Goal: Complete application form: Complete application form

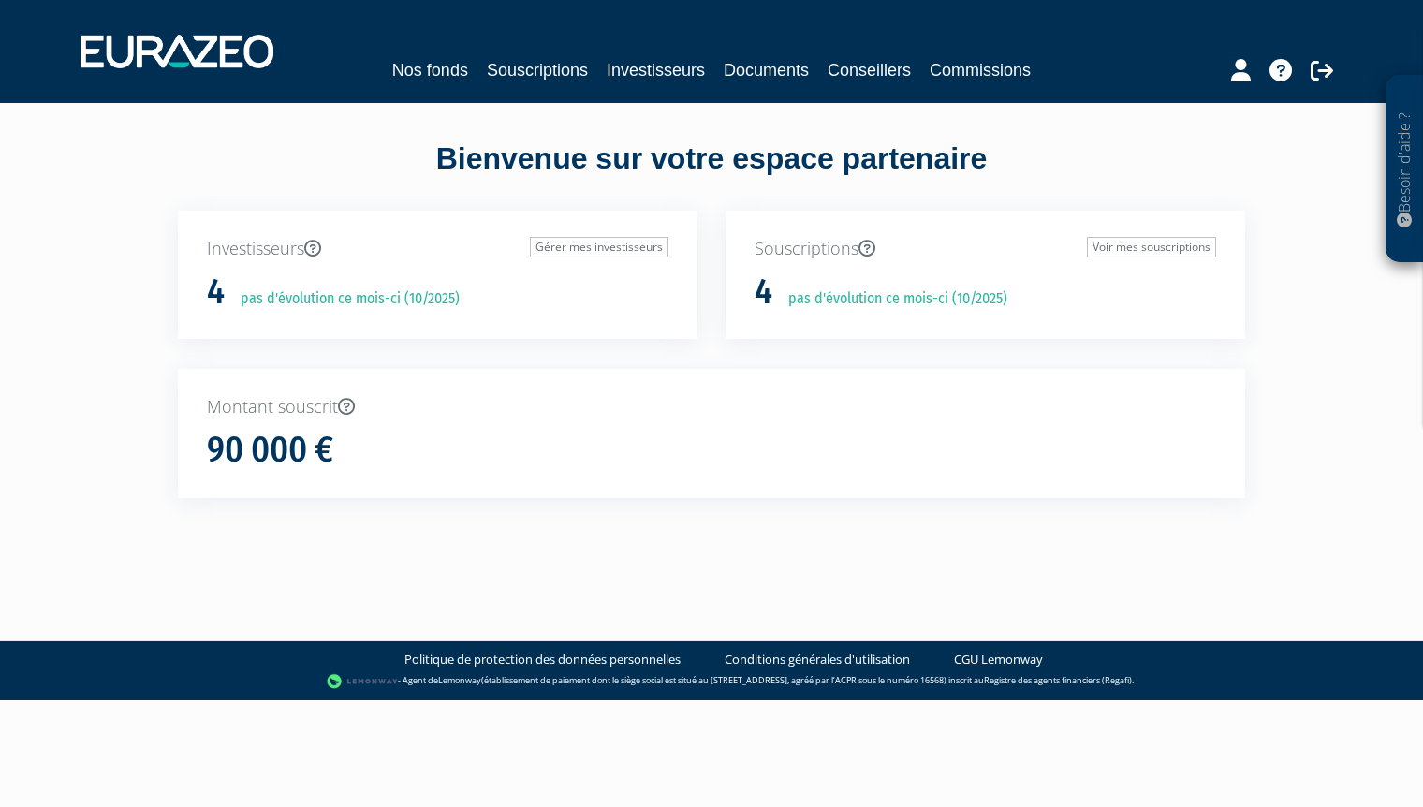
click at [844, 247] on p "Souscriptions Voir mes souscriptions" at bounding box center [986, 249] width 462 height 24
click at [1109, 254] on link "Voir mes souscriptions" at bounding box center [1151, 247] width 129 height 21
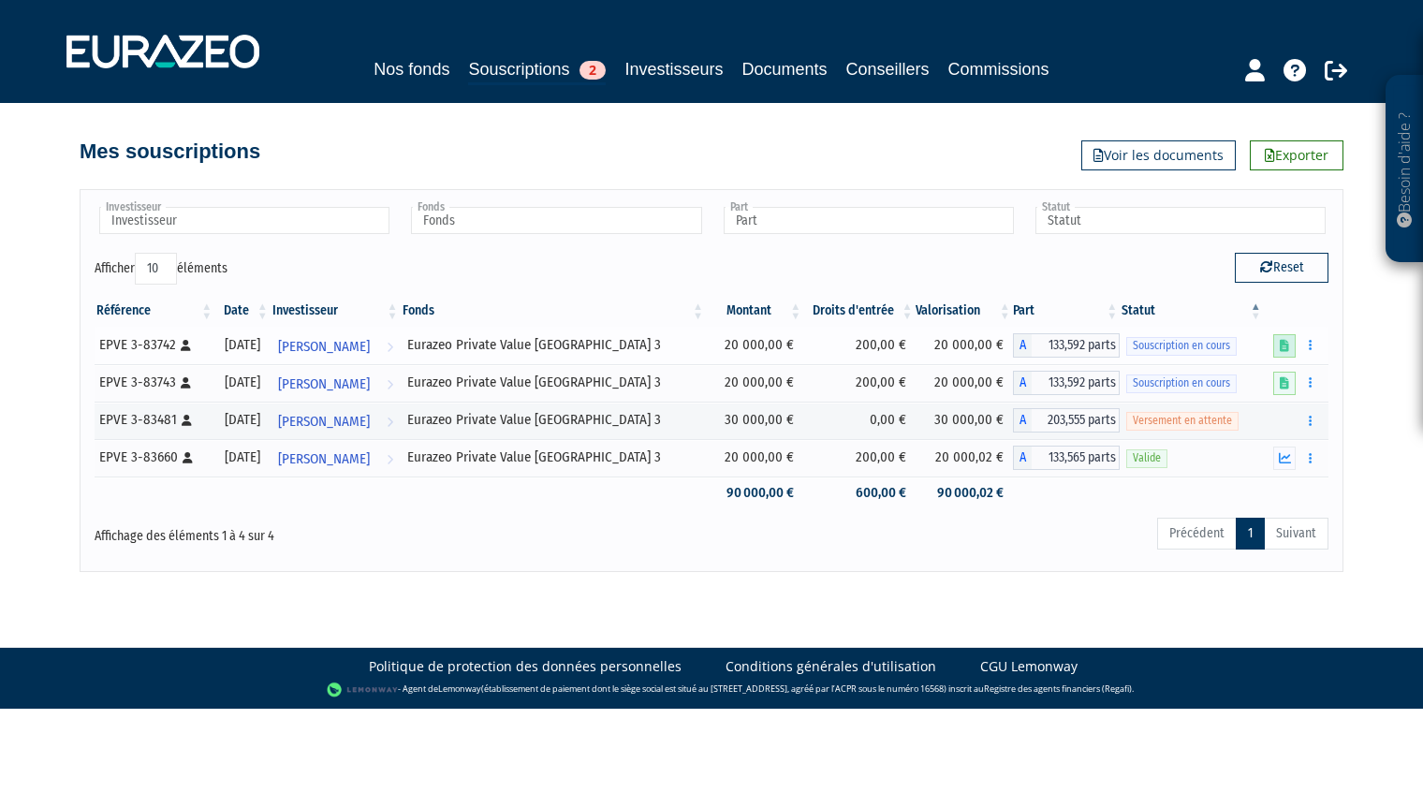
click at [1287, 345] on icon at bounding box center [1284, 346] width 9 height 12
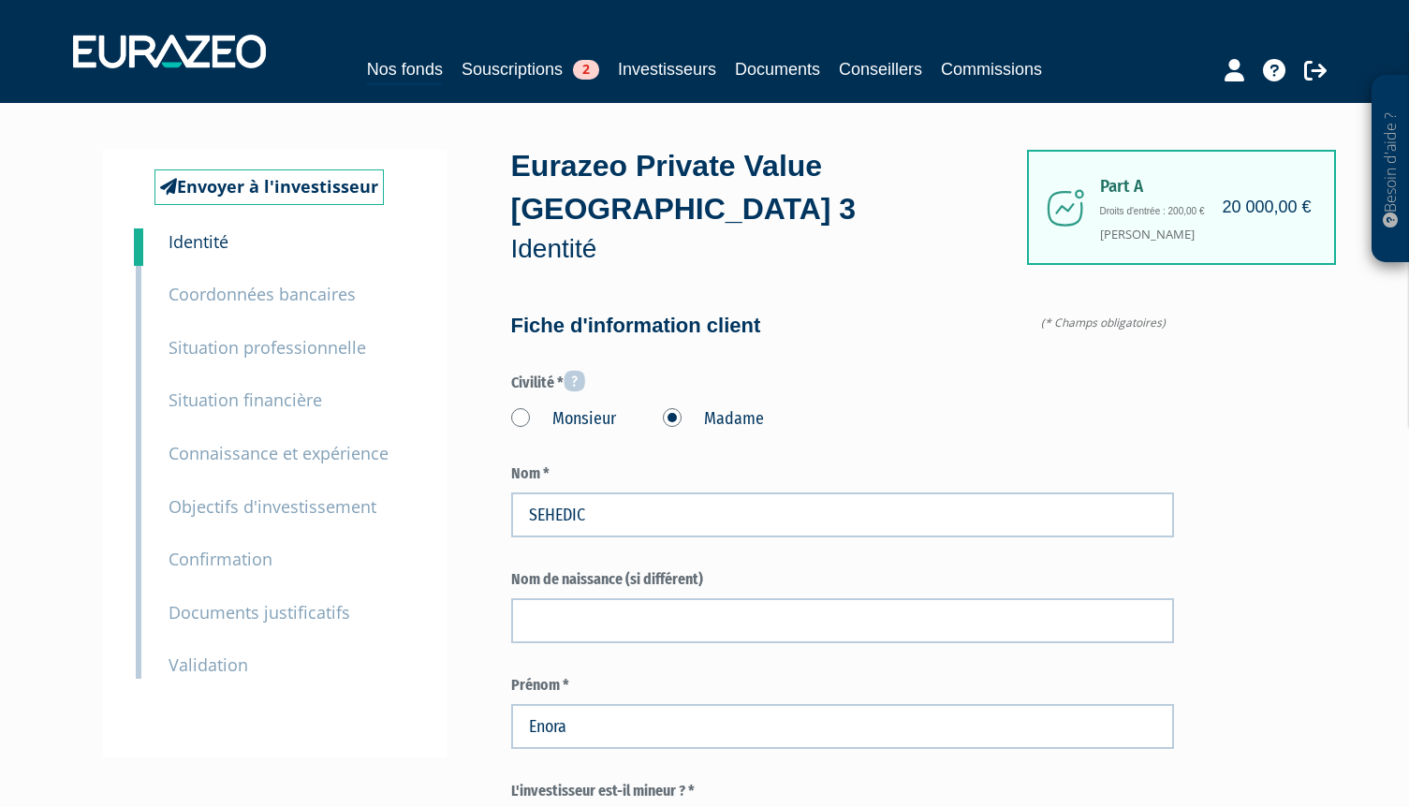
click at [235, 300] on small "Coordonnées bancaires" at bounding box center [262, 294] width 187 height 22
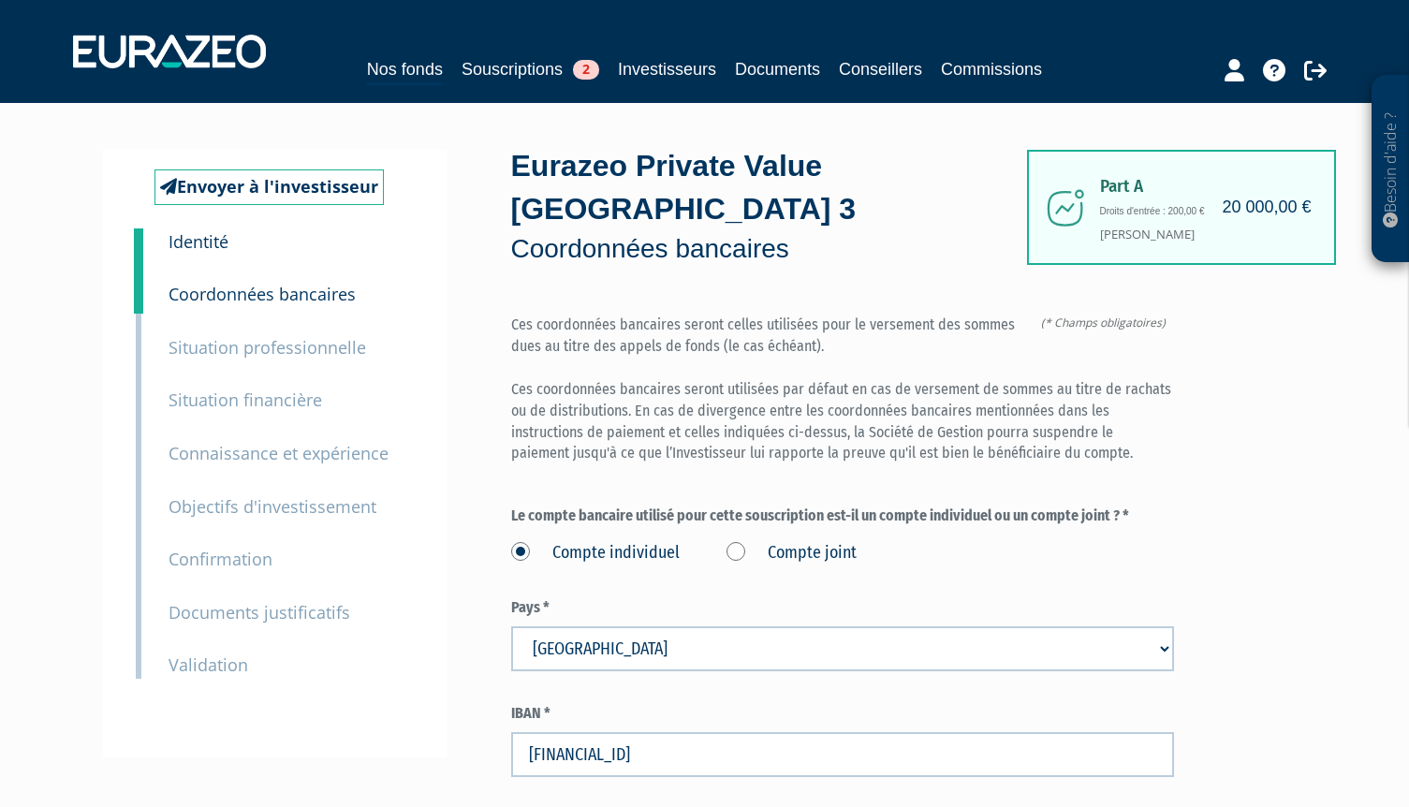
click at [229, 349] on small "Situation professionnelle" at bounding box center [268, 347] width 198 height 22
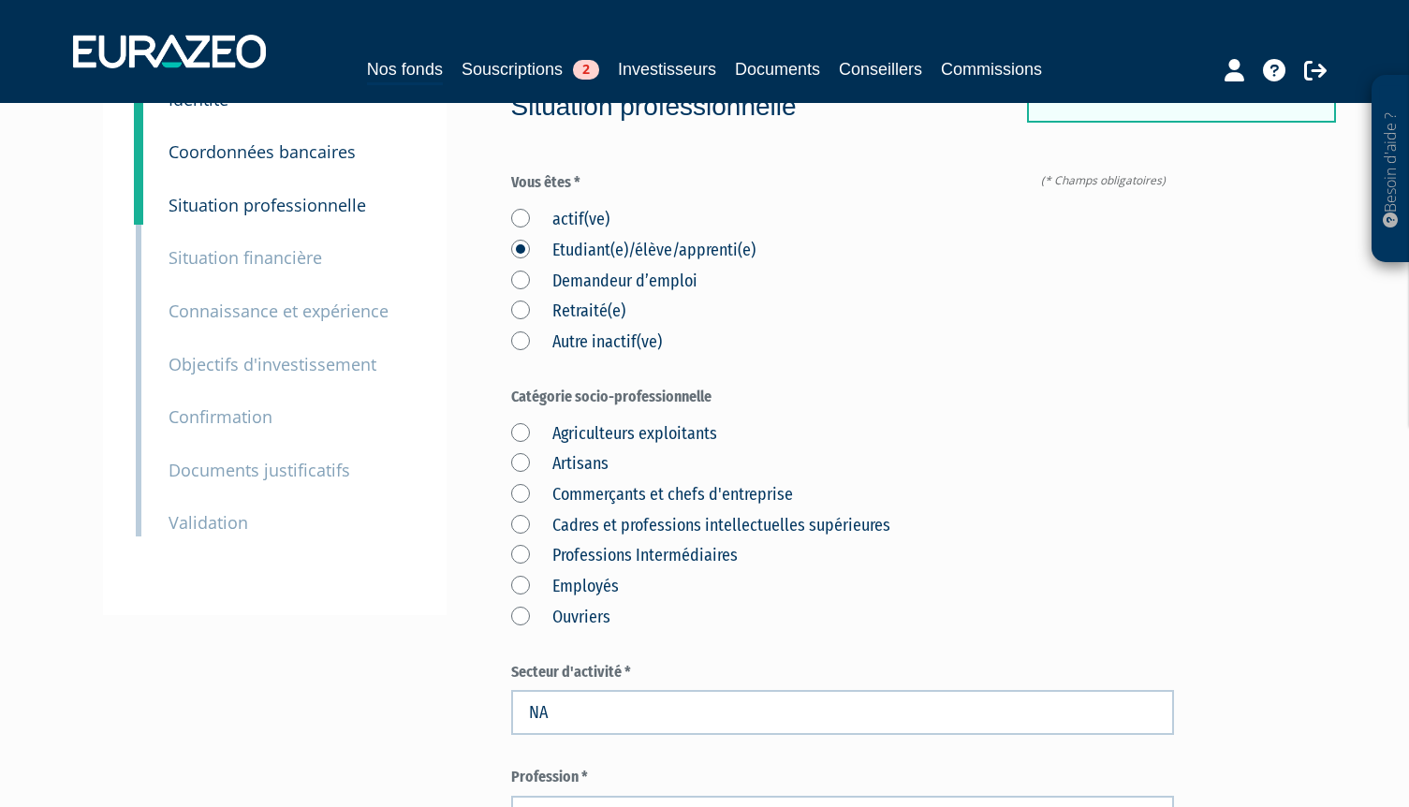
scroll to position [94, 0]
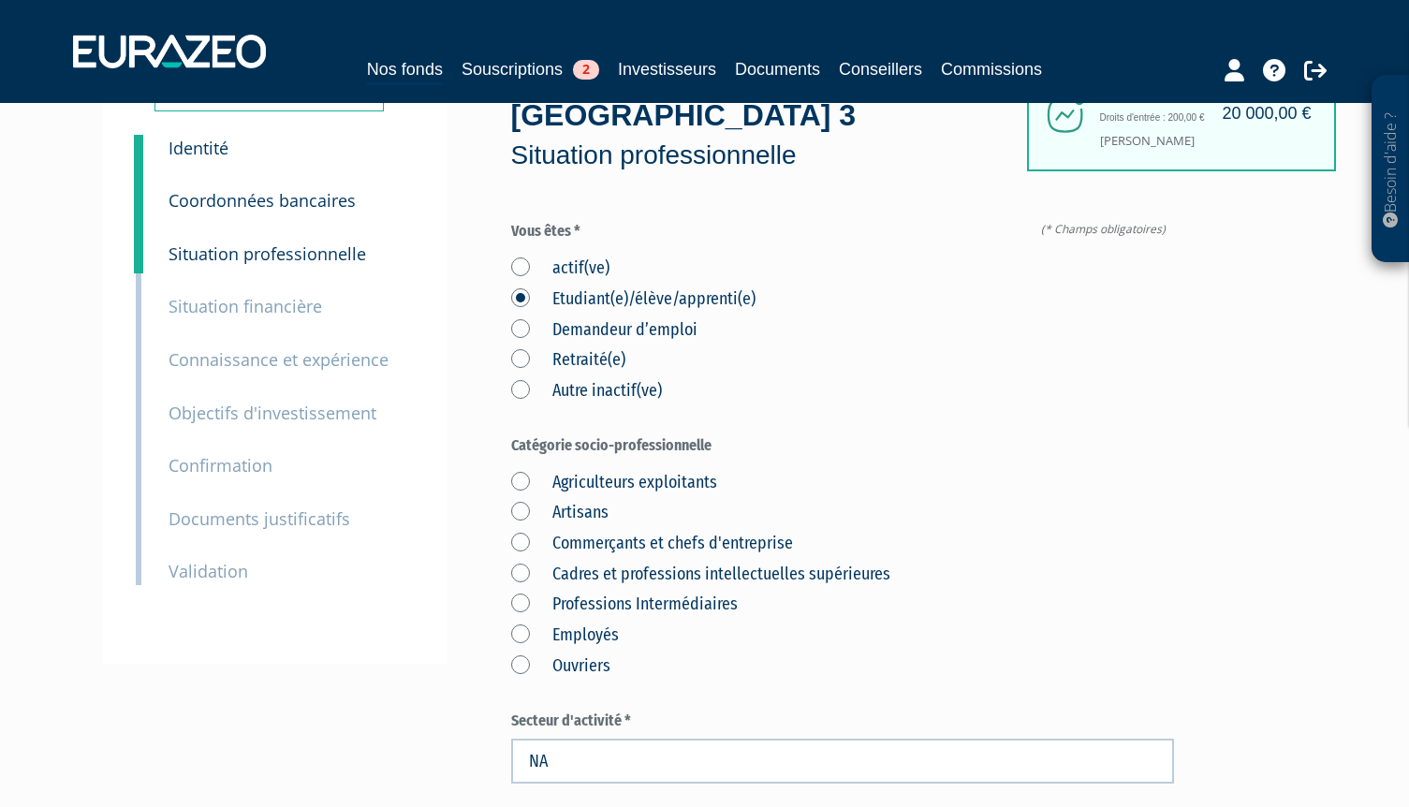
click at [273, 310] on small "Situation financière" at bounding box center [246, 306] width 154 height 22
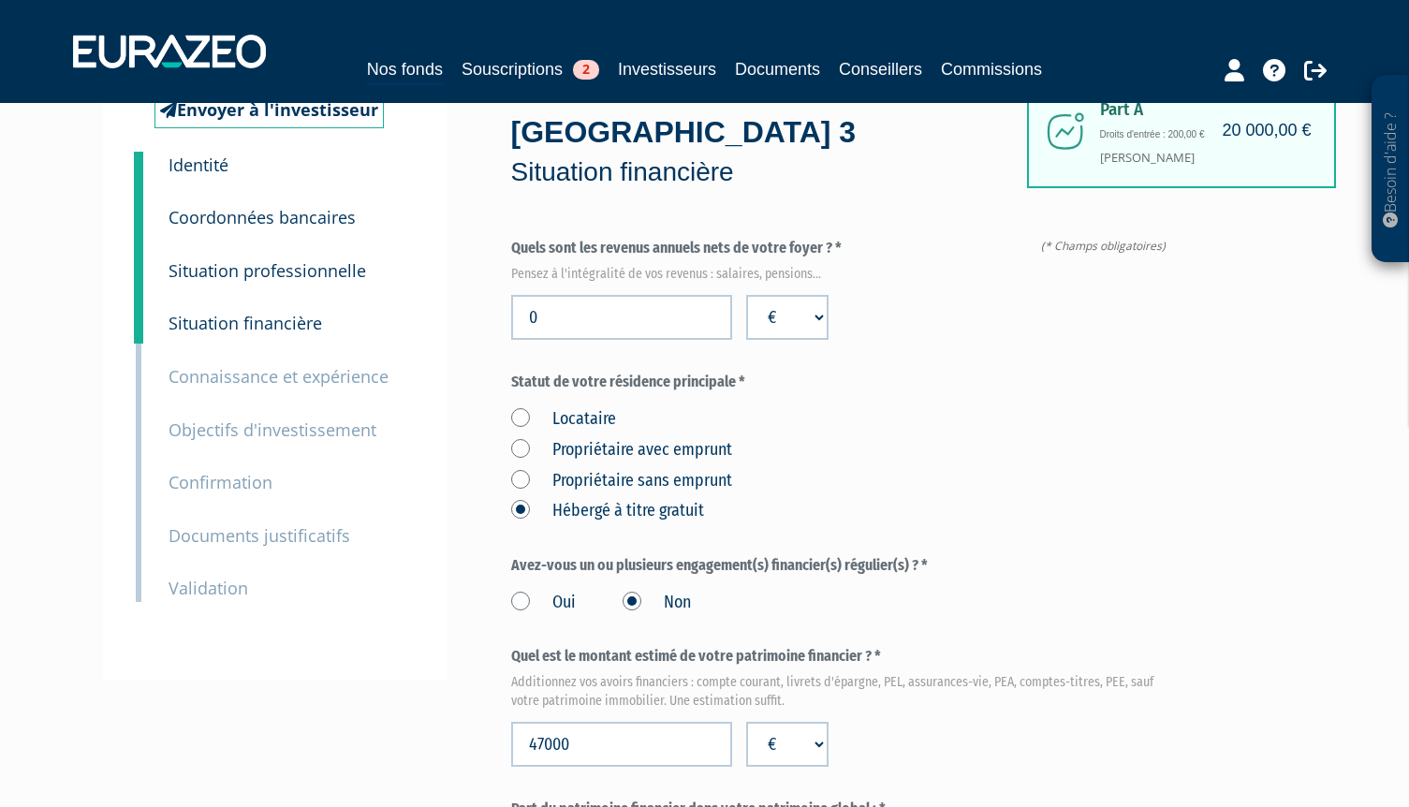
scroll to position [75, 0]
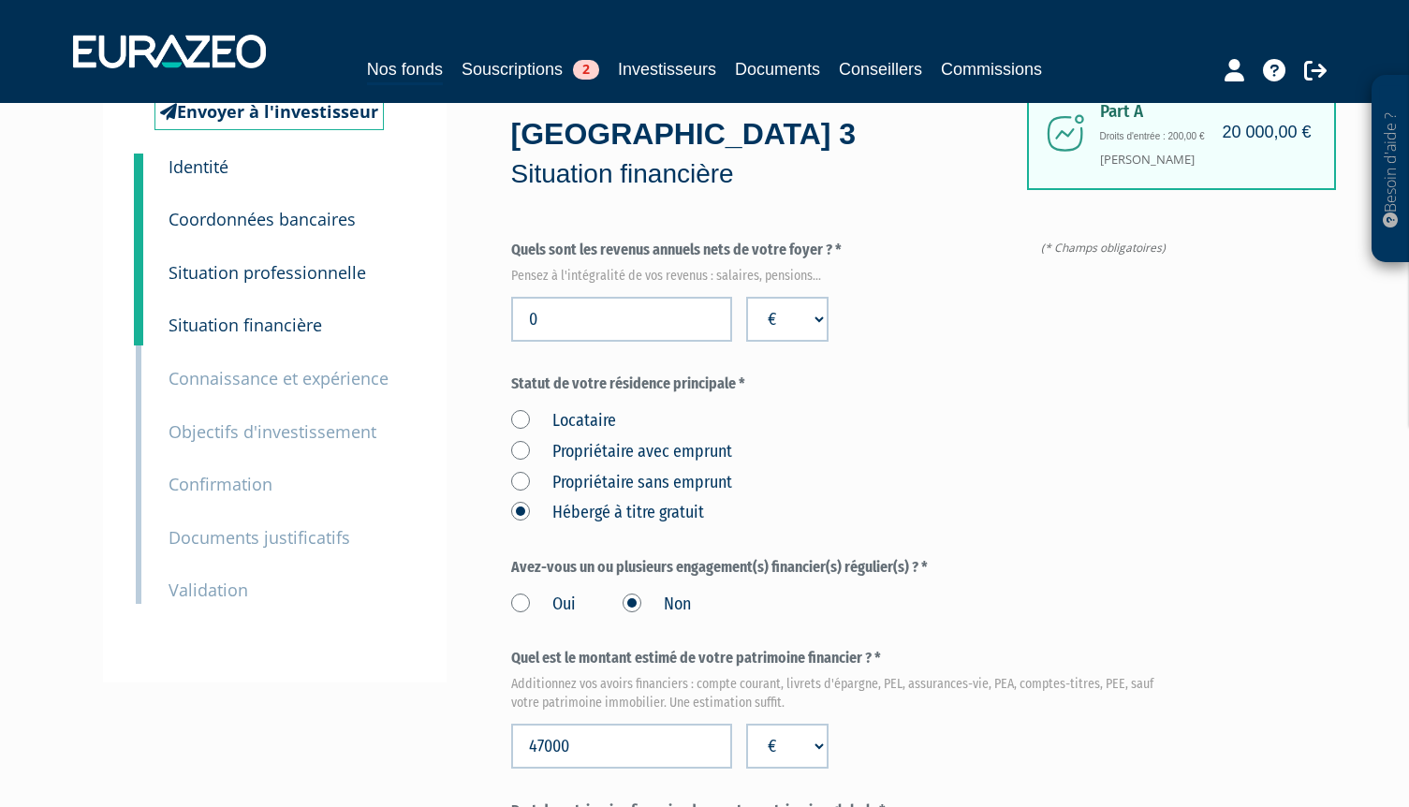
click at [301, 378] on small "Connaissance et expérience" at bounding box center [279, 378] width 220 height 22
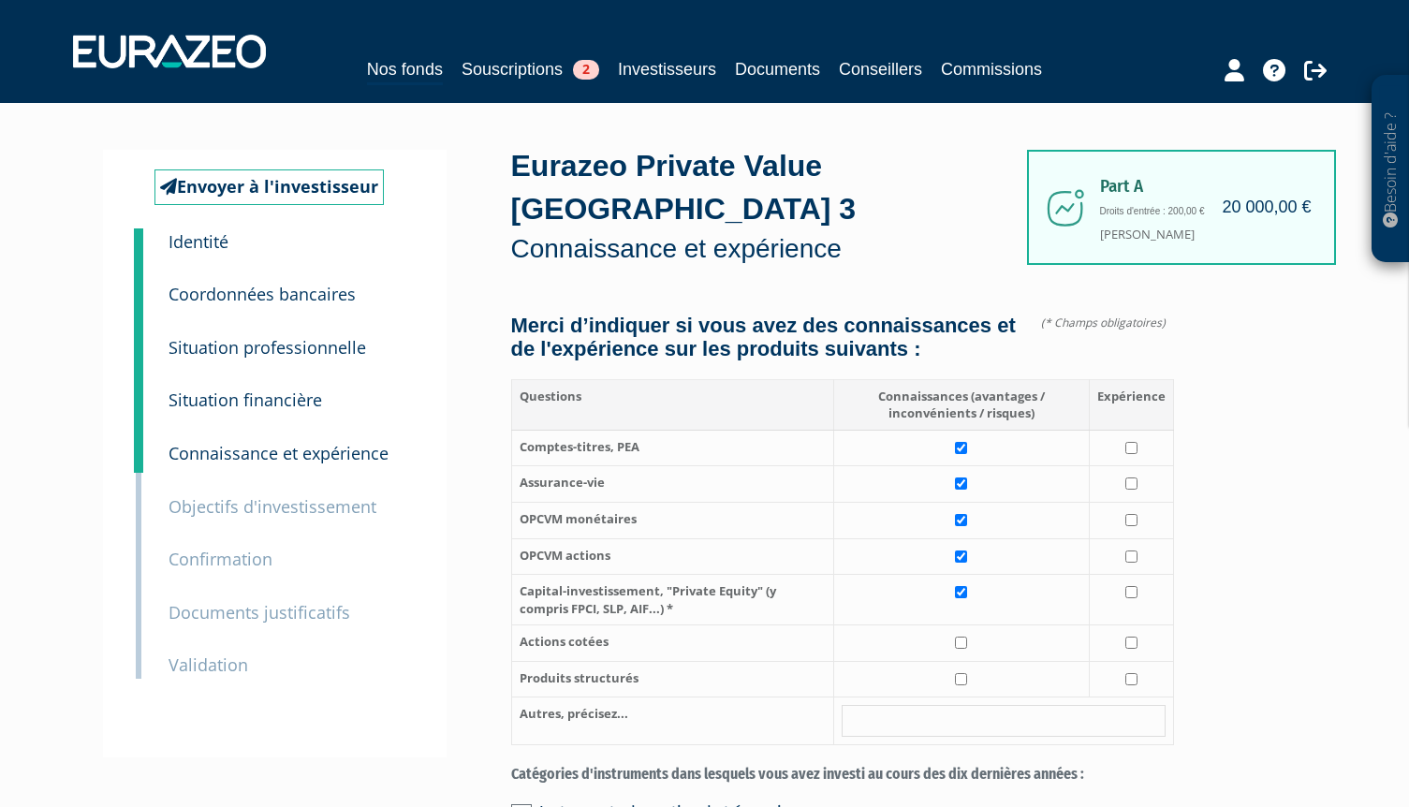
scroll to position [94, 0]
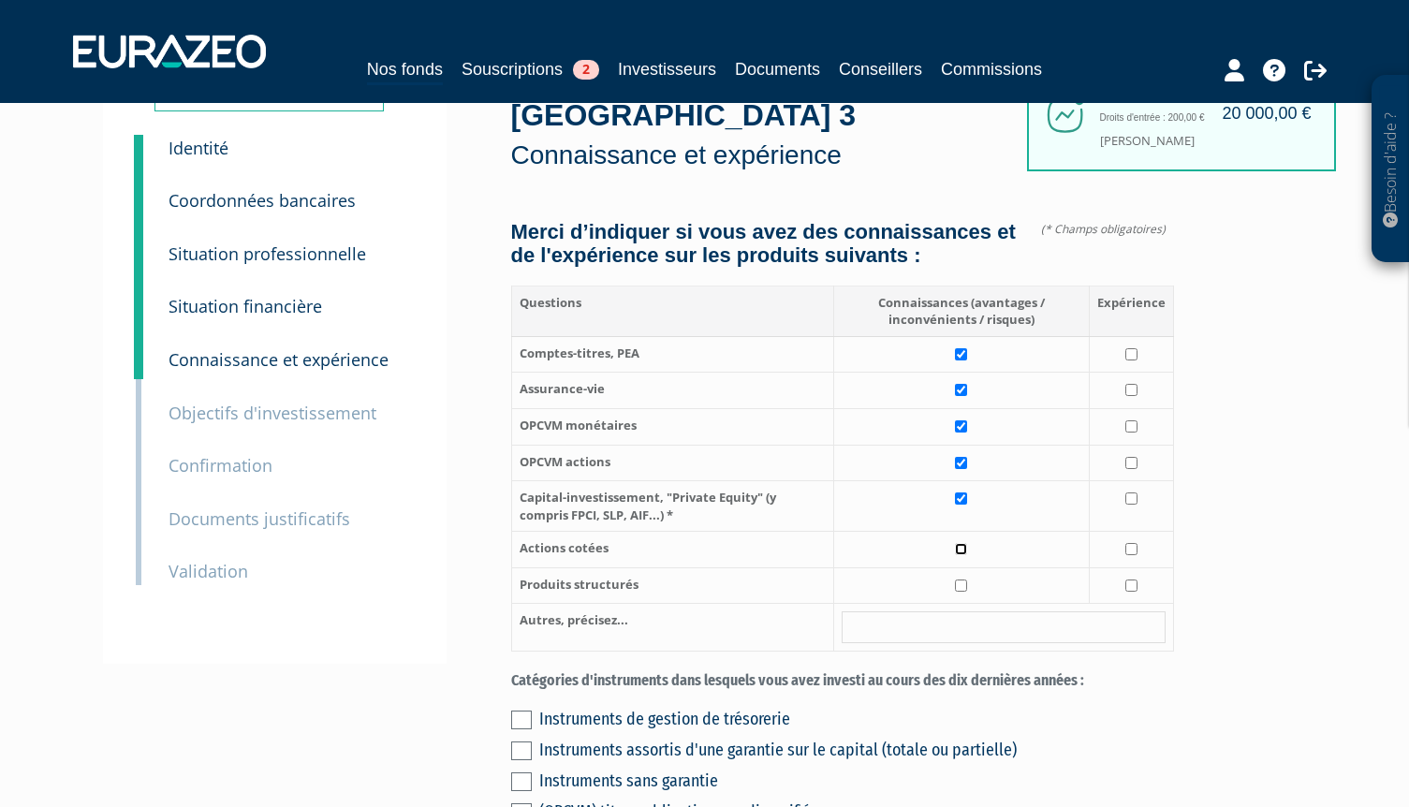
click at [966, 543] on input "checkbox" at bounding box center [961, 549] width 12 height 12
checkbox input "true"
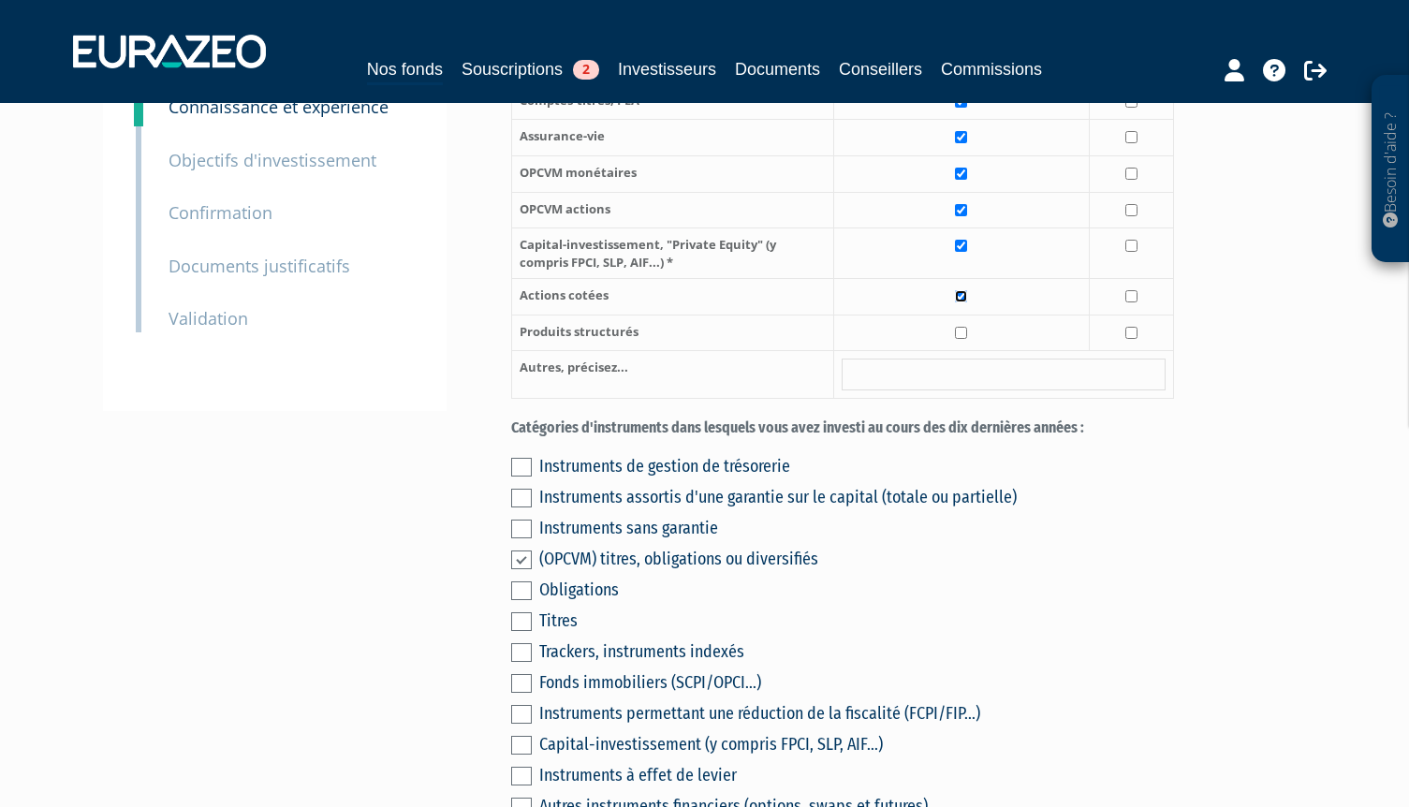
scroll to position [375, 0]
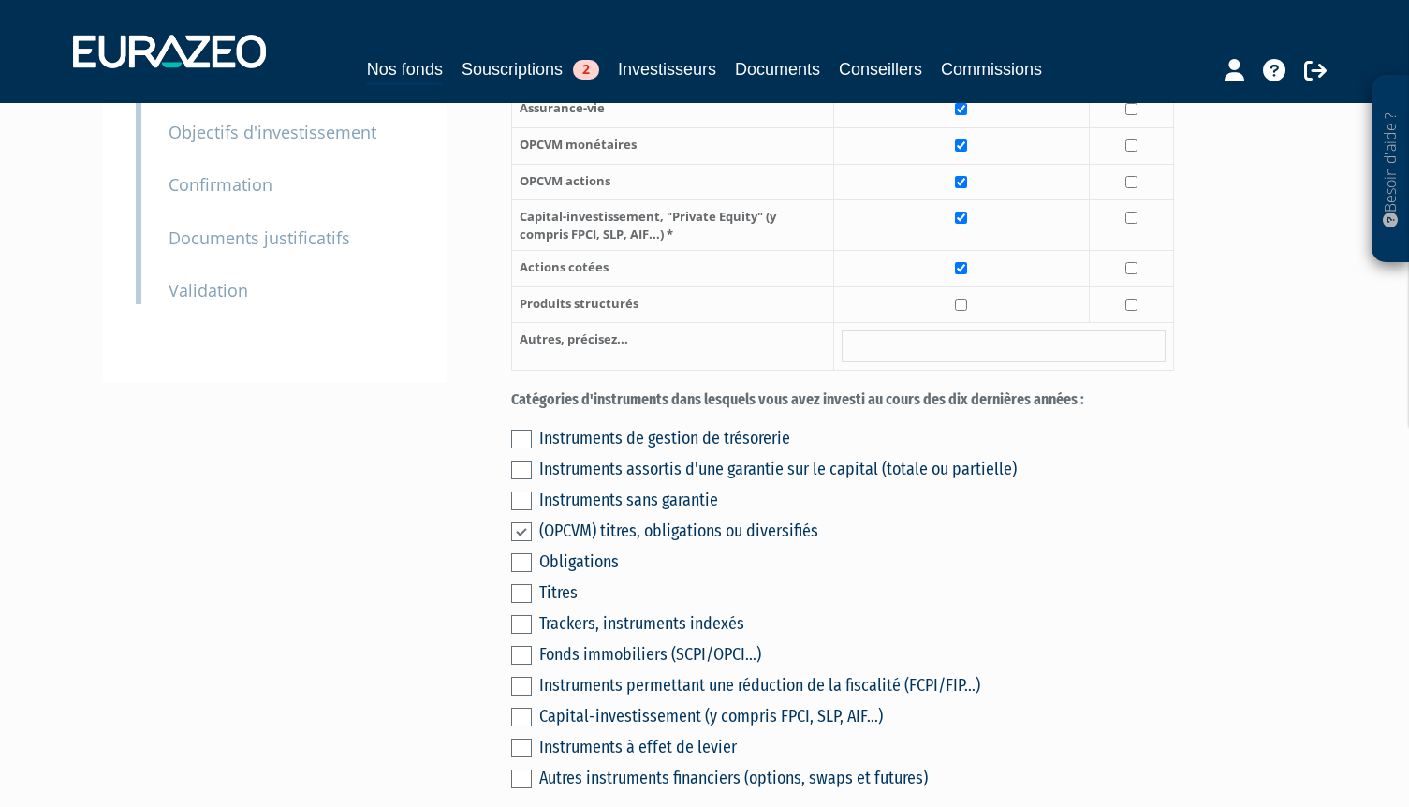
click at [519, 461] on label at bounding box center [521, 470] width 21 height 19
click at [0, 0] on input "checkbox" at bounding box center [0, 0] width 0 height 0
click at [517, 461] on label at bounding box center [521, 470] width 21 height 19
click at [0, 0] on input "checkbox" at bounding box center [0, 0] width 0 height 0
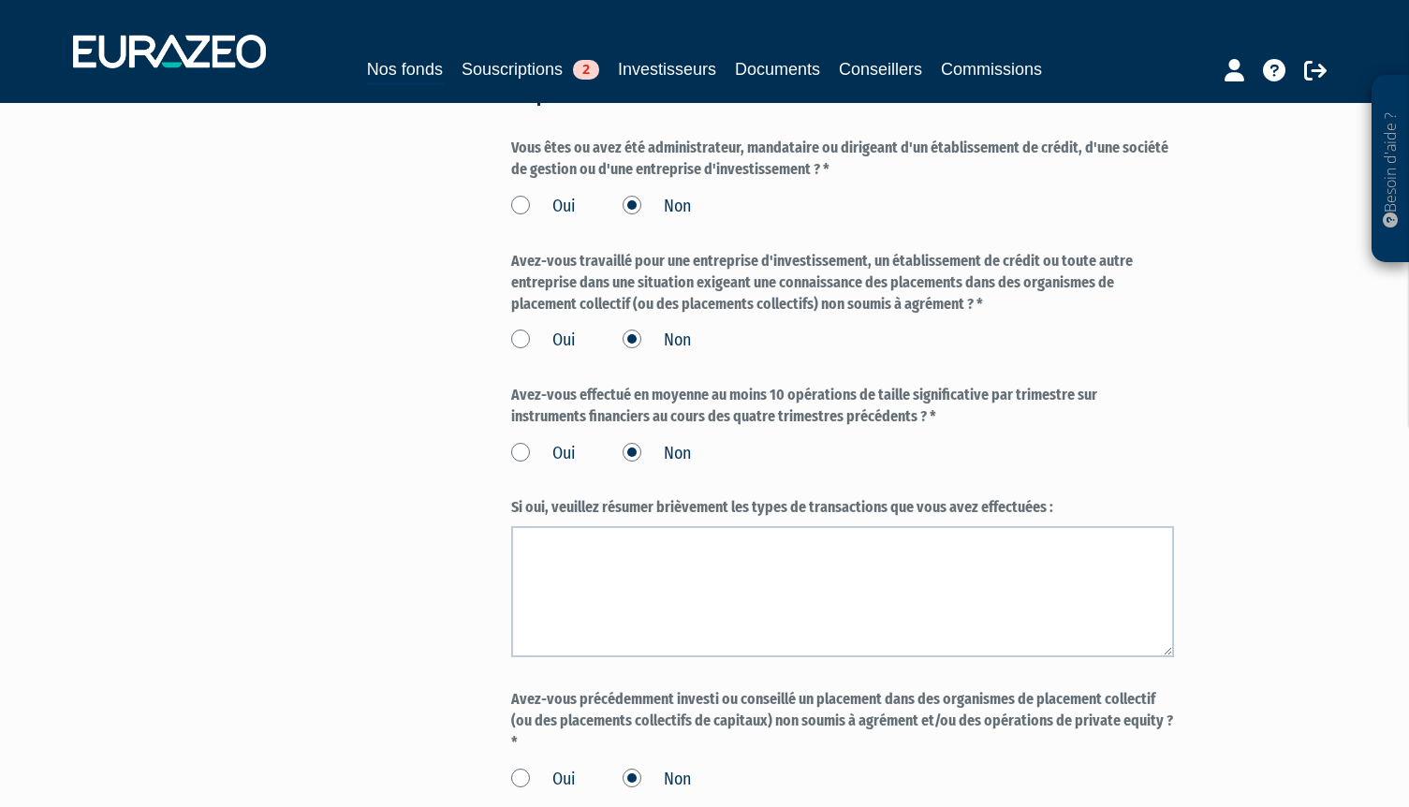
scroll to position [1562, 0]
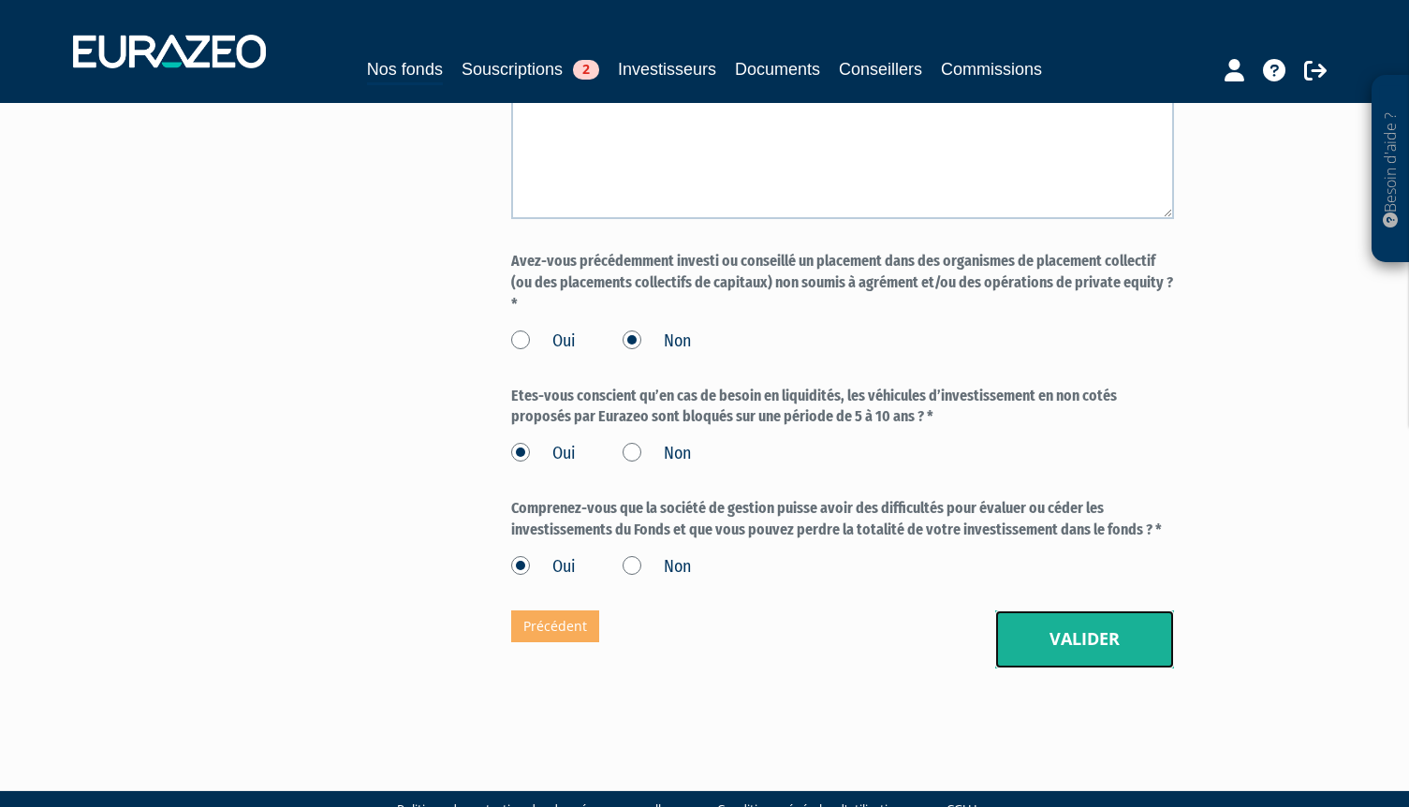
click at [1083, 611] on button "Valider" at bounding box center [1084, 640] width 179 height 58
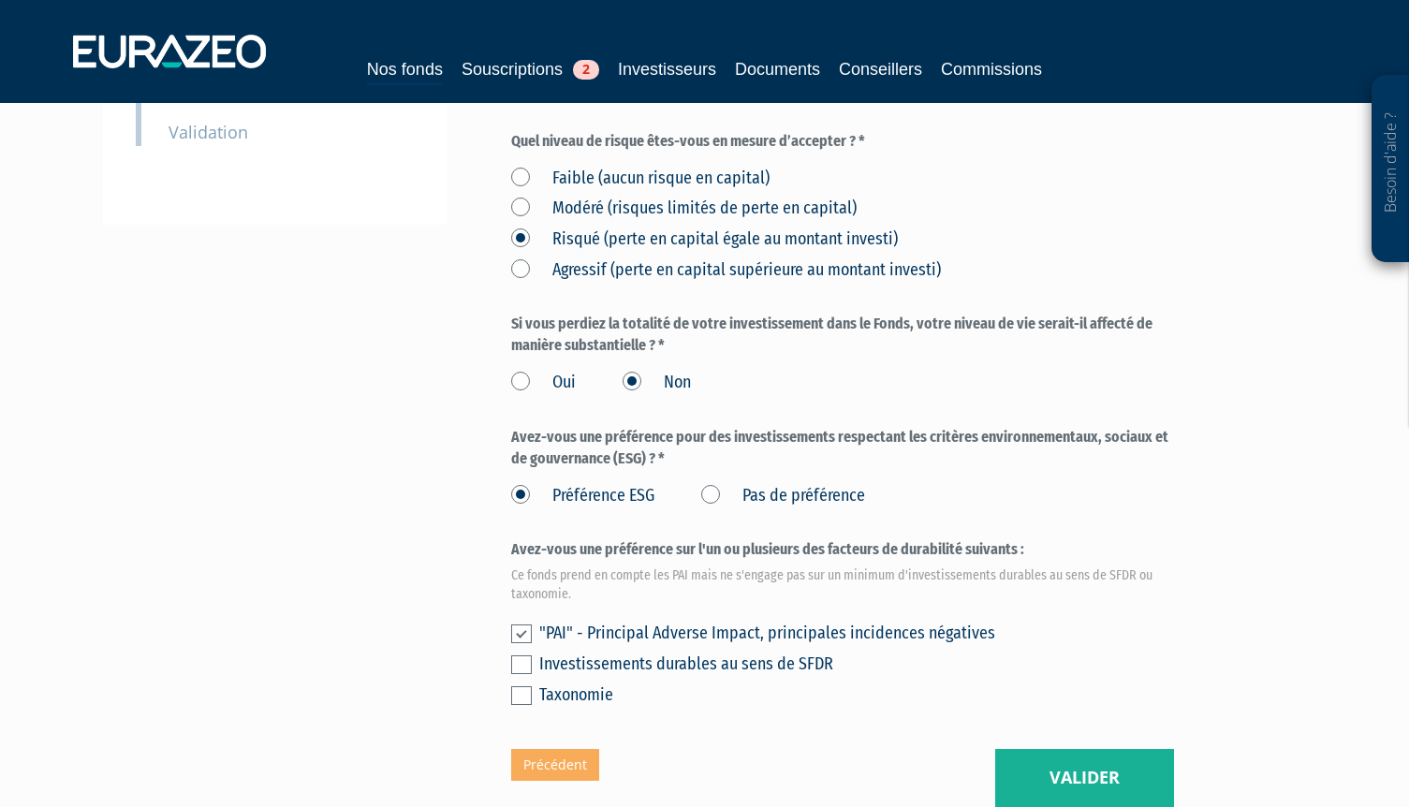
scroll to position [562, 0]
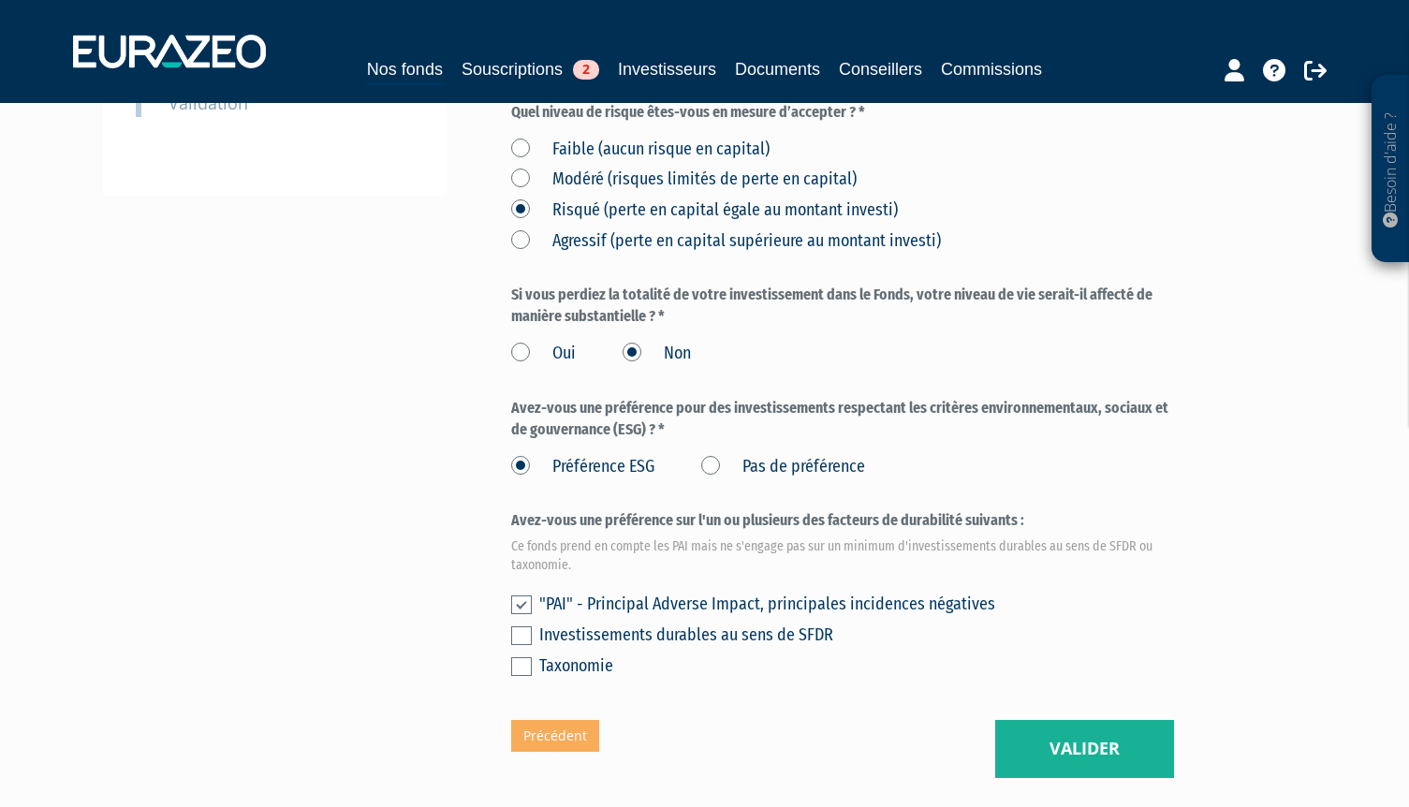
click at [522, 627] on label at bounding box center [521, 636] width 21 height 19
click at [0, 0] on input "checkbox" at bounding box center [0, 0] width 0 height 0
click at [523, 627] on label at bounding box center [521, 636] width 21 height 19
click at [0, 0] on input "checkbox" at bounding box center [0, 0] width 0 height 0
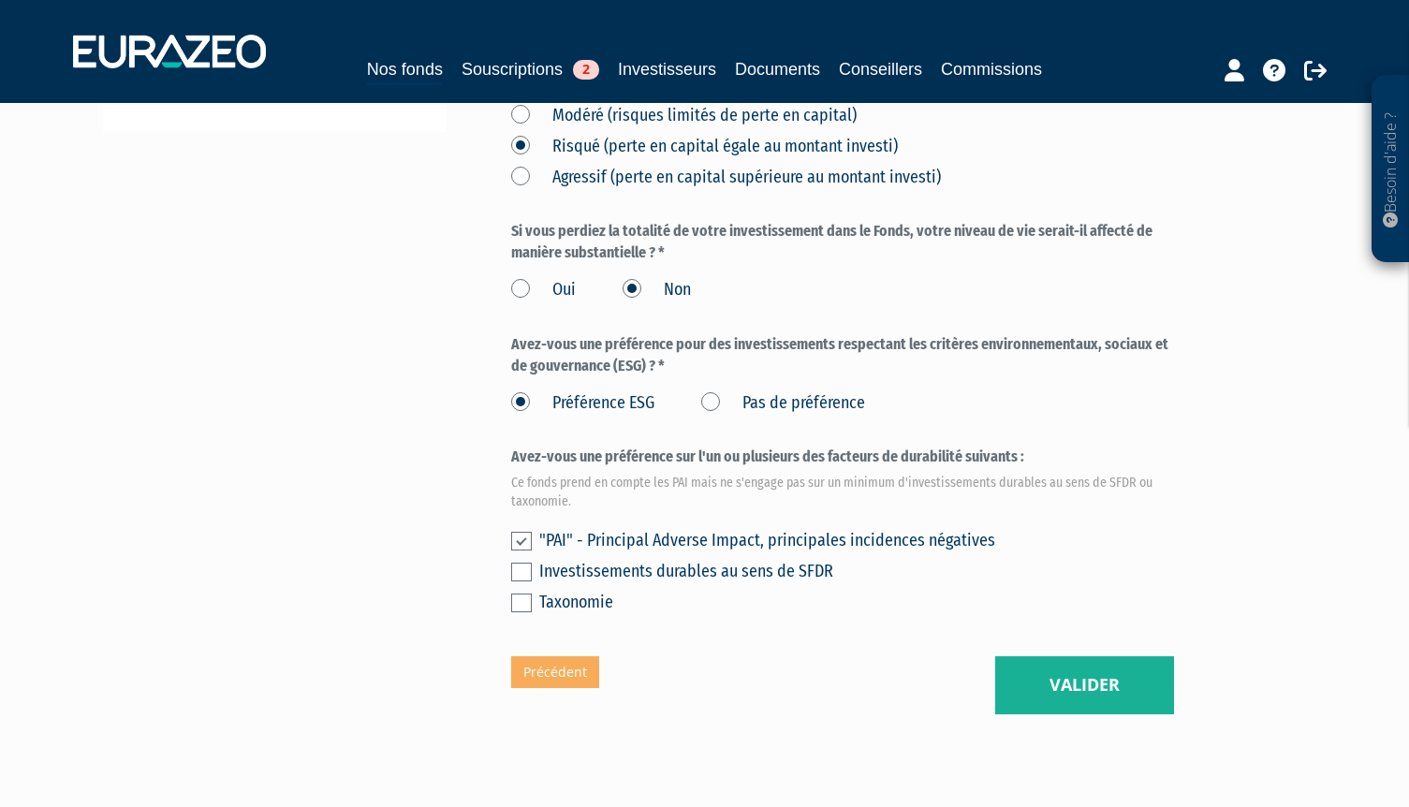
scroll to position [671, 0]
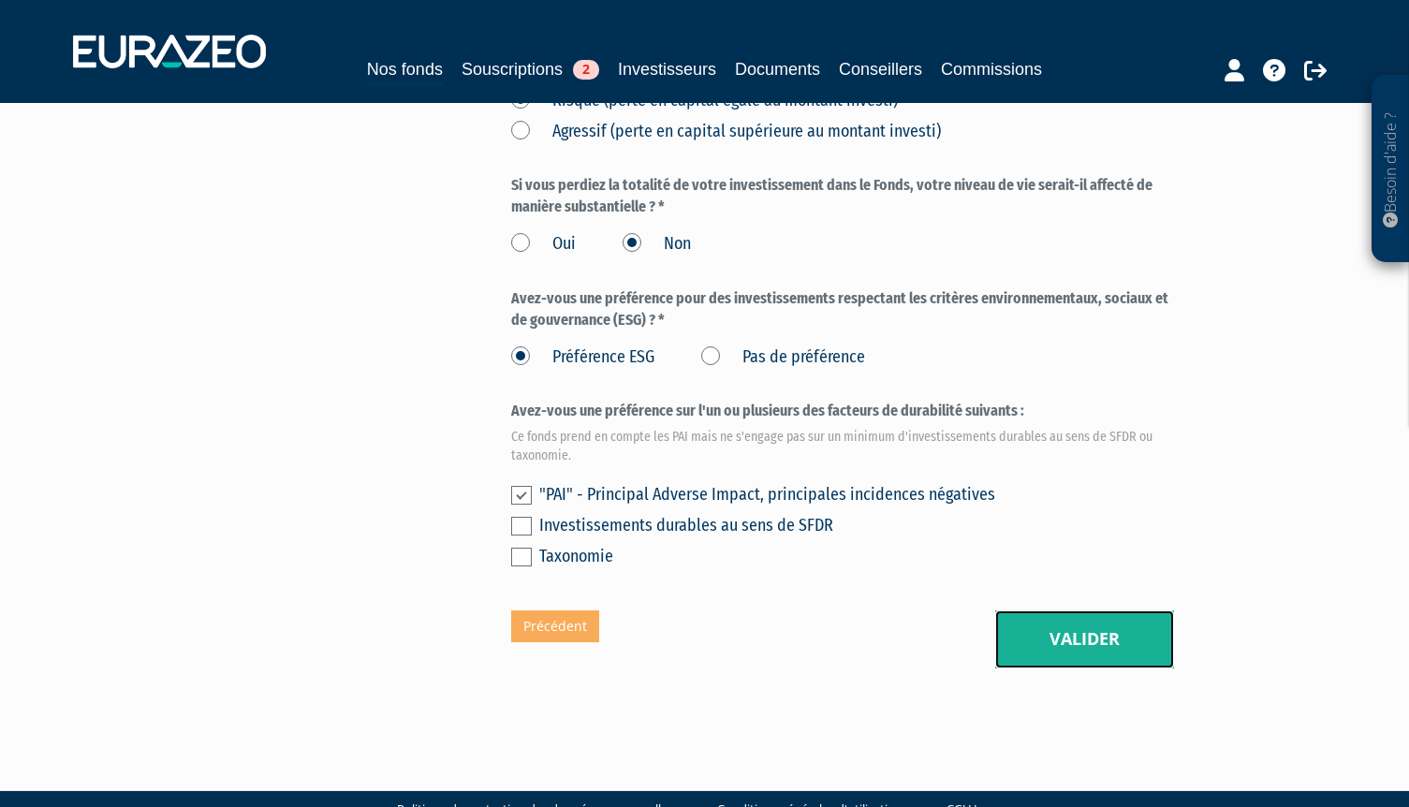
click at [1091, 611] on button "Valider" at bounding box center [1084, 640] width 179 height 58
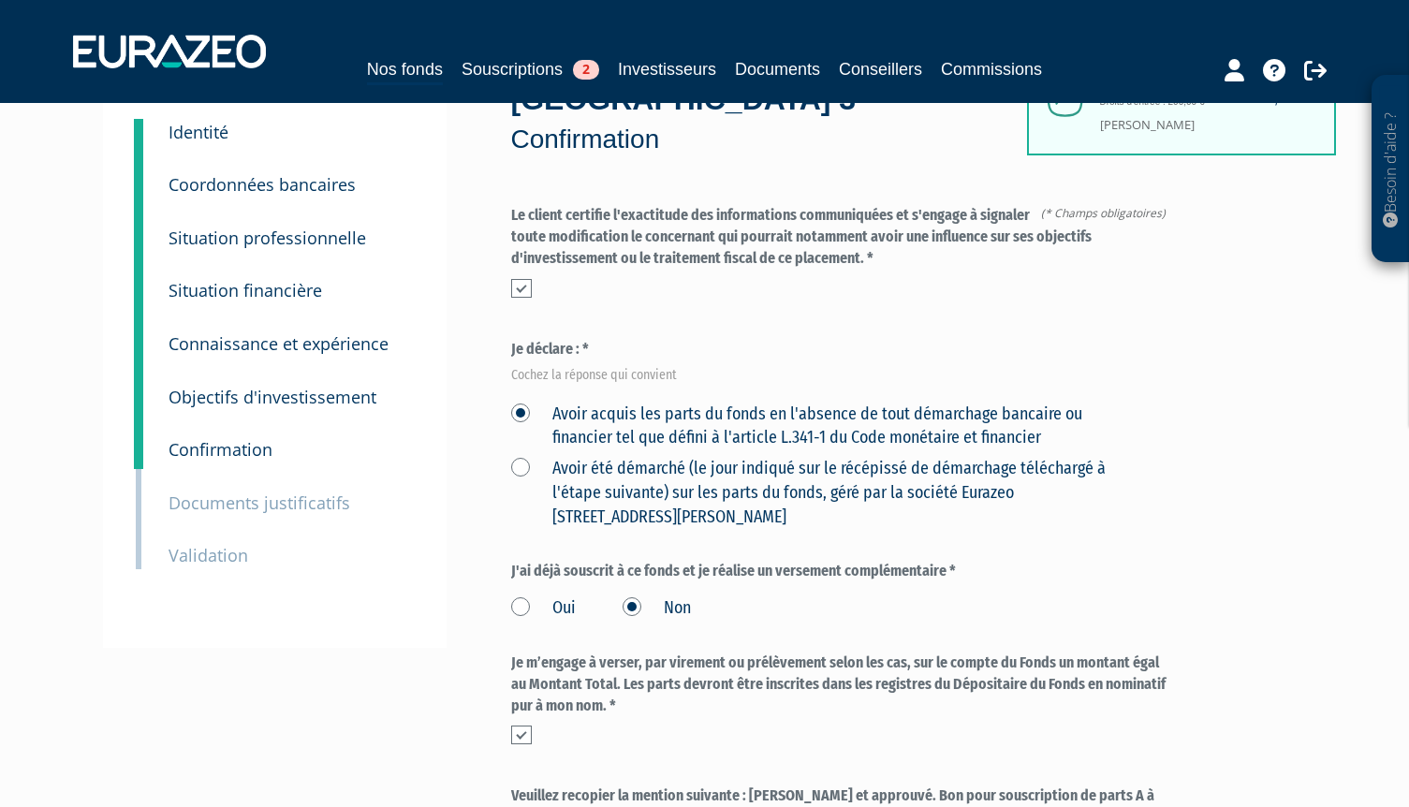
scroll to position [96, 0]
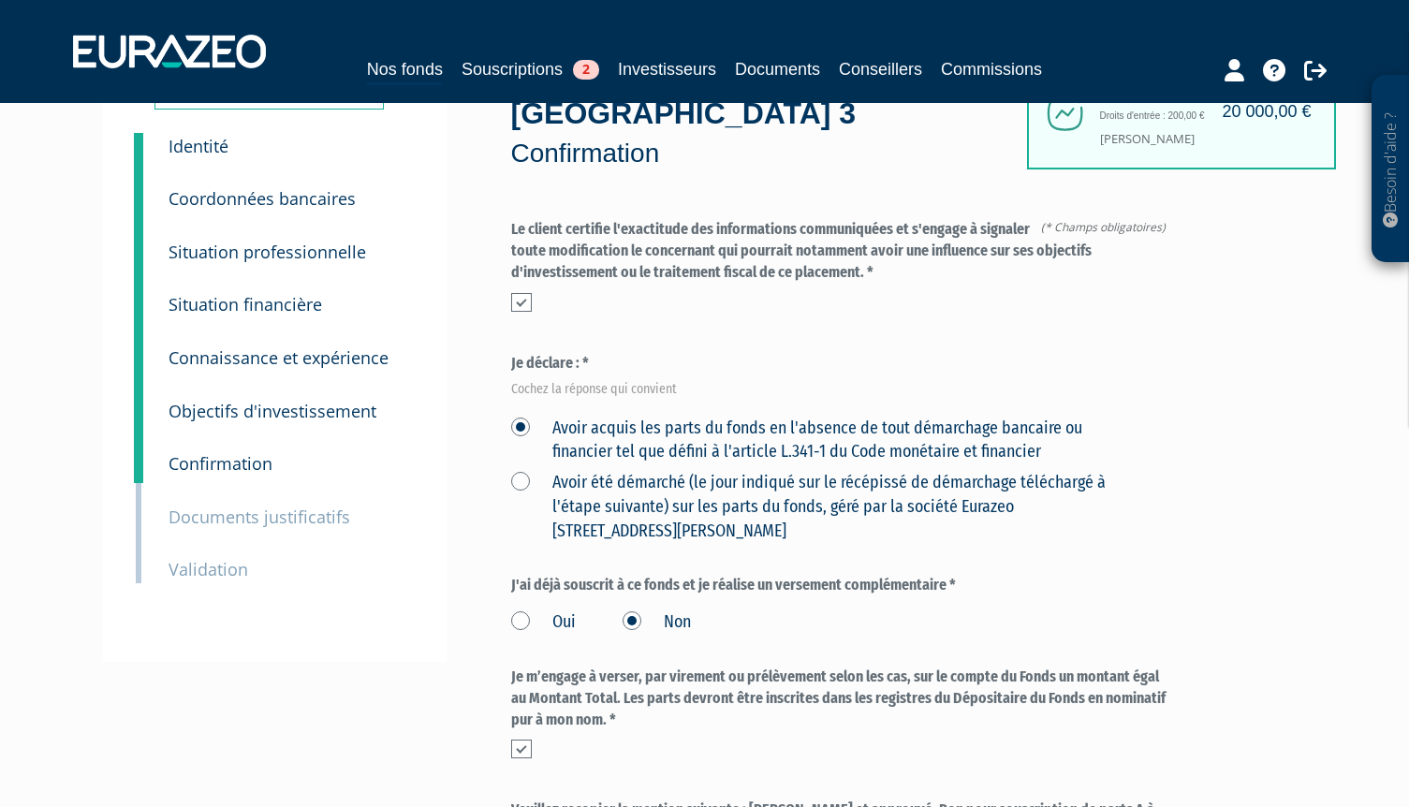
click at [233, 517] on small "Documents justificatifs" at bounding box center [260, 517] width 182 height 22
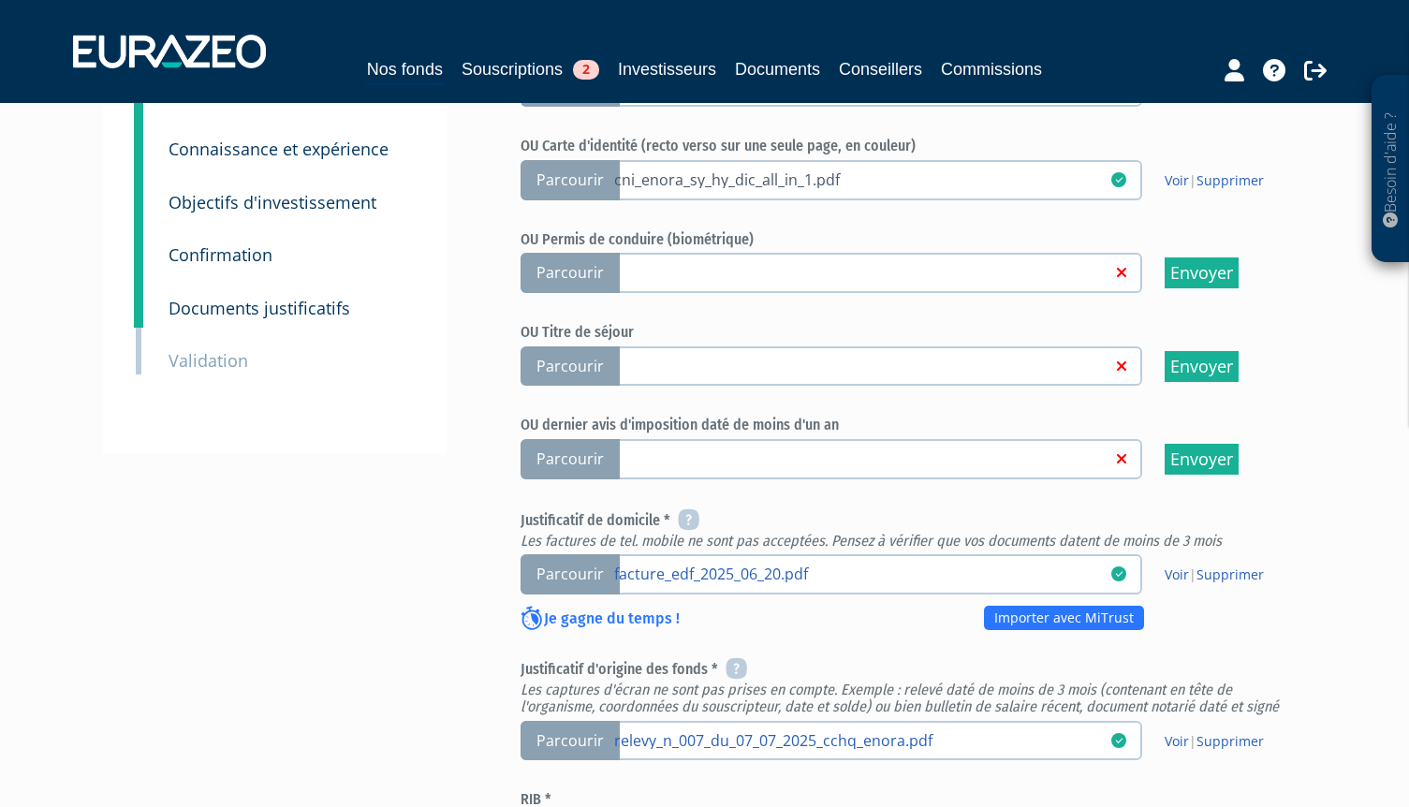
scroll to position [375, 0]
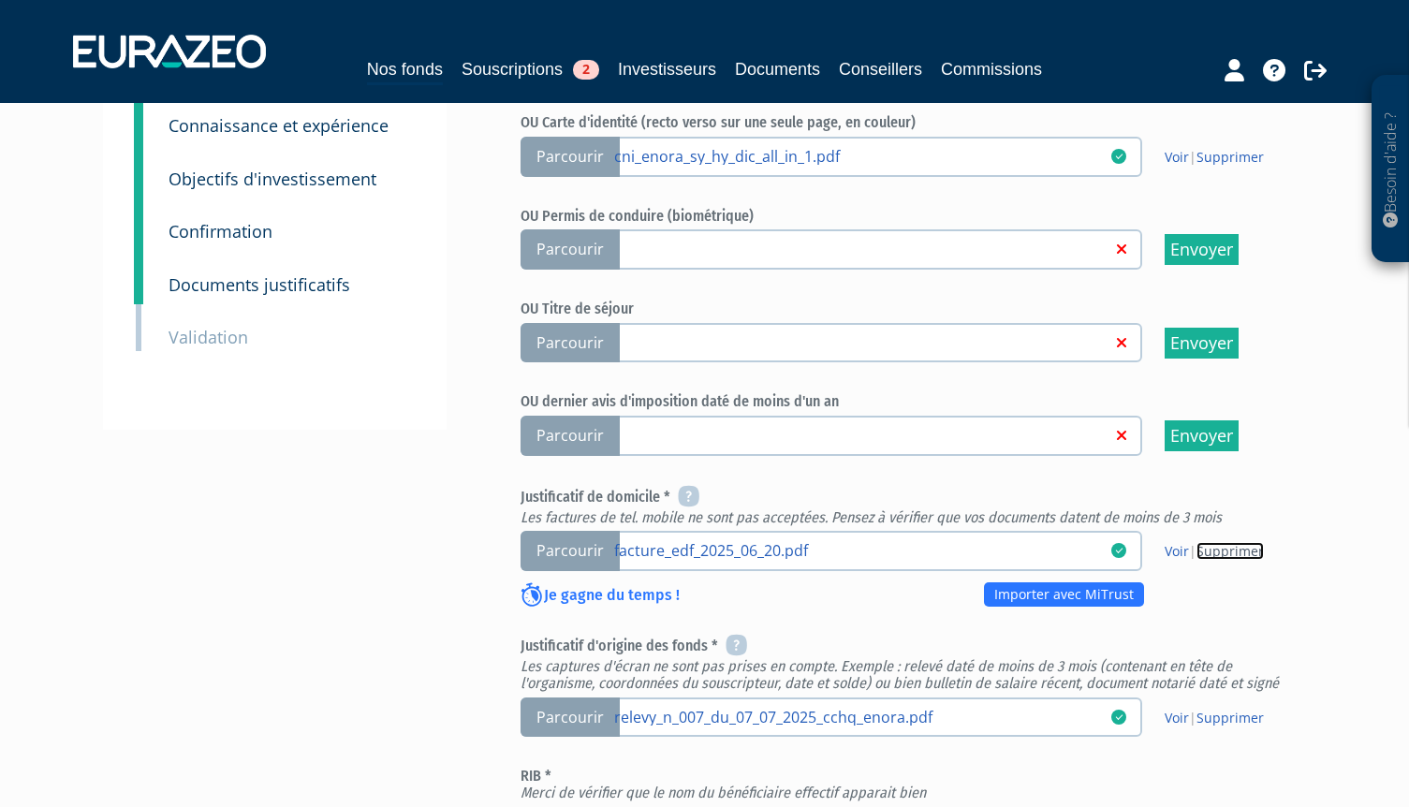
click at [1211, 542] on link "Supprimer" at bounding box center [1230, 551] width 67 height 18
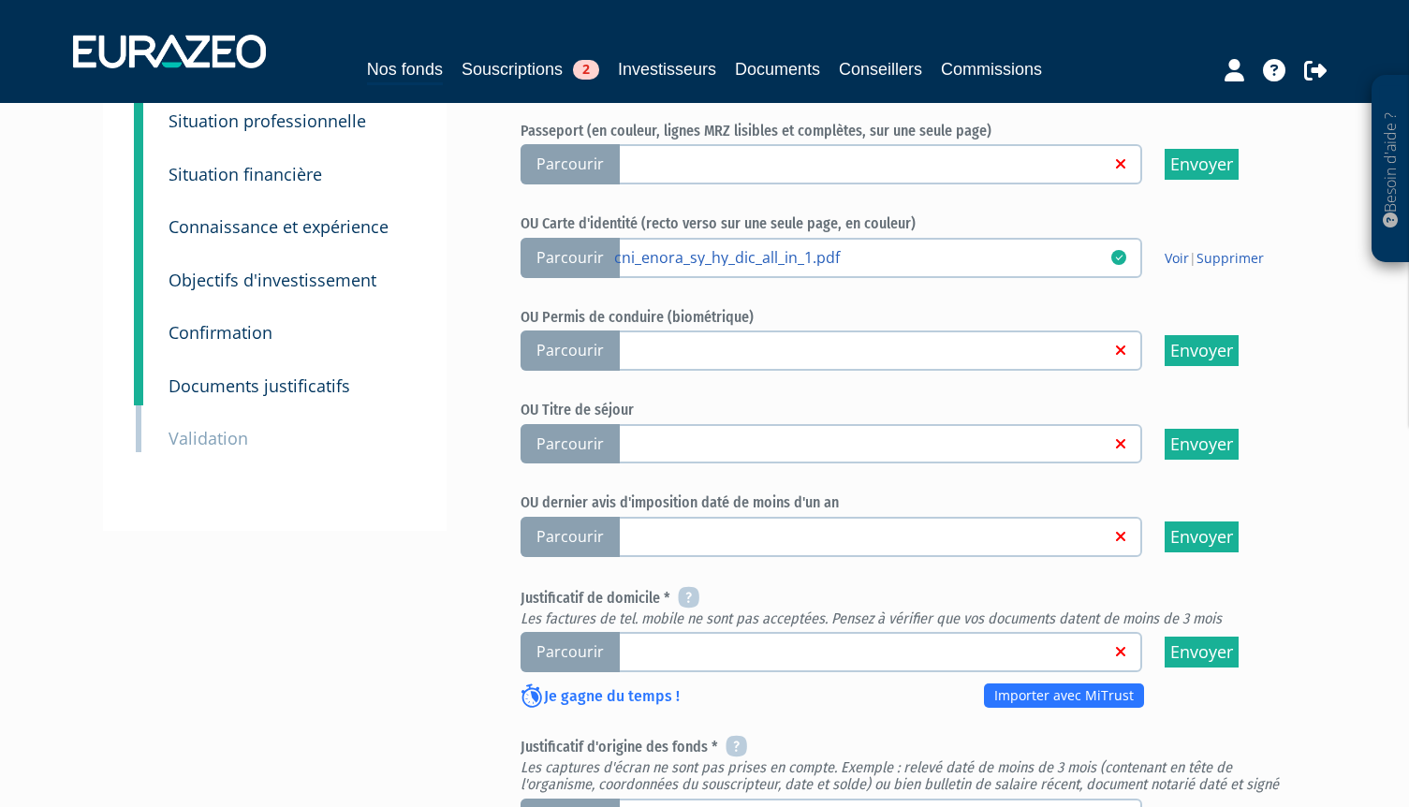
scroll to position [281, 0]
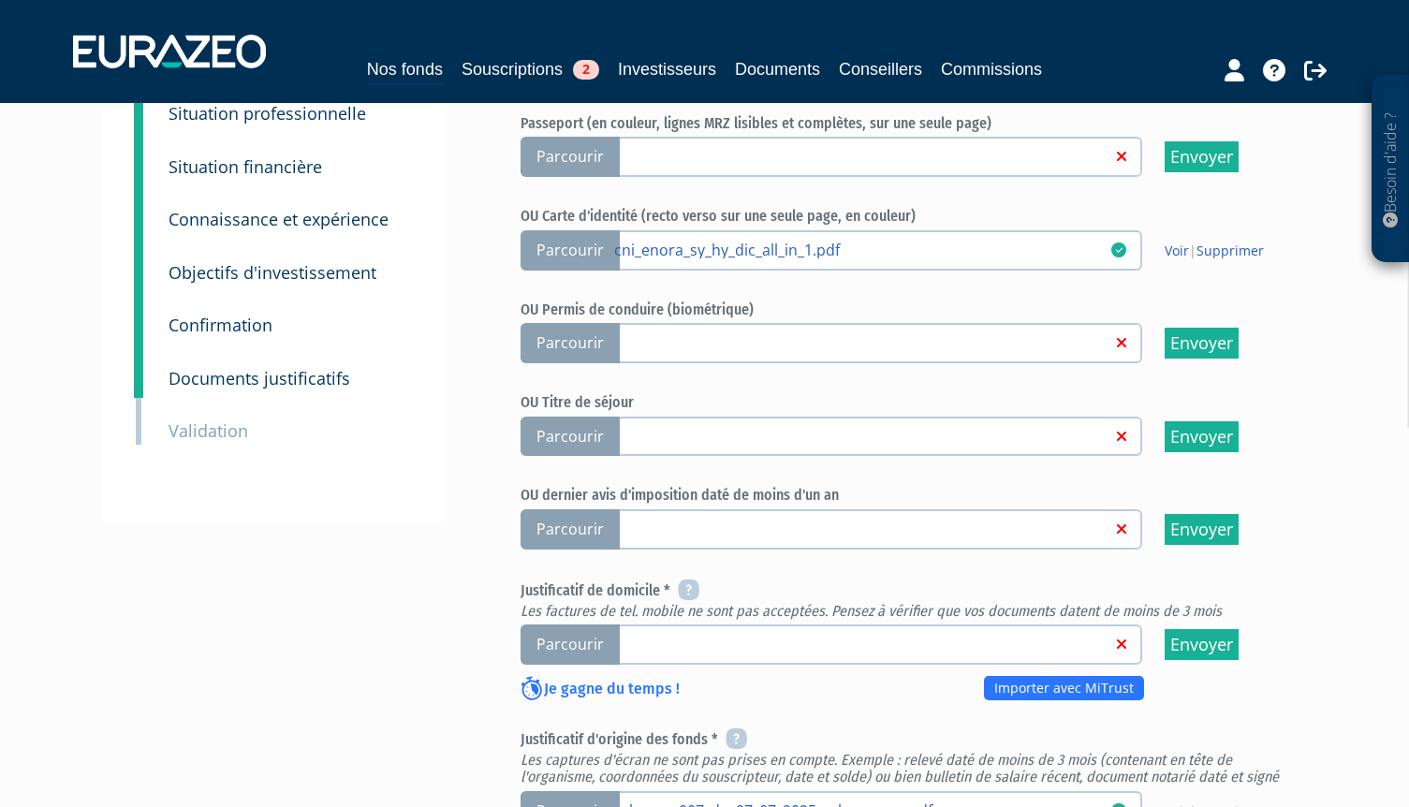
click at [570, 625] on span "Parcourir" at bounding box center [570, 645] width 99 height 40
click at [0, 0] on input "Parcourir" at bounding box center [0, 0] width 0 height 0
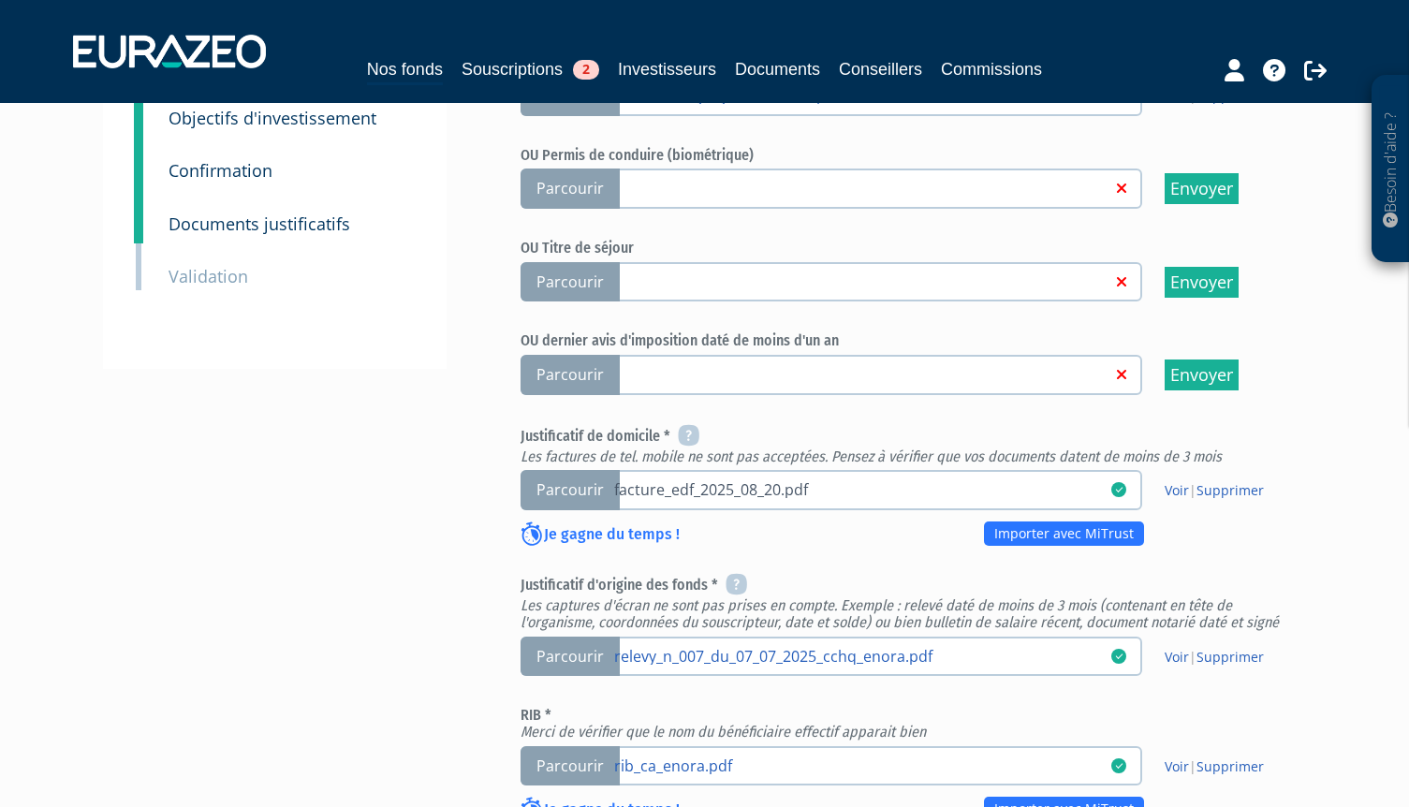
scroll to position [468, 0]
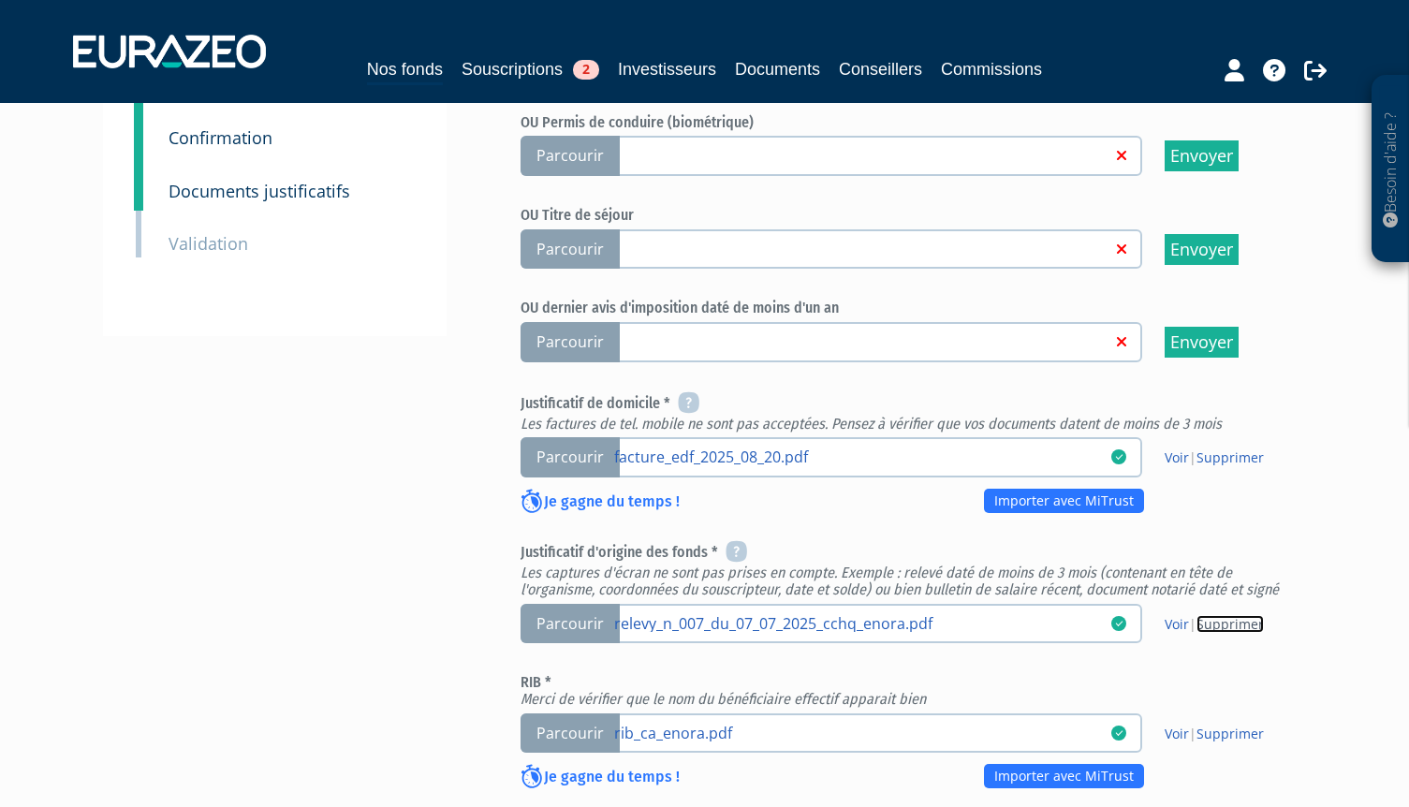
click at [1240, 615] on link "Supprimer" at bounding box center [1230, 624] width 67 height 18
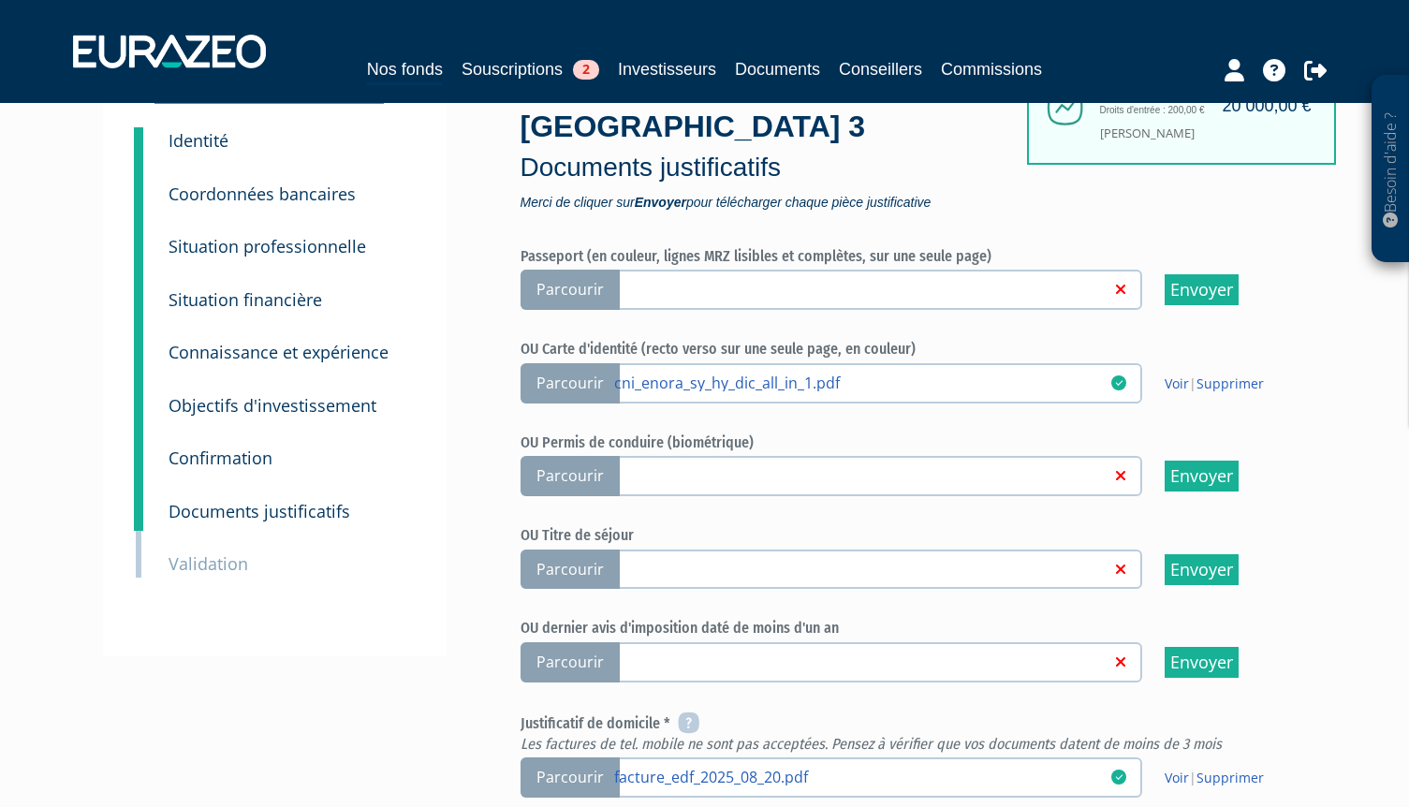
scroll to position [468, 0]
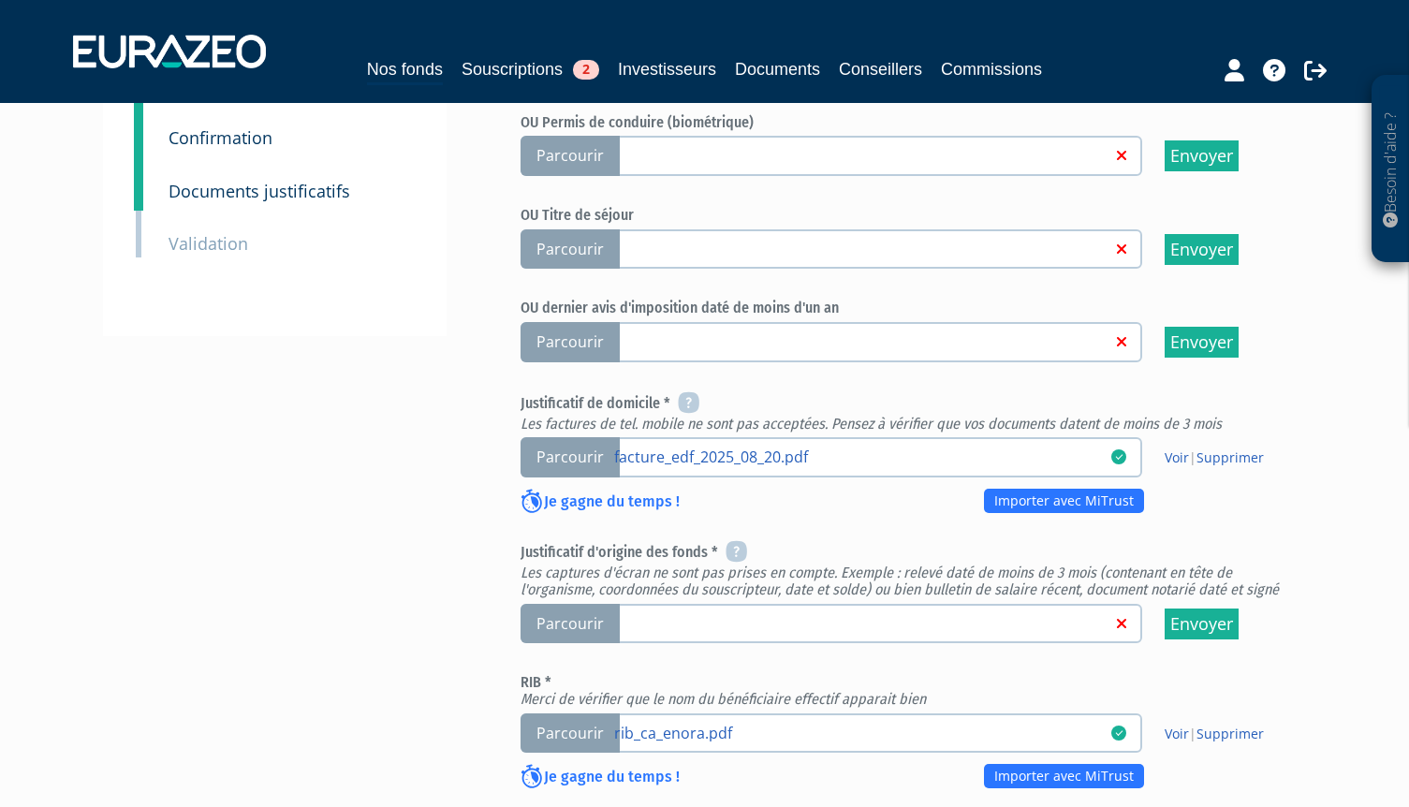
click at [561, 604] on span "Parcourir" at bounding box center [570, 624] width 99 height 40
click at [0, 0] on input "Parcourir" at bounding box center [0, 0] width 0 height 0
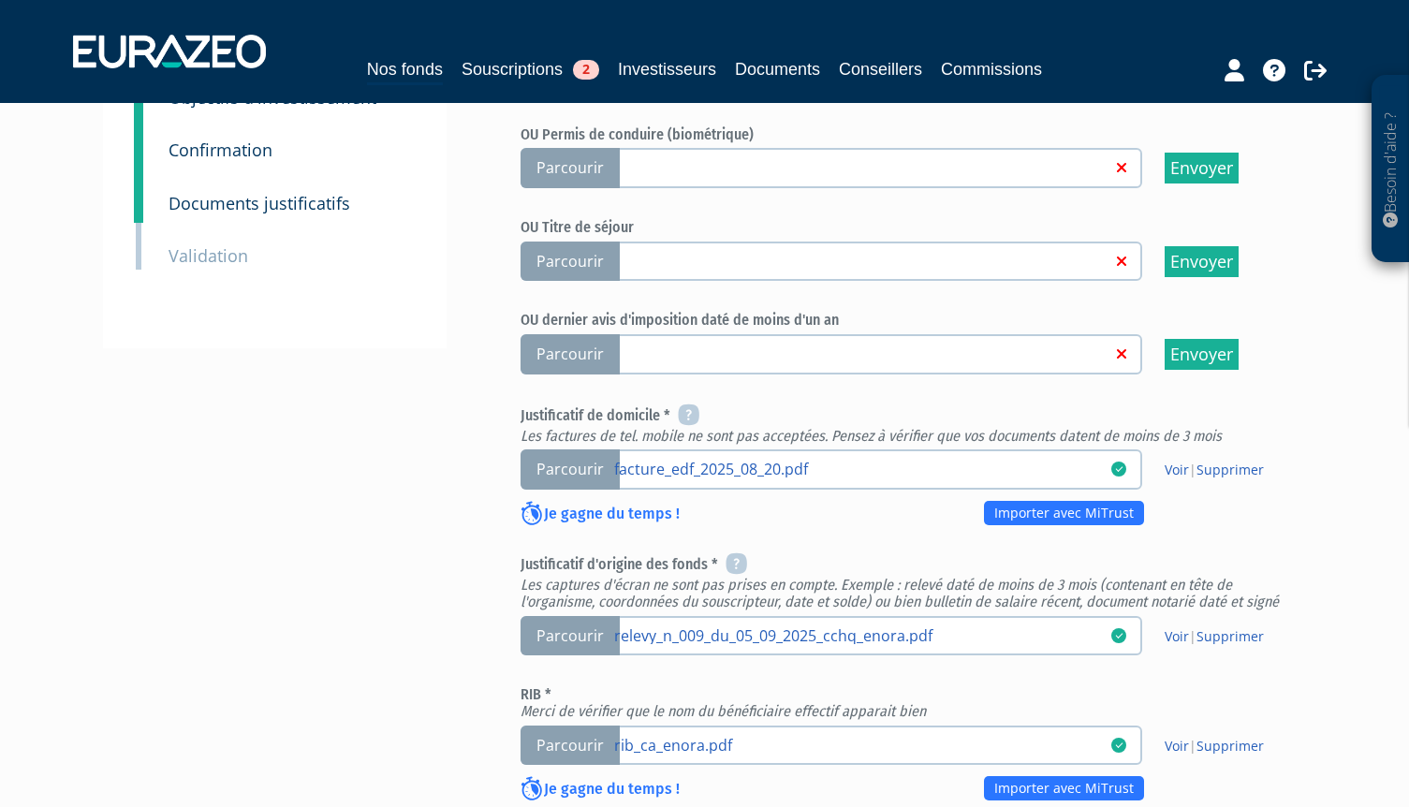
scroll to position [468, 0]
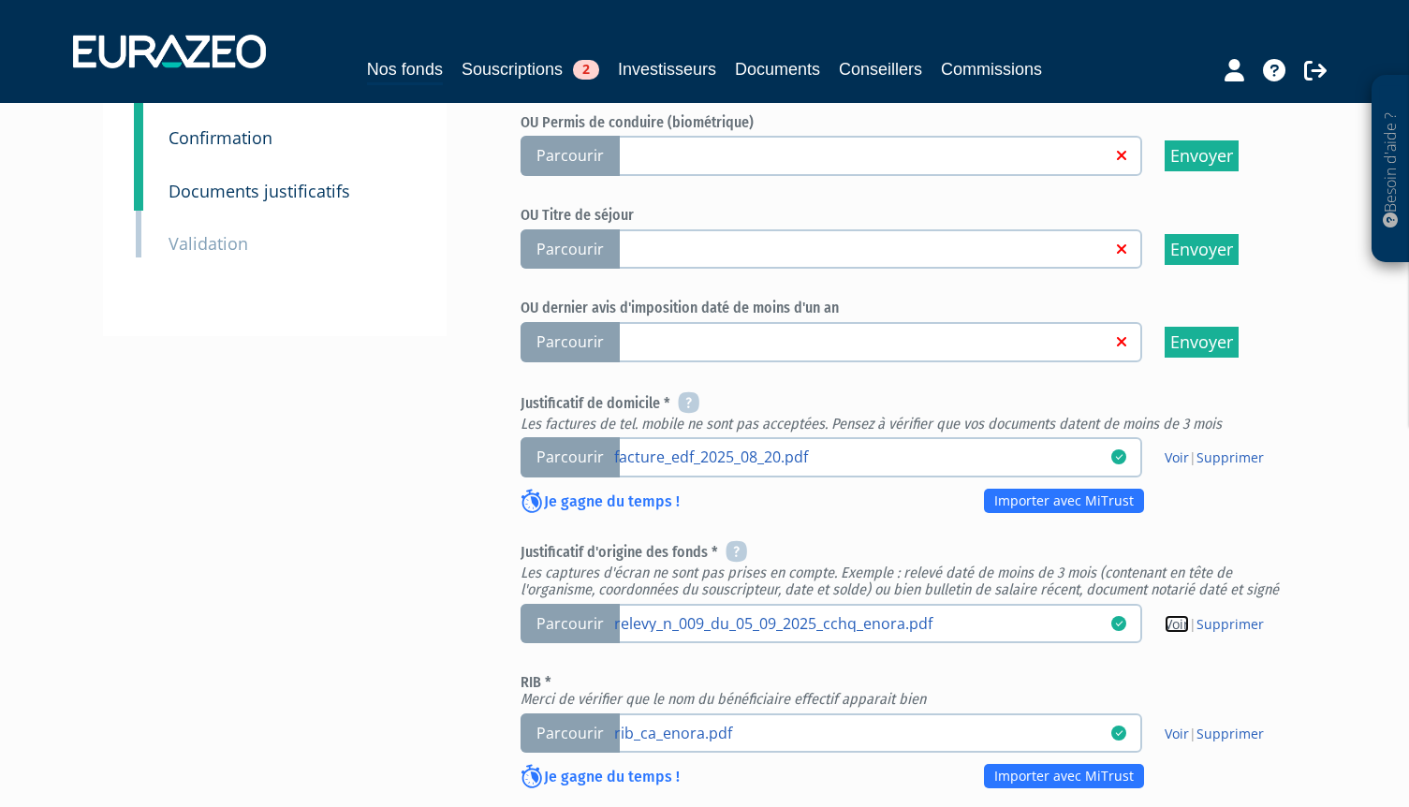
click at [1173, 615] on link "Voir" at bounding box center [1177, 624] width 24 height 18
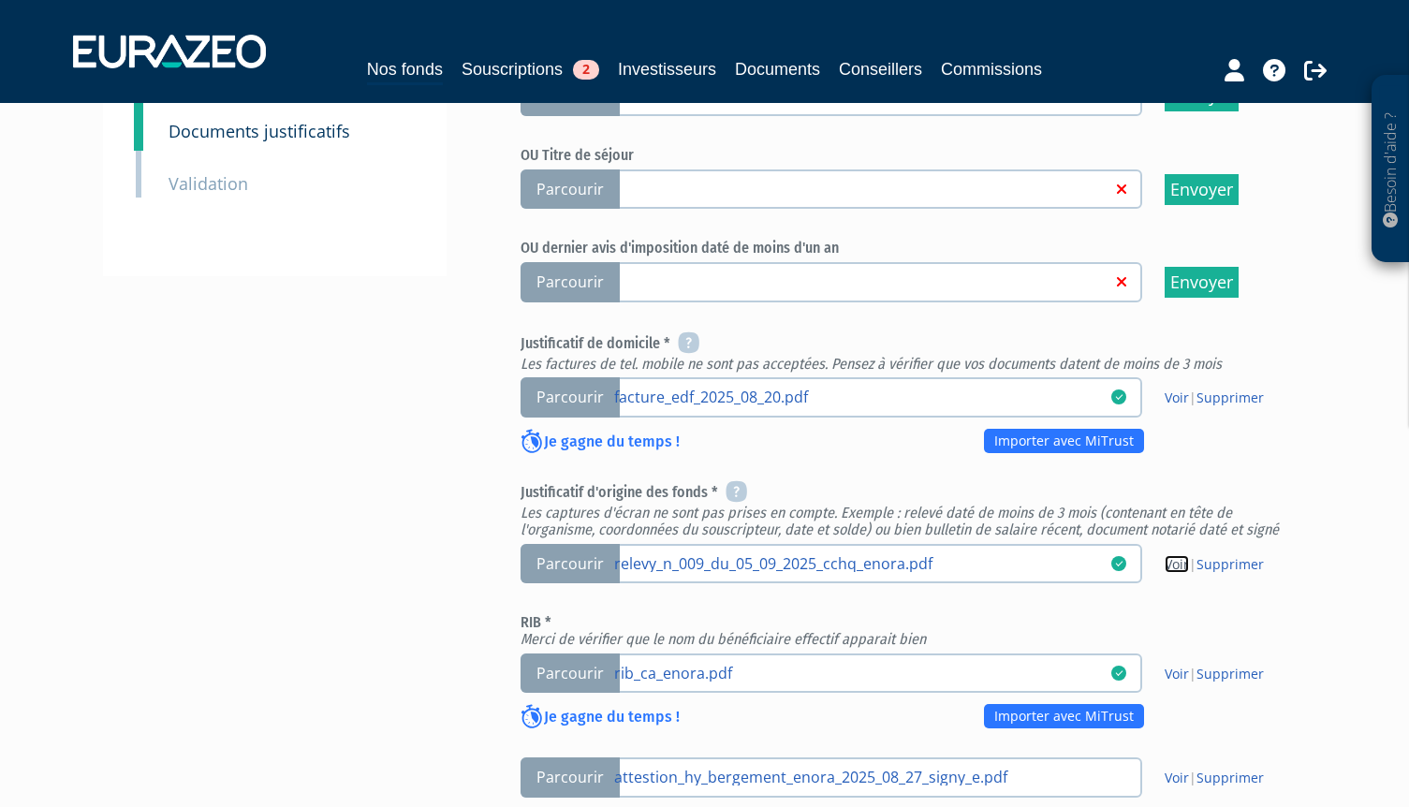
scroll to position [562, 0]
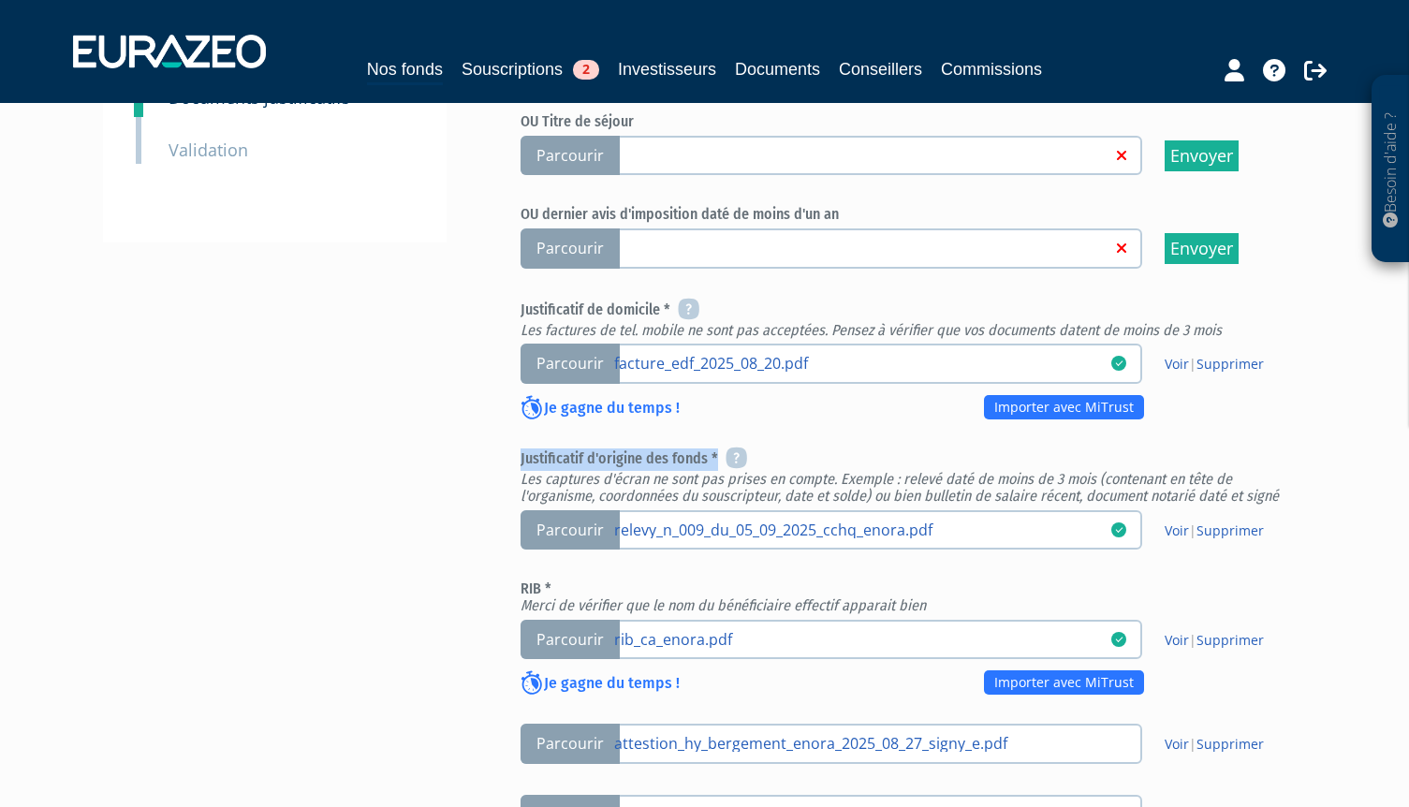
drag, startPoint x: 520, startPoint y: 415, endPoint x: 713, endPoint y: 414, distance: 192.9
click at [713, 449] on h6 "Justificatif d'origine des fonds * Les captures d'écran ne sont pas prises en c…" at bounding box center [909, 476] width 777 height 55
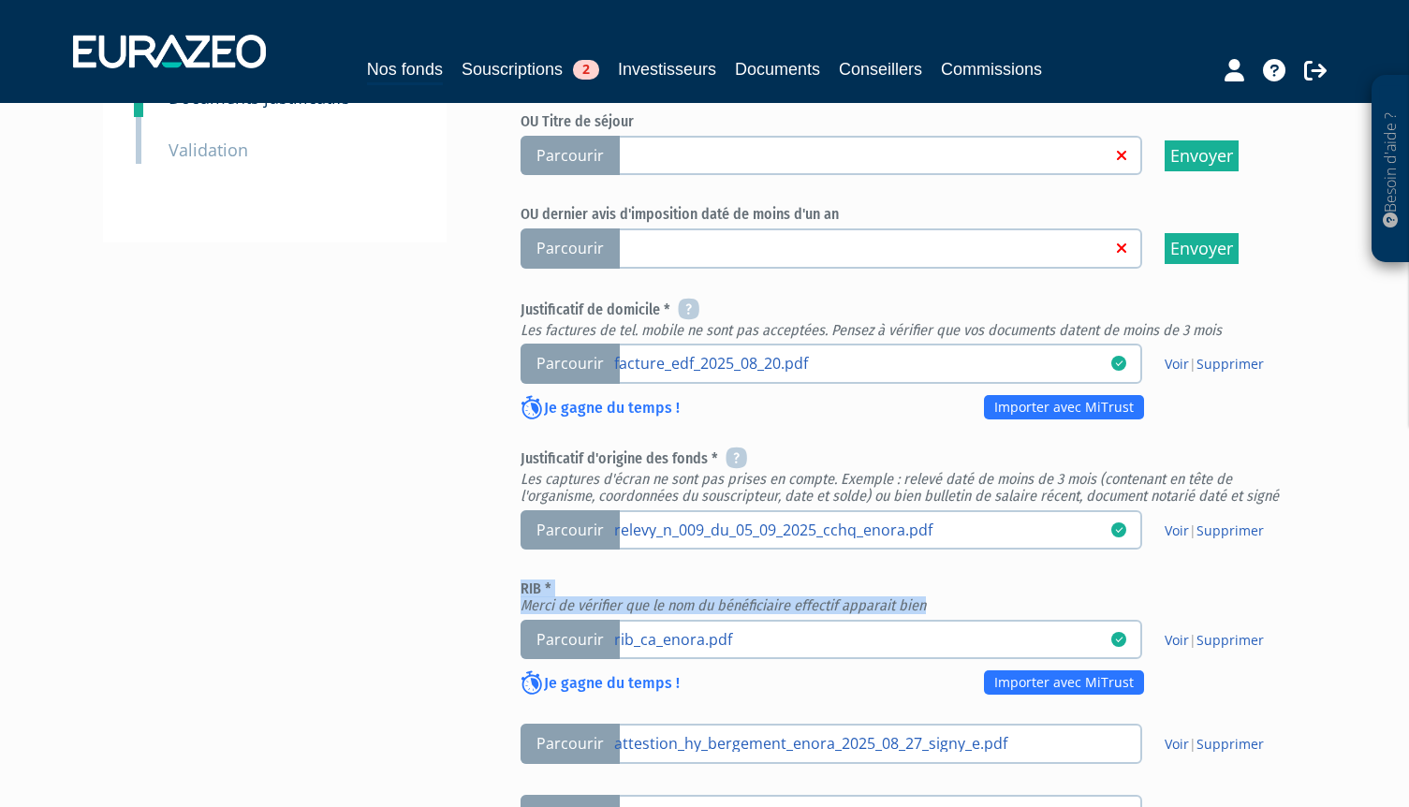
drag, startPoint x: 522, startPoint y: 541, endPoint x: 975, endPoint y: 558, distance: 453.6
click at [975, 581] on h6 "RIB * Merci de vérifier que le nom du bénéficiaire effectif apparait bien" at bounding box center [909, 597] width 777 height 33
click at [1359, 625] on div "Besoin d'aide ? × J'ai besoin d'aide Si vous avez une question à propos du fonc…" at bounding box center [704, 284] width 1409 height 1692
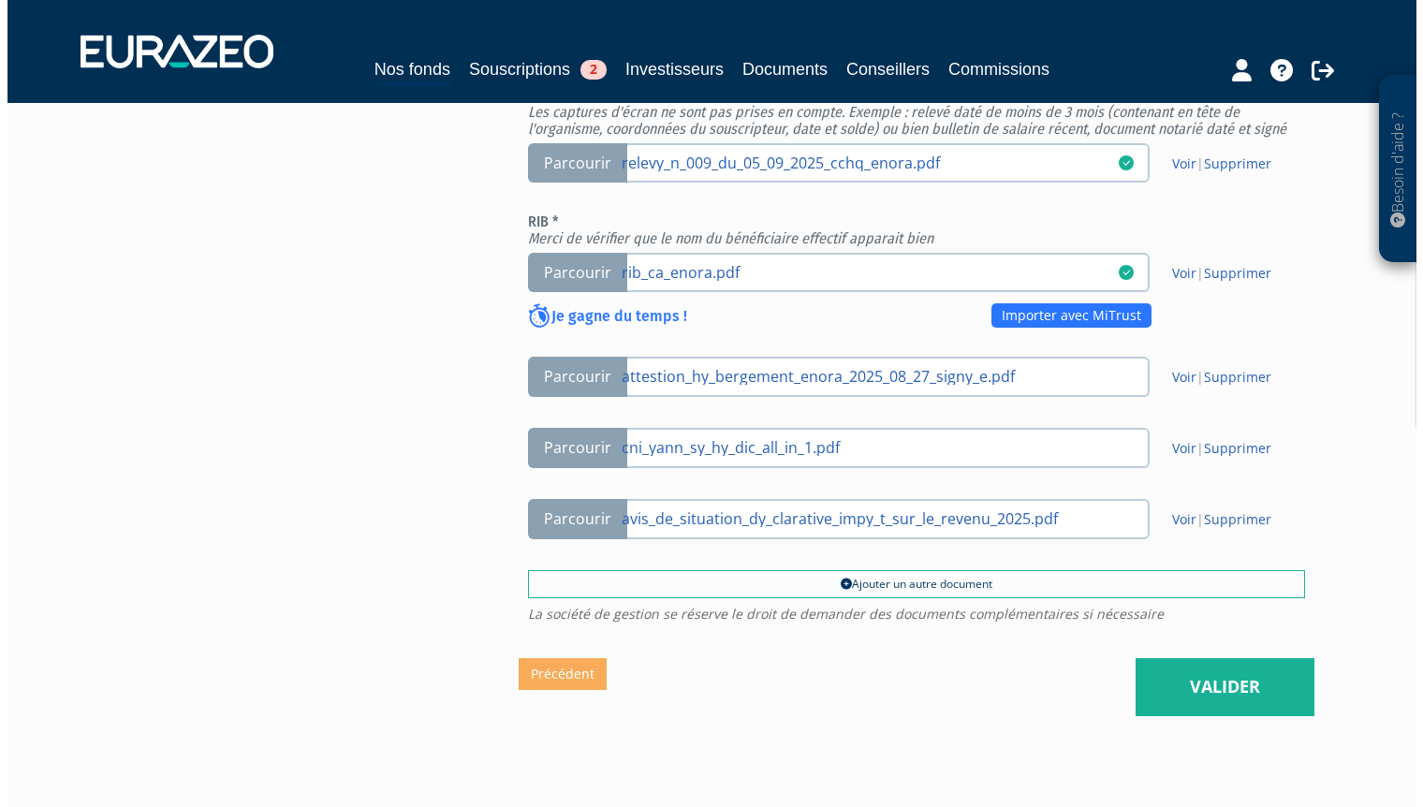
scroll to position [936, 0]
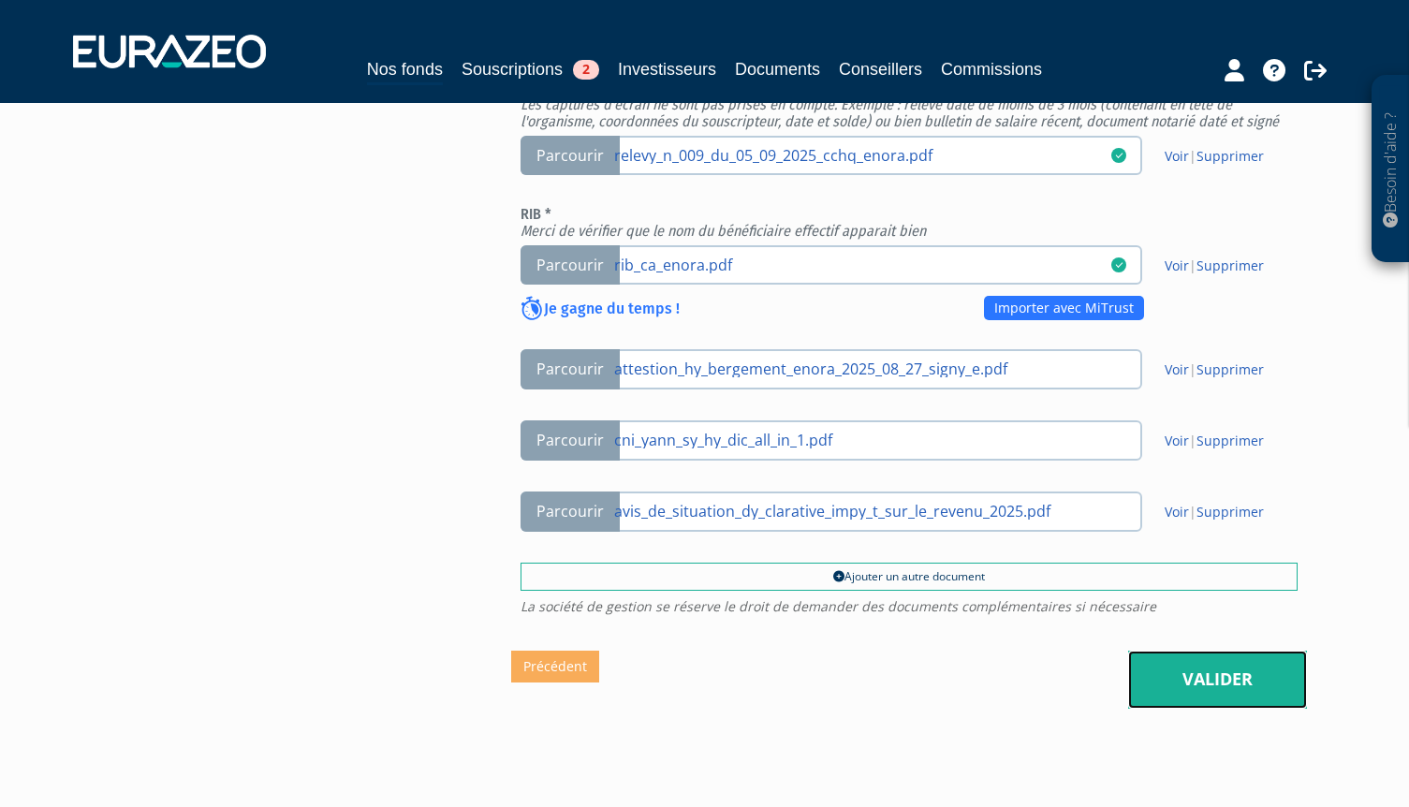
click at [1210, 651] on link "Valider" at bounding box center [1217, 680] width 179 height 58
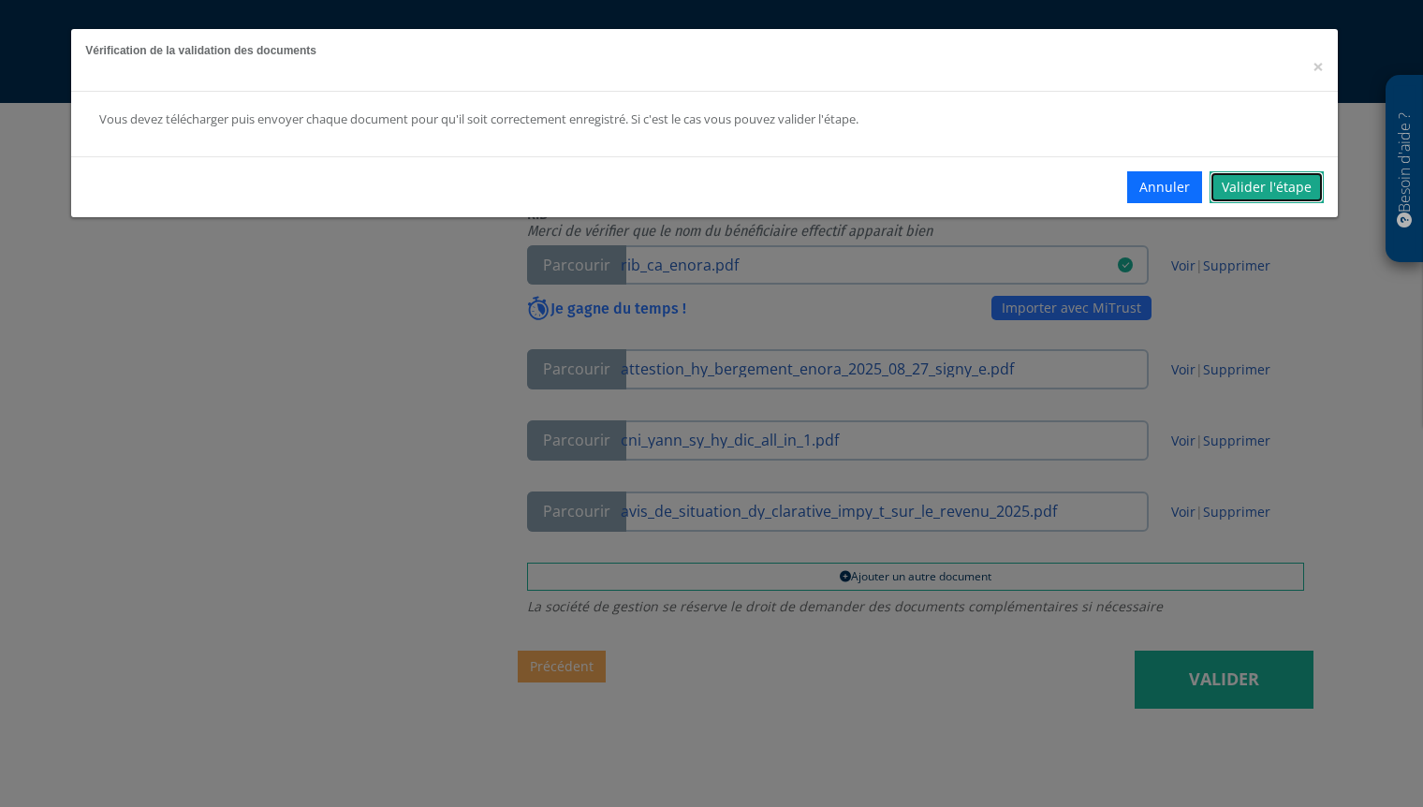
click at [1263, 186] on link "Valider l'étape" at bounding box center [1267, 187] width 114 height 32
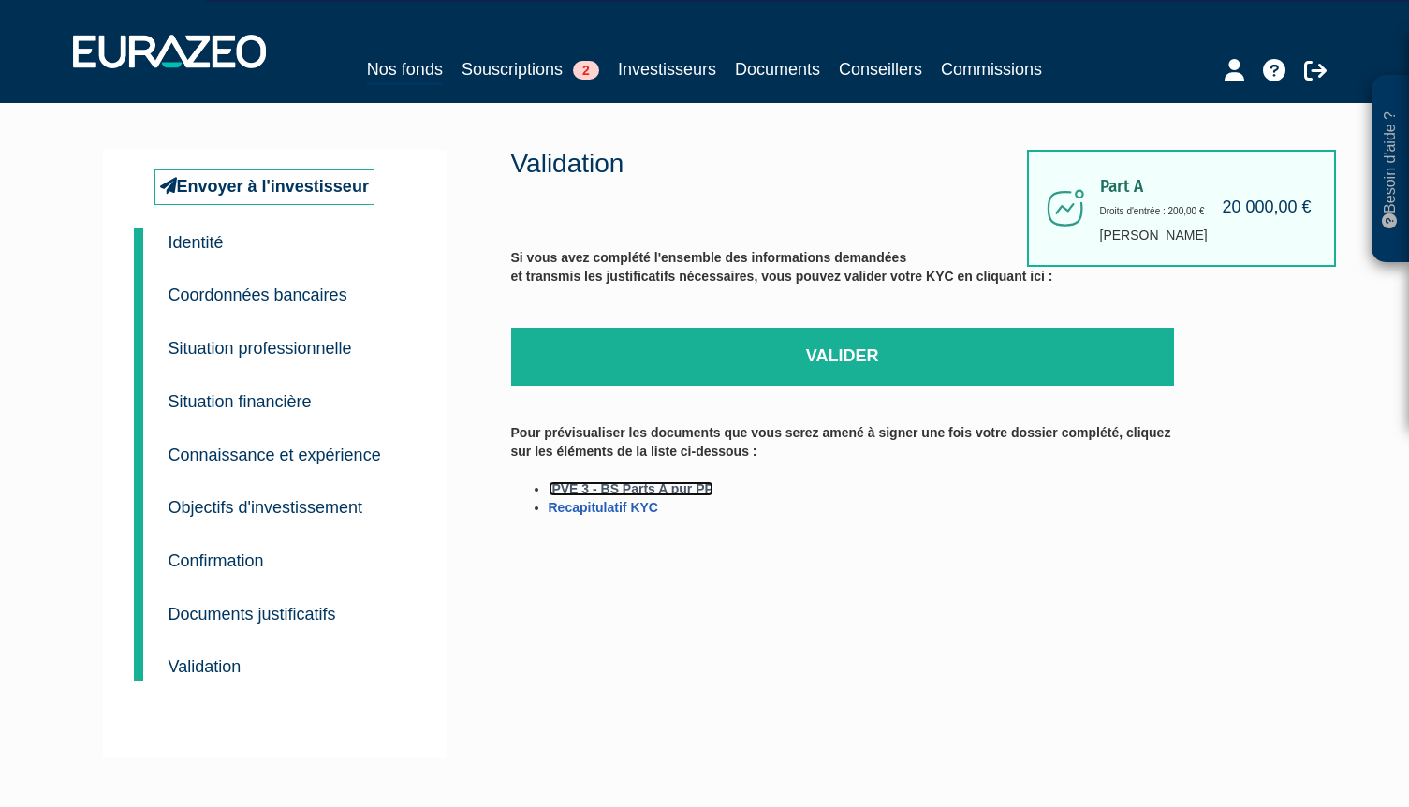
click at [674, 489] on link "IPVE 3 - BS Parts A pur PP" at bounding box center [631, 488] width 165 height 15
click at [592, 508] on link "Recapitulatif KYC" at bounding box center [604, 507] width 110 height 15
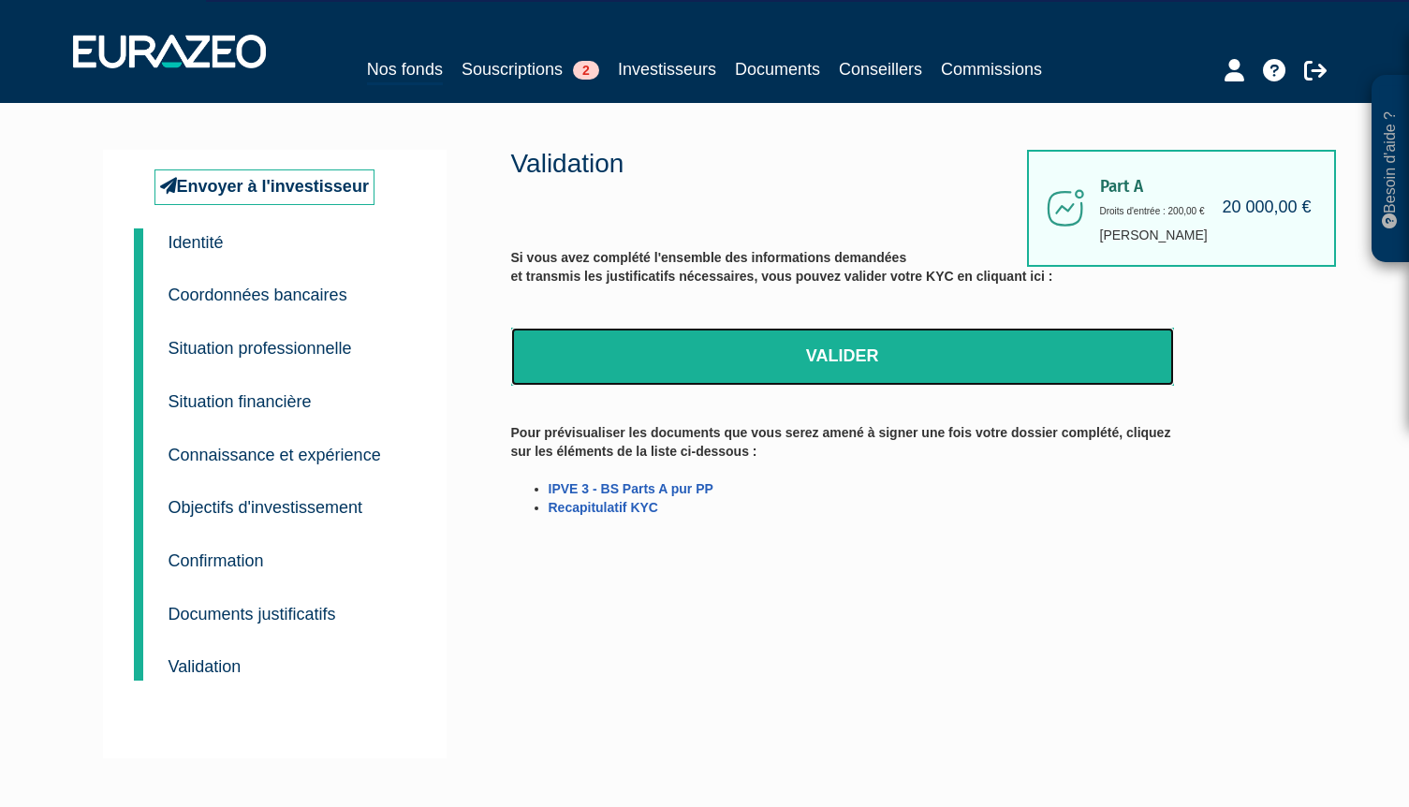
click at [889, 347] on link "Valider" at bounding box center [842, 357] width 663 height 58
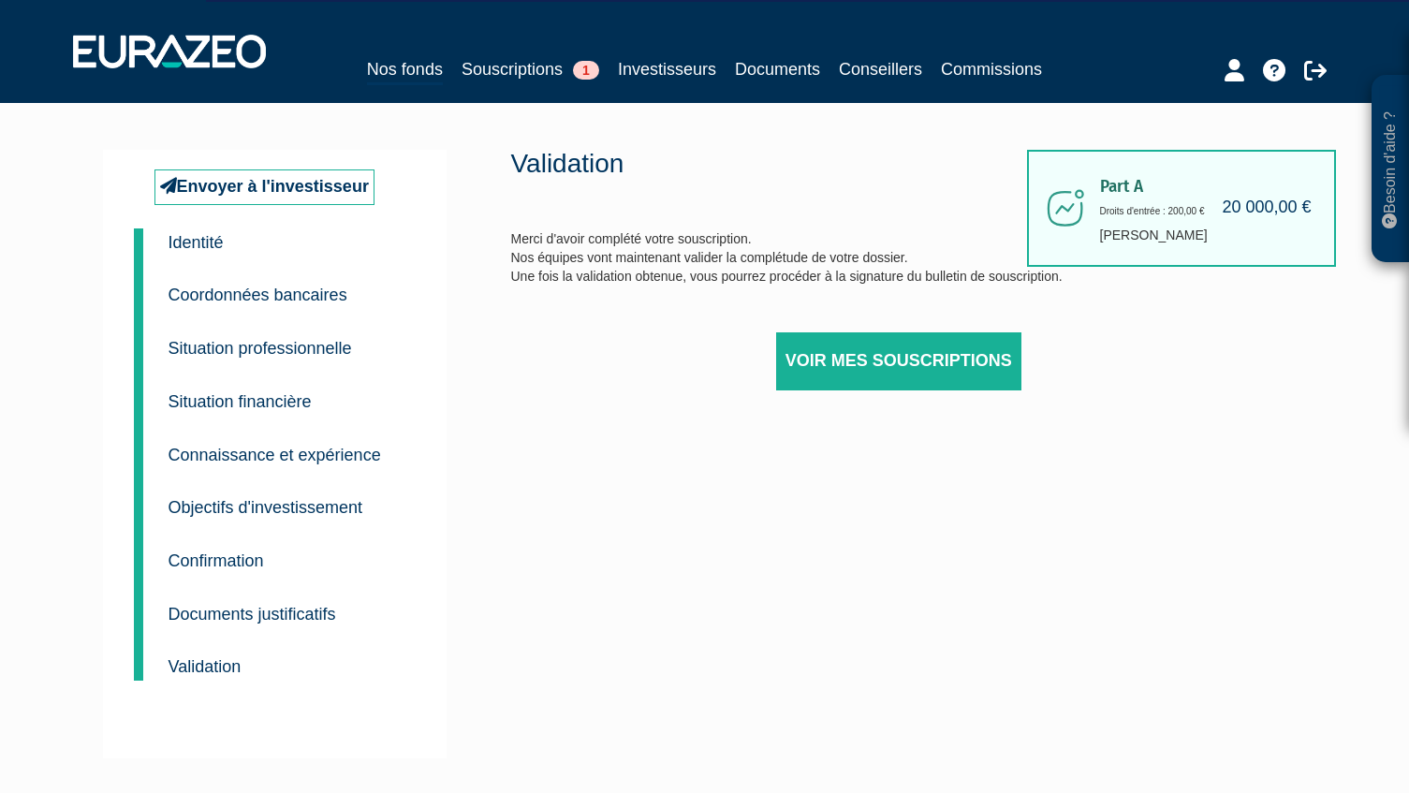
click at [560, 294] on div "Validation Merci d'avoir complété votre souscription. Nos équipes vont maintena…" at bounding box center [842, 294] width 663 height 288
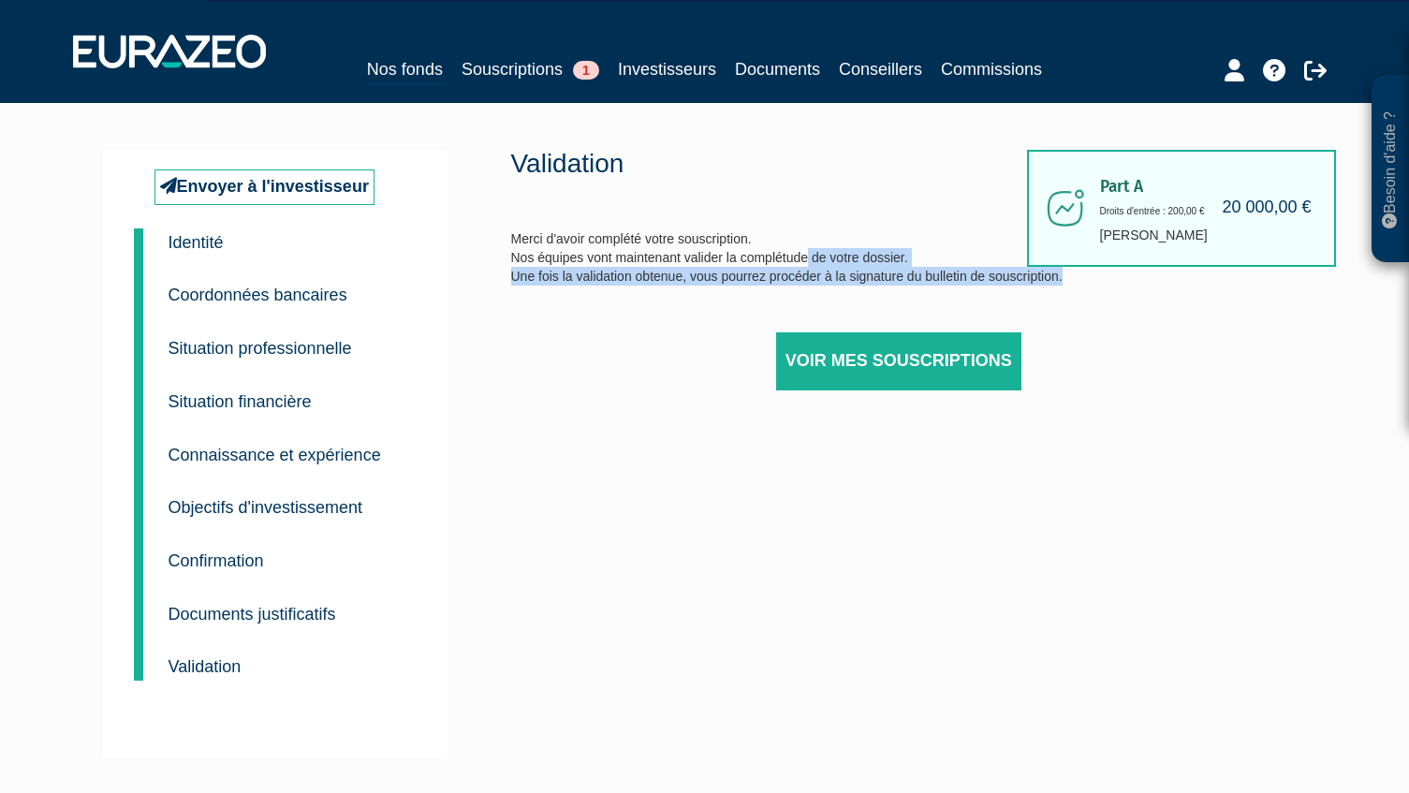
drag, startPoint x: 515, startPoint y: 254, endPoint x: 1096, endPoint y: 276, distance: 581.1
click at [1096, 276] on div "Validation Merci d'avoir complété votre souscription. Nos équipes vont maintena…" at bounding box center [842, 294] width 663 height 288
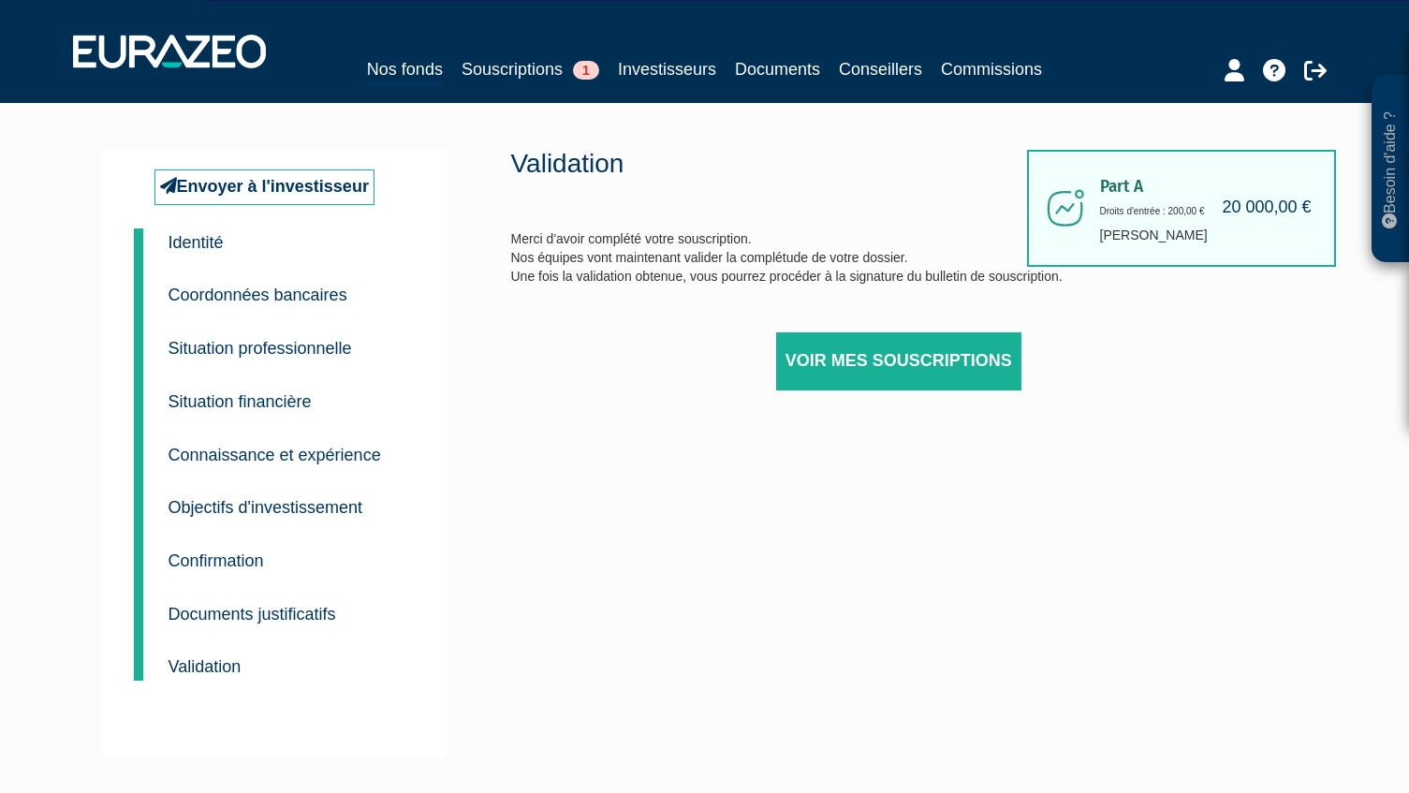
click at [739, 199] on div "Validation Merci d'avoir complété votre souscription. Nos équipes vont maintena…" at bounding box center [842, 294] width 663 height 288
drag, startPoint x: 511, startPoint y: 233, endPoint x: 1064, endPoint y: 276, distance: 554.2
click at [1064, 276] on div "Validation Merci d'avoir complété votre souscription. Nos équipes vont maintena…" at bounding box center [842, 294] width 663 height 288
copy div "Merci d'avoir complété votre souscription. Nos équipes vont maintenant valider …"
click at [877, 364] on link "Voir mes souscriptions" at bounding box center [898, 361] width 245 height 58
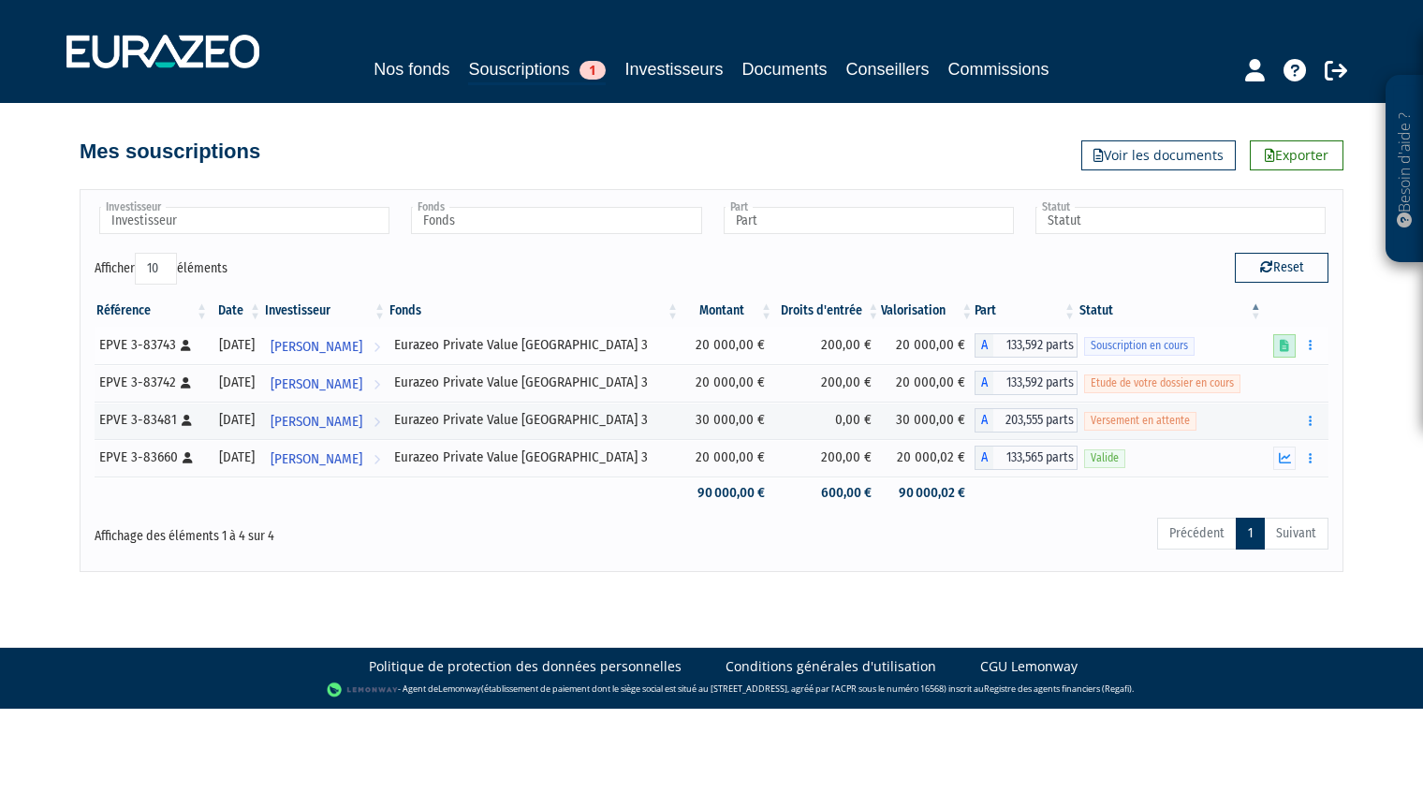
click at [1283, 349] on icon at bounding box center [1284, 346] width 9 height 12
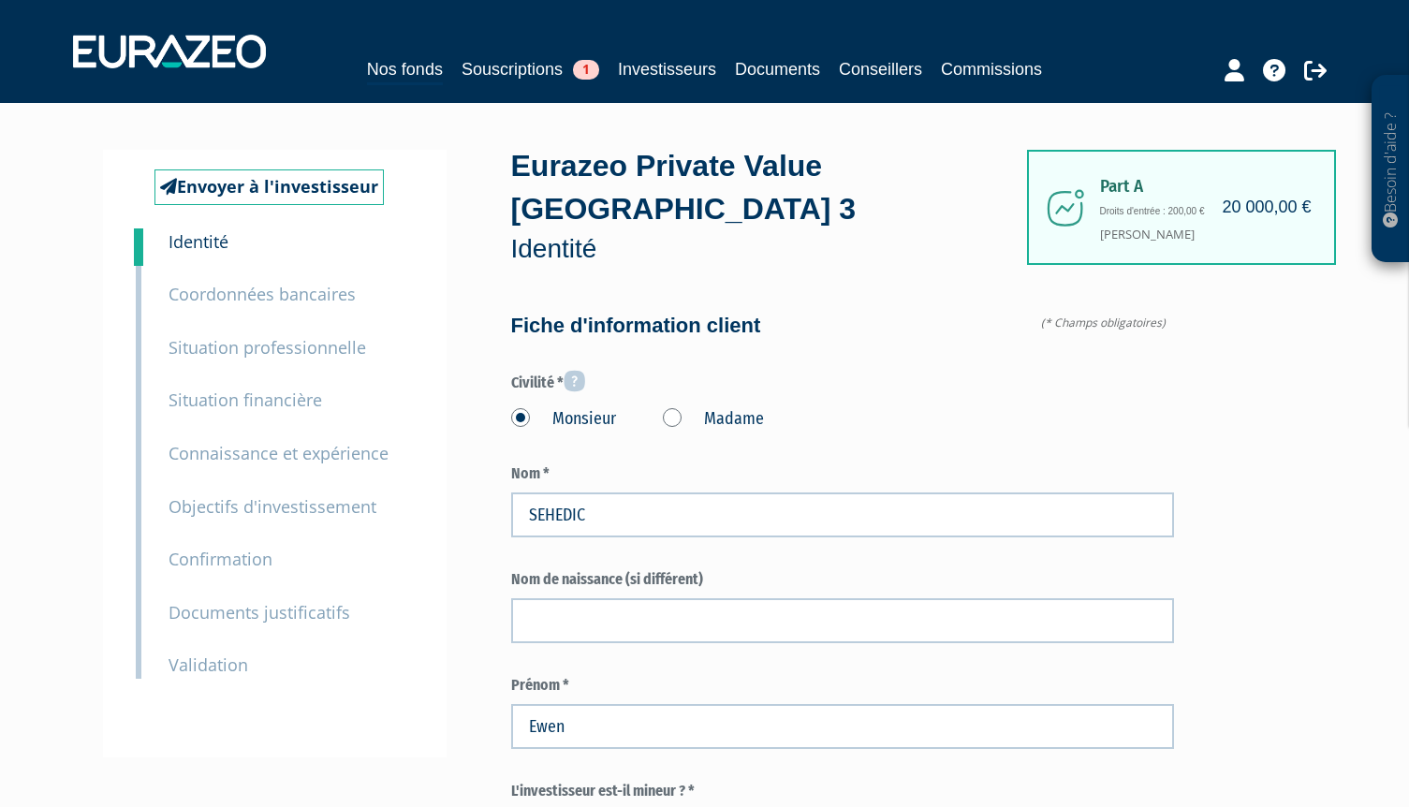
click at [295, 299] on small "Coordonnées bancaires" at bounding box center [262, 294] width 187 height 22
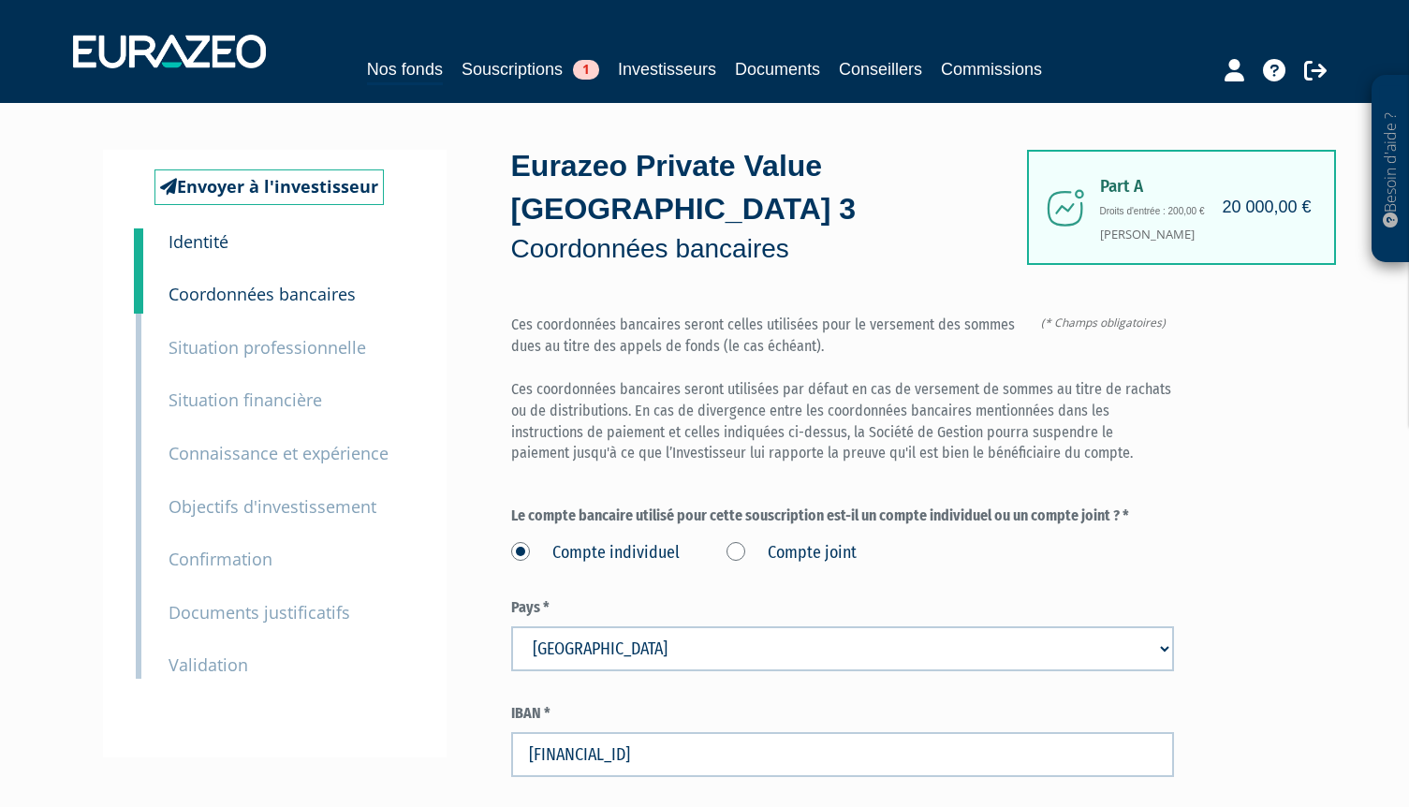
click at [332, 354] on small "Situation professionnelle" at bounding box center [268, 347] width 198 height 22
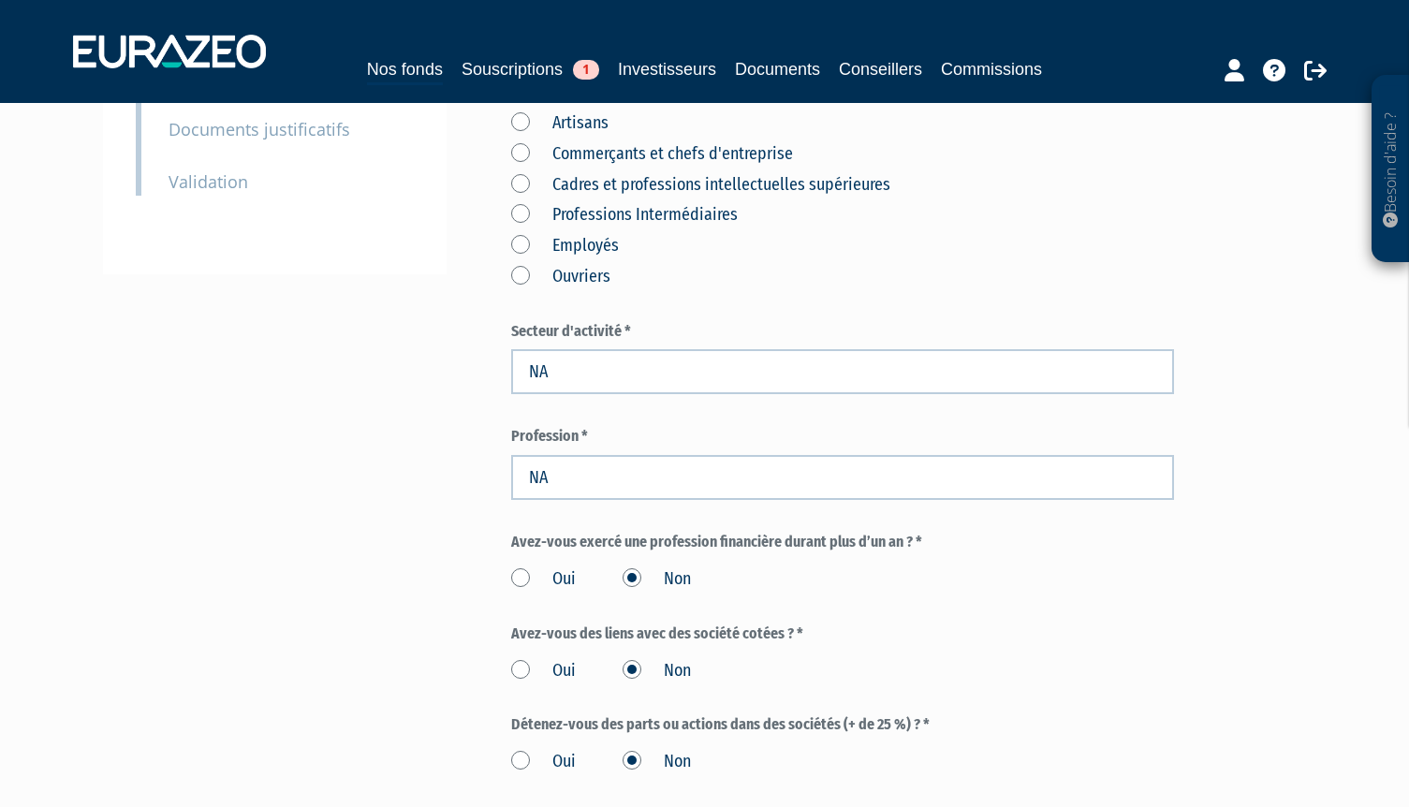
scroll to position [187, 0]
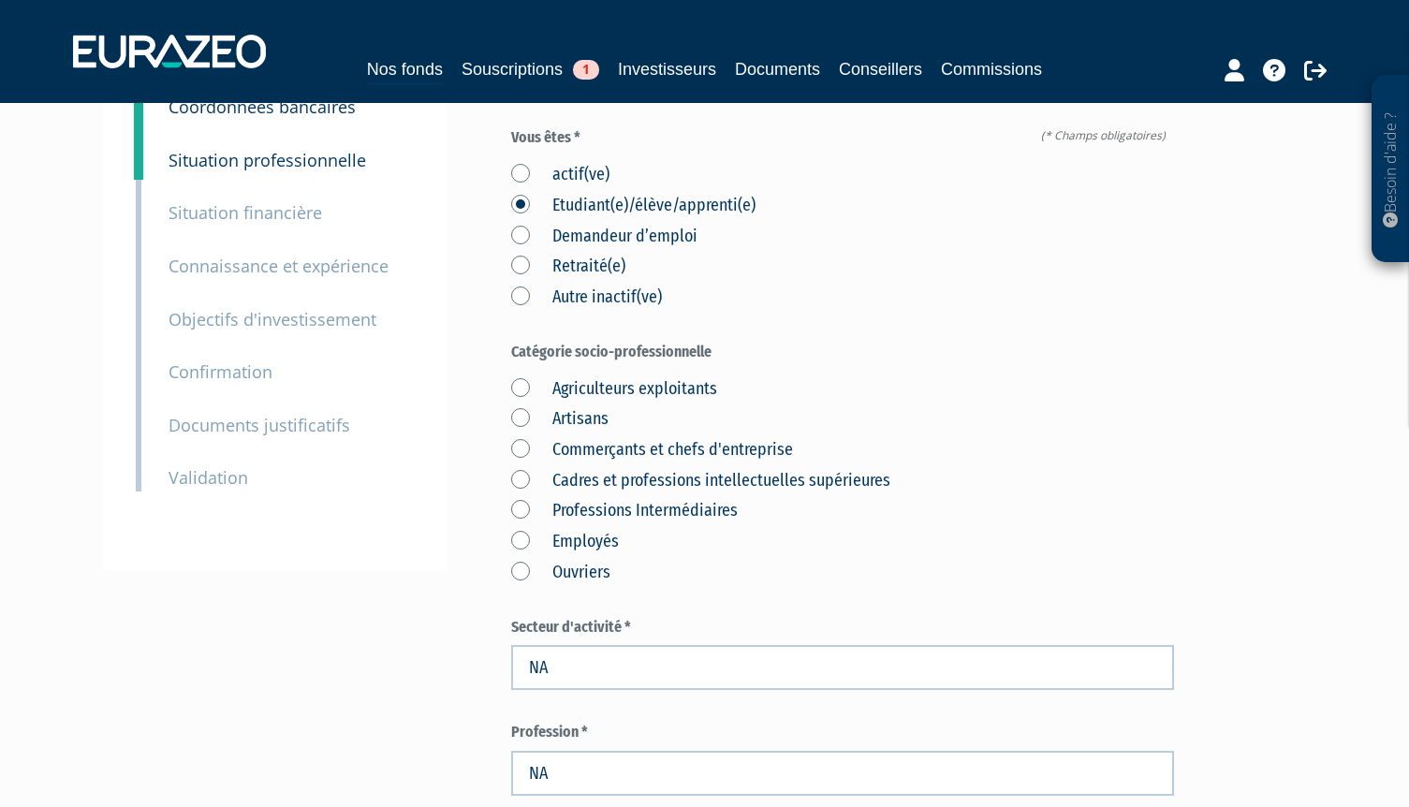
click at [186, 219] on small "Situation financière" at bounding box center [246, 212] width 154 height 22
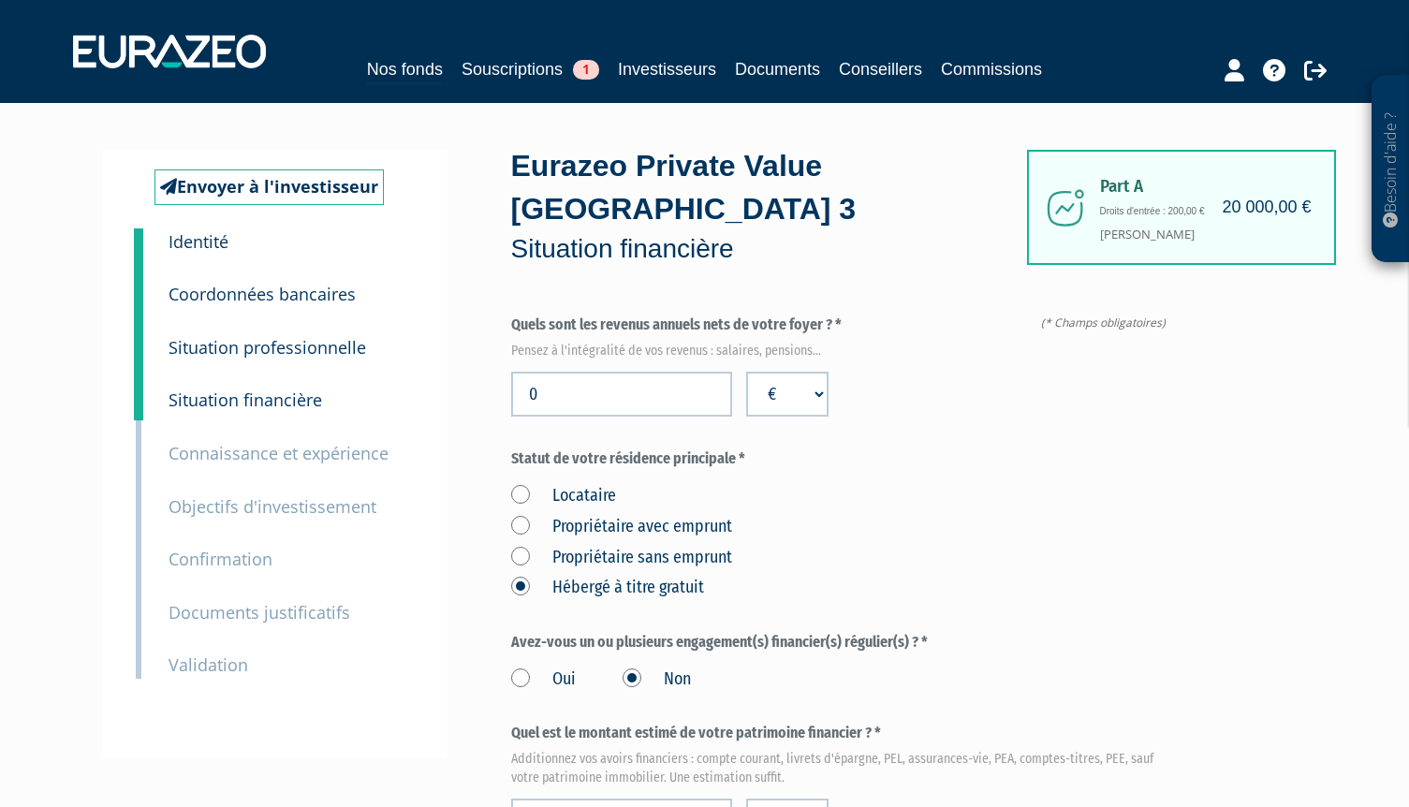
click at [209, 455] on small "Connaissance et expérience" at bounding box center [279, 453] width 220 height 22
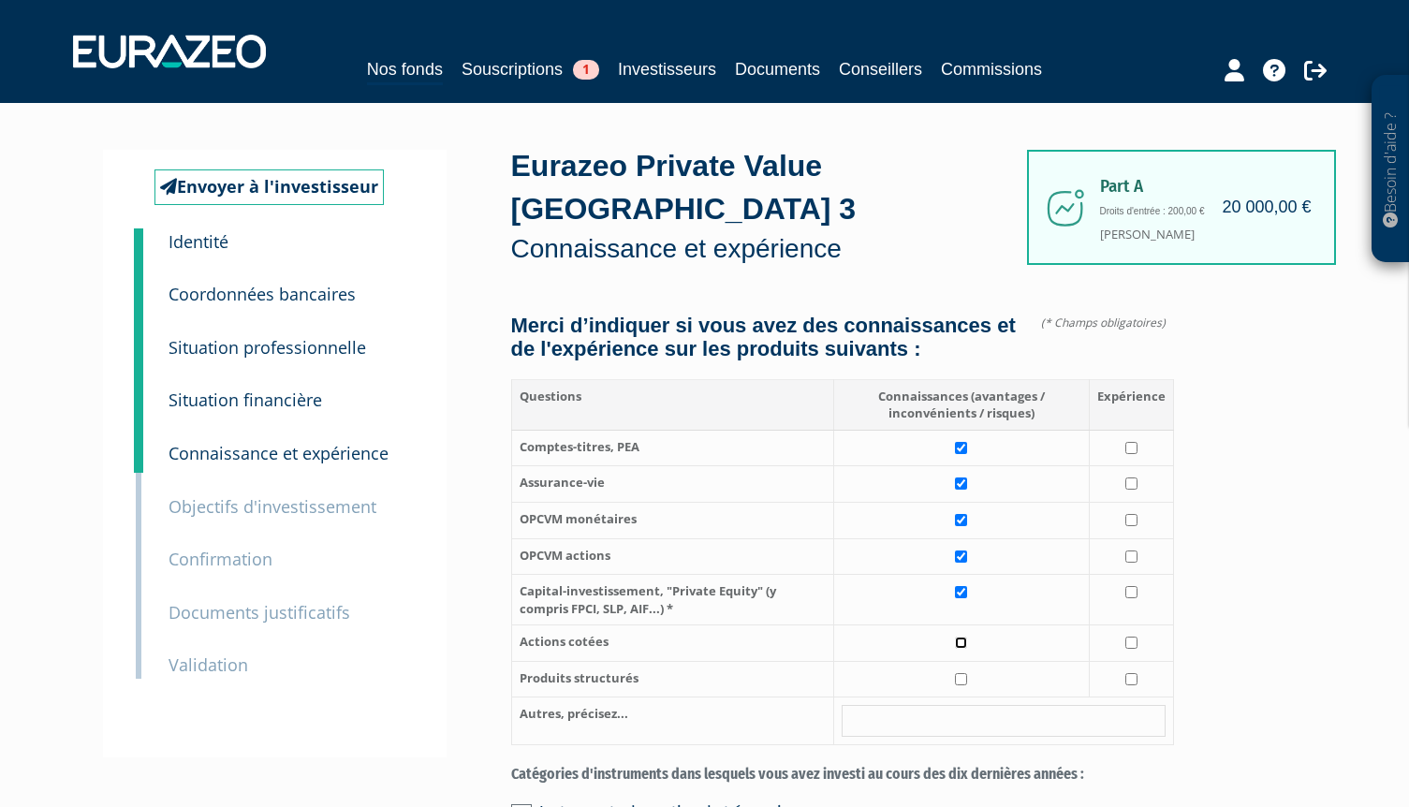
click at [960, 637] on input "checkbox" at bounding box center [961, 643] width 12 height 12
checkbox input "true"
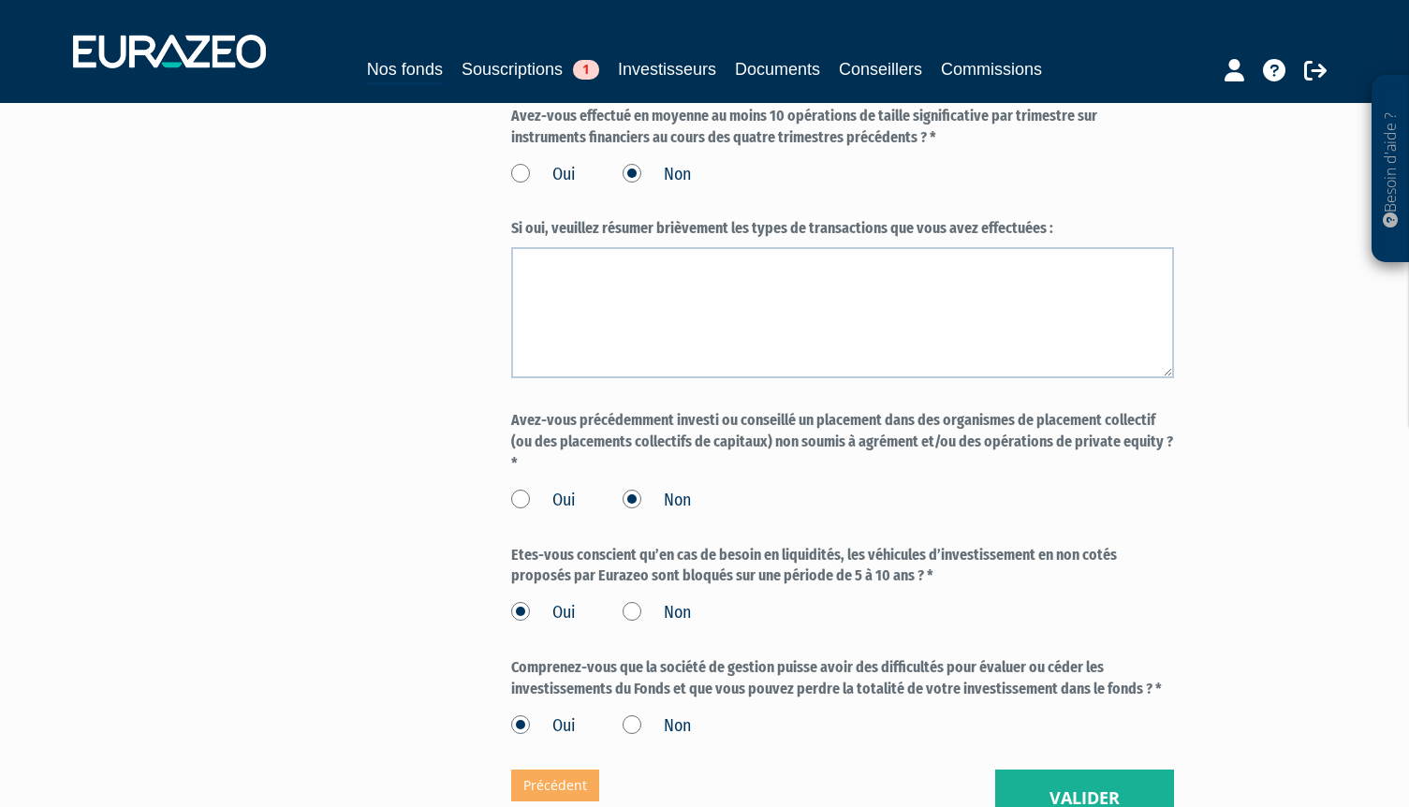
scroll to position [1405, 0]
click at [1085, 768] on button "Valider" at bounding box center [1084, 797] width 179 height 58
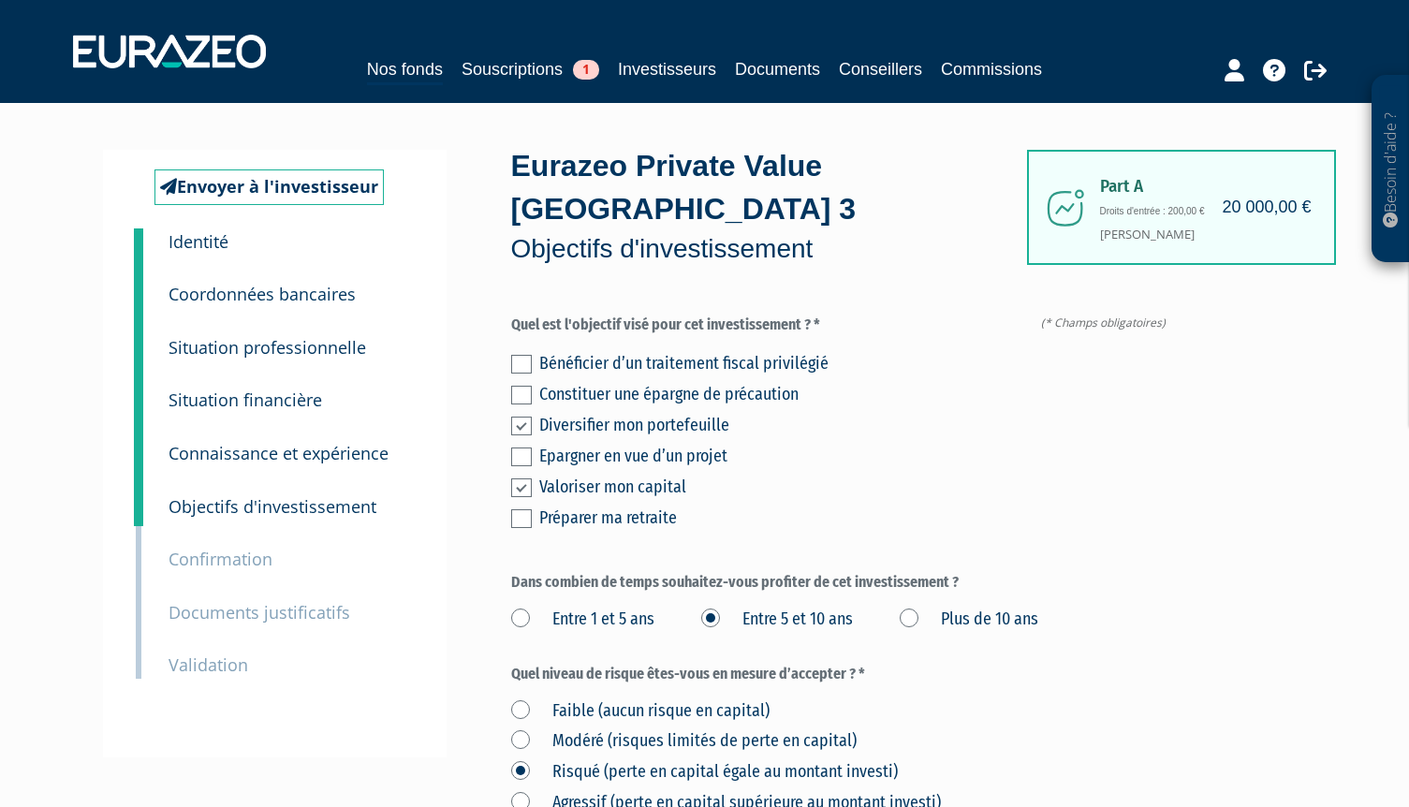
click at [234, 561] on small "Confirmation" at bounding box center [221, 559] width 104 height 22
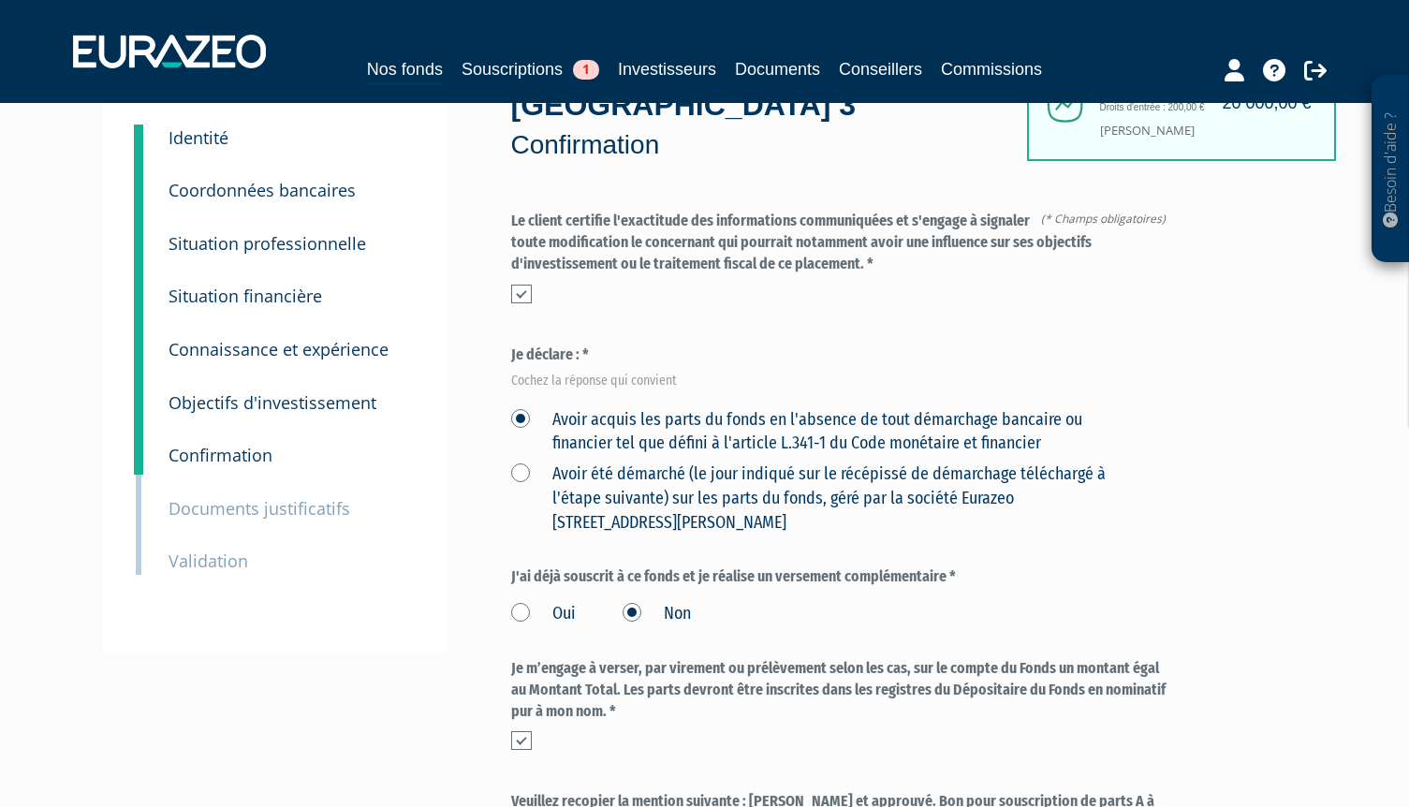
scroll to position [96, 0]
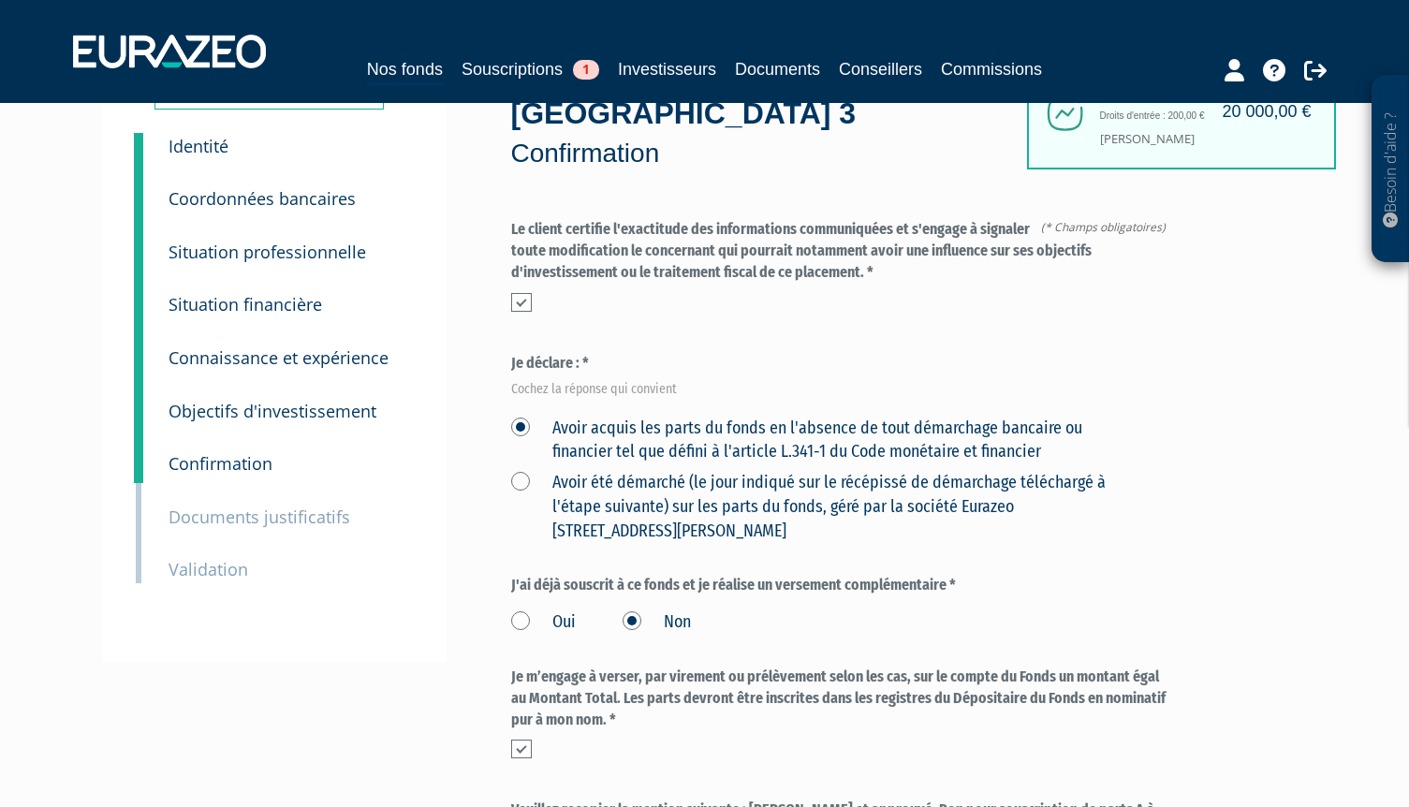
click at [283, 408] on small "Objectifs d'investissement" at bounding box center [273, 411] width 208 height 22
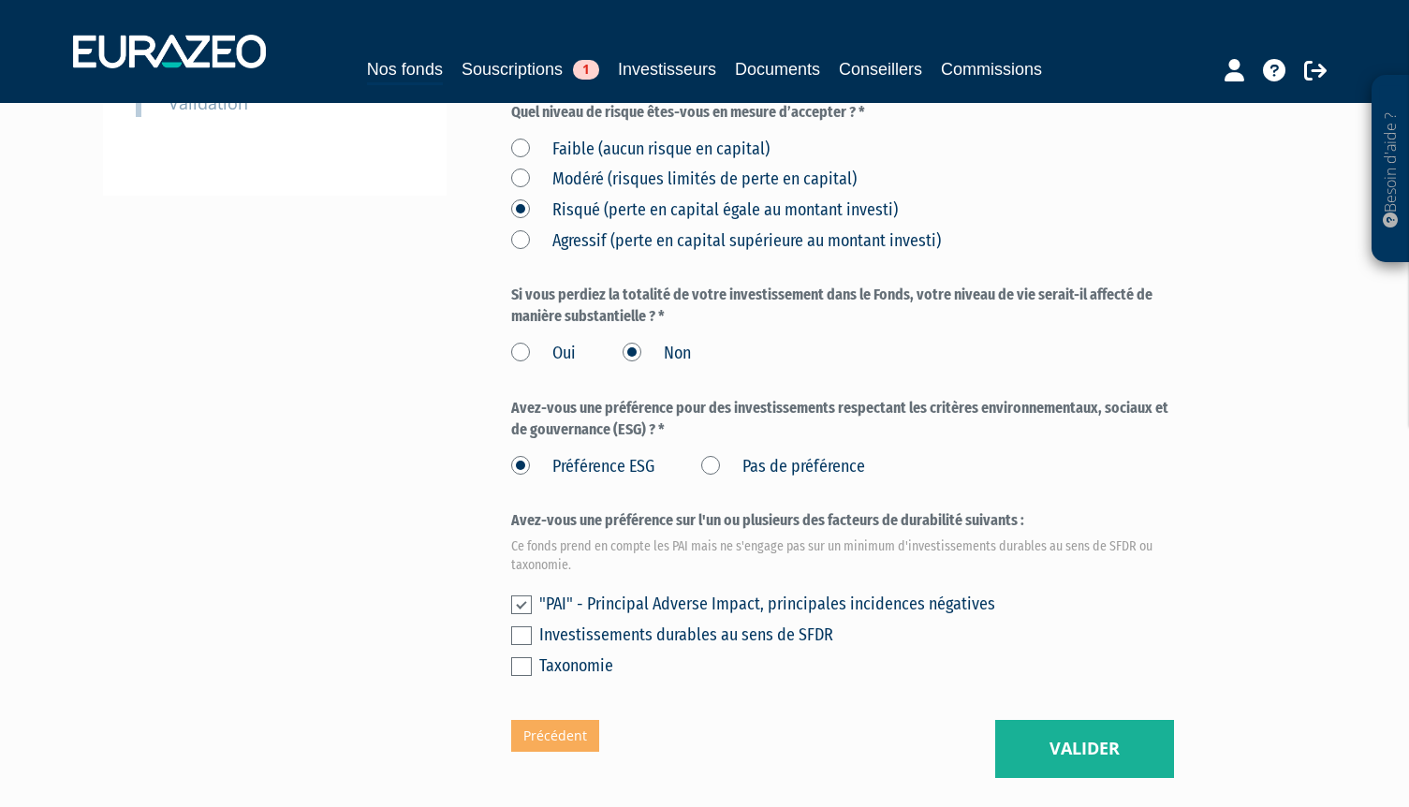
scroll to position [94, 0]
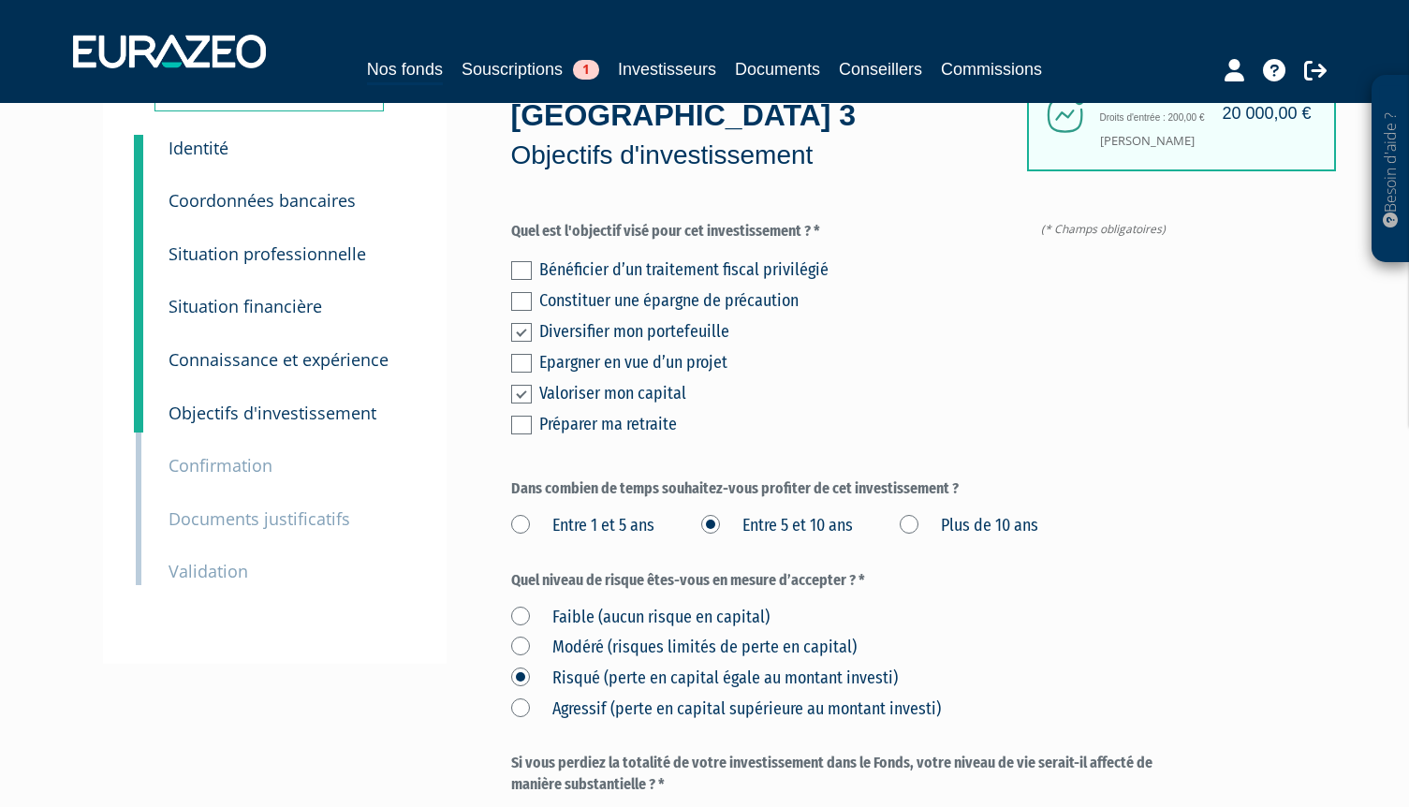
click at [229, 524] on small "Documents justificatifs" at bounding box center [260, 519] width 182 height 22
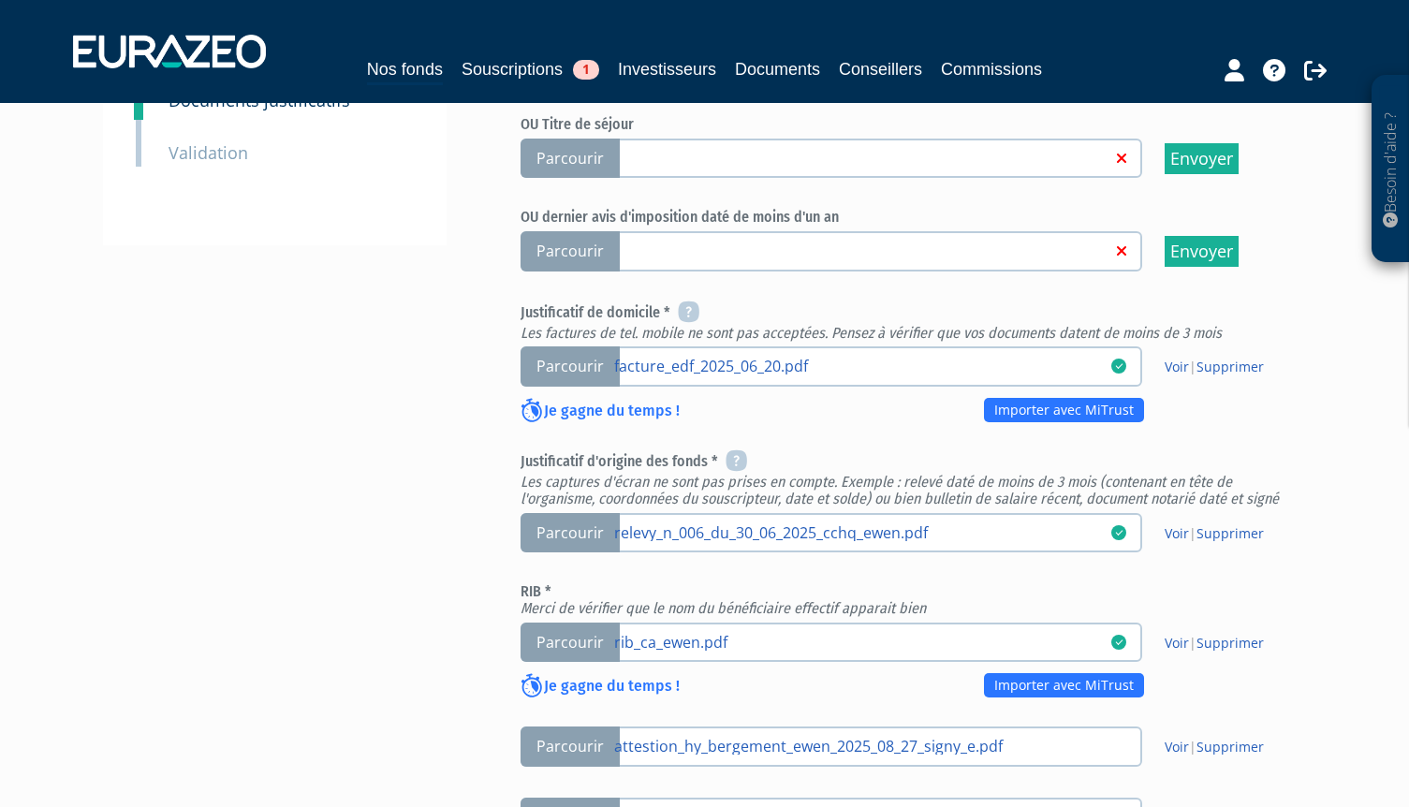
scroll to position [562, 0]
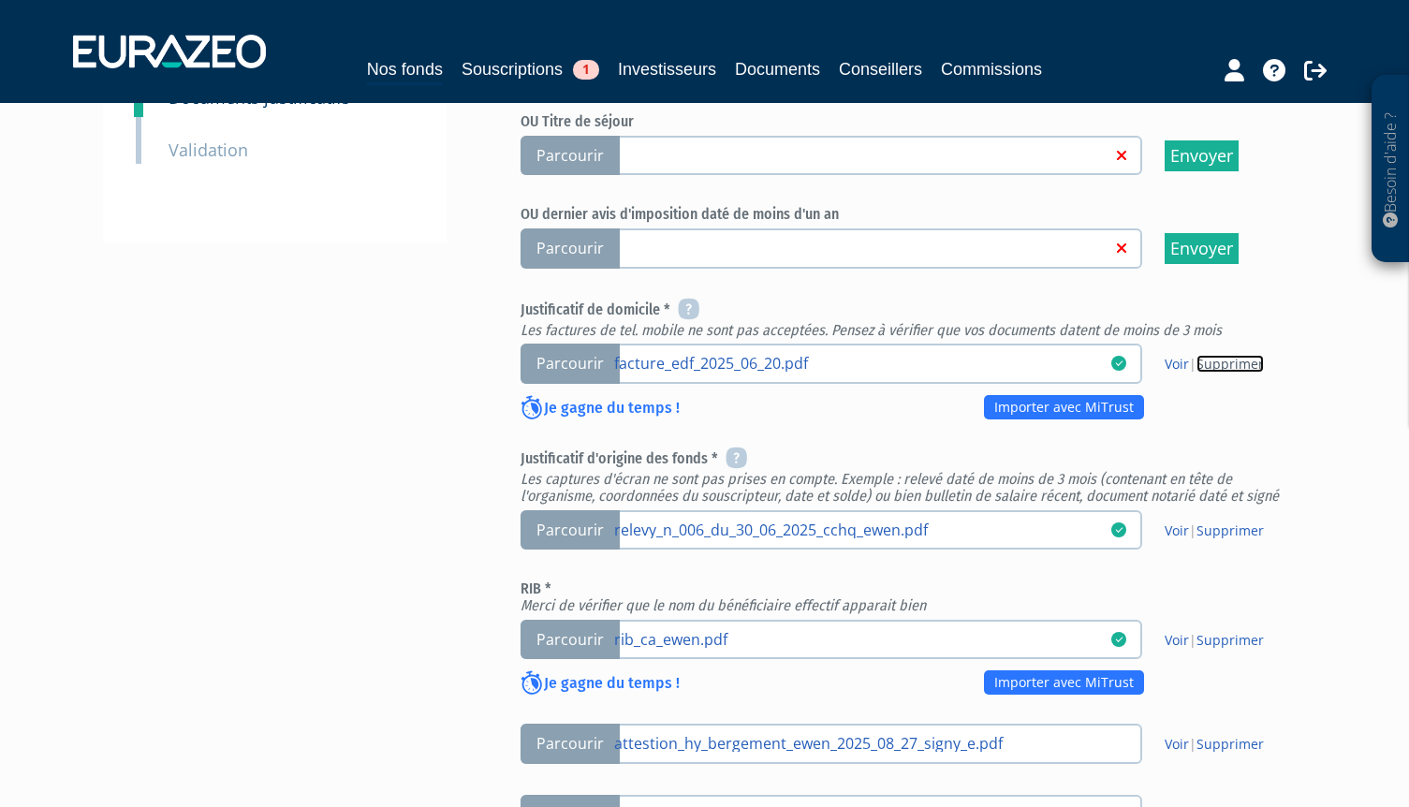
click at [1216, 355] on link "Supprimer" at bounding box center [1230, 364] width 67 height 18
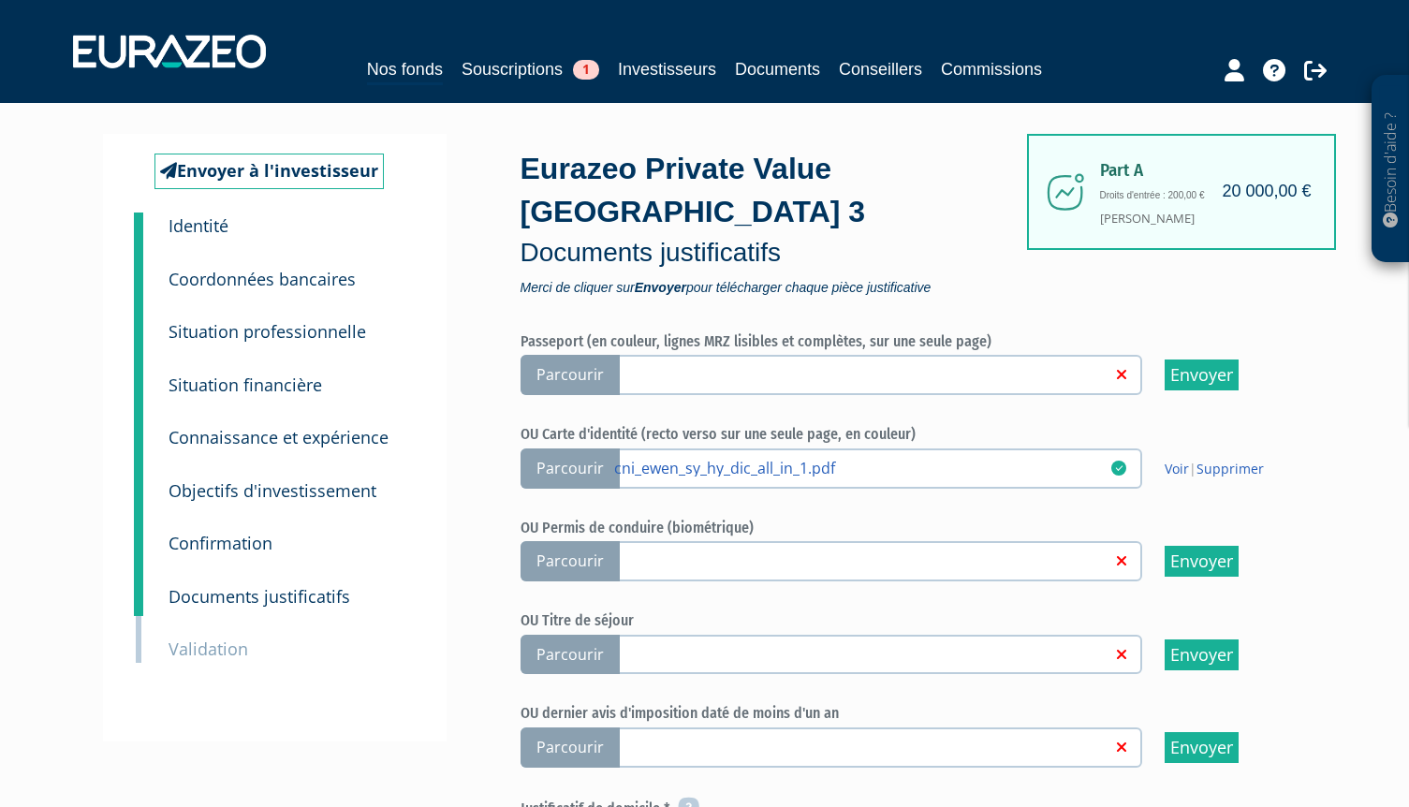
scroll to position [281, 0]
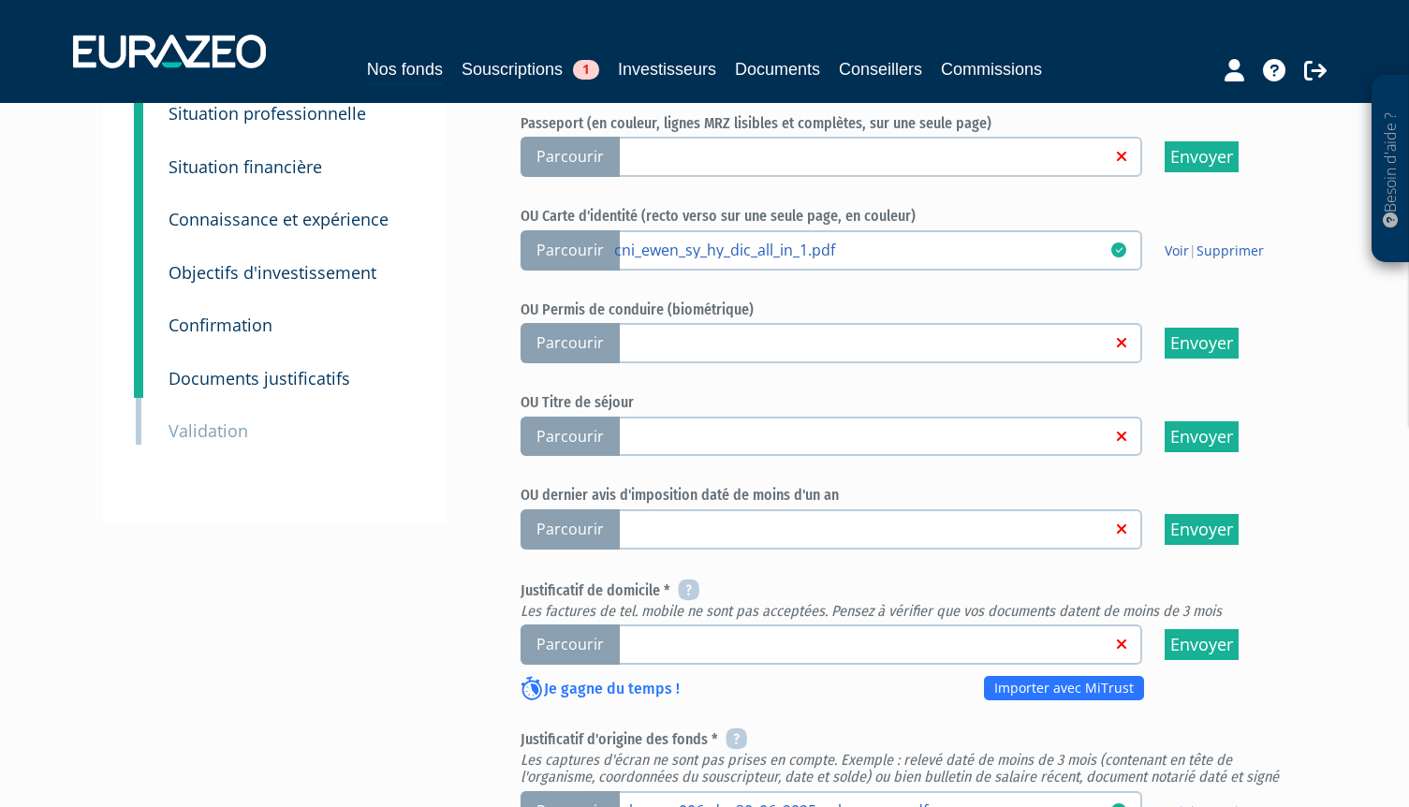
click at [586, 625] on span "Parcourir" at bounding box center [570, 645] width 99 height 40
click at [0, 0] on input "Parcourir" at bounding box center [0, 0] width 0 height 0
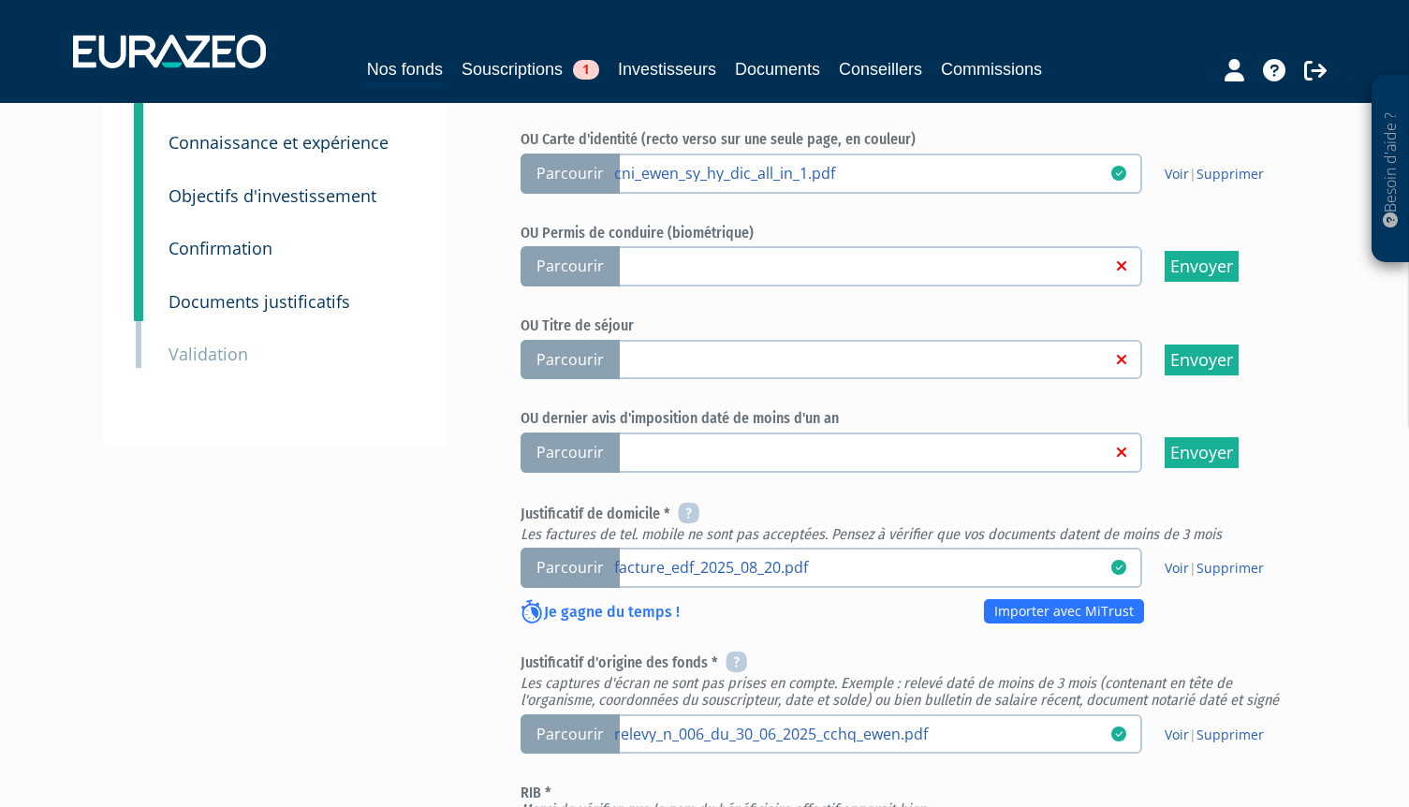
scroll to position [375, 0]
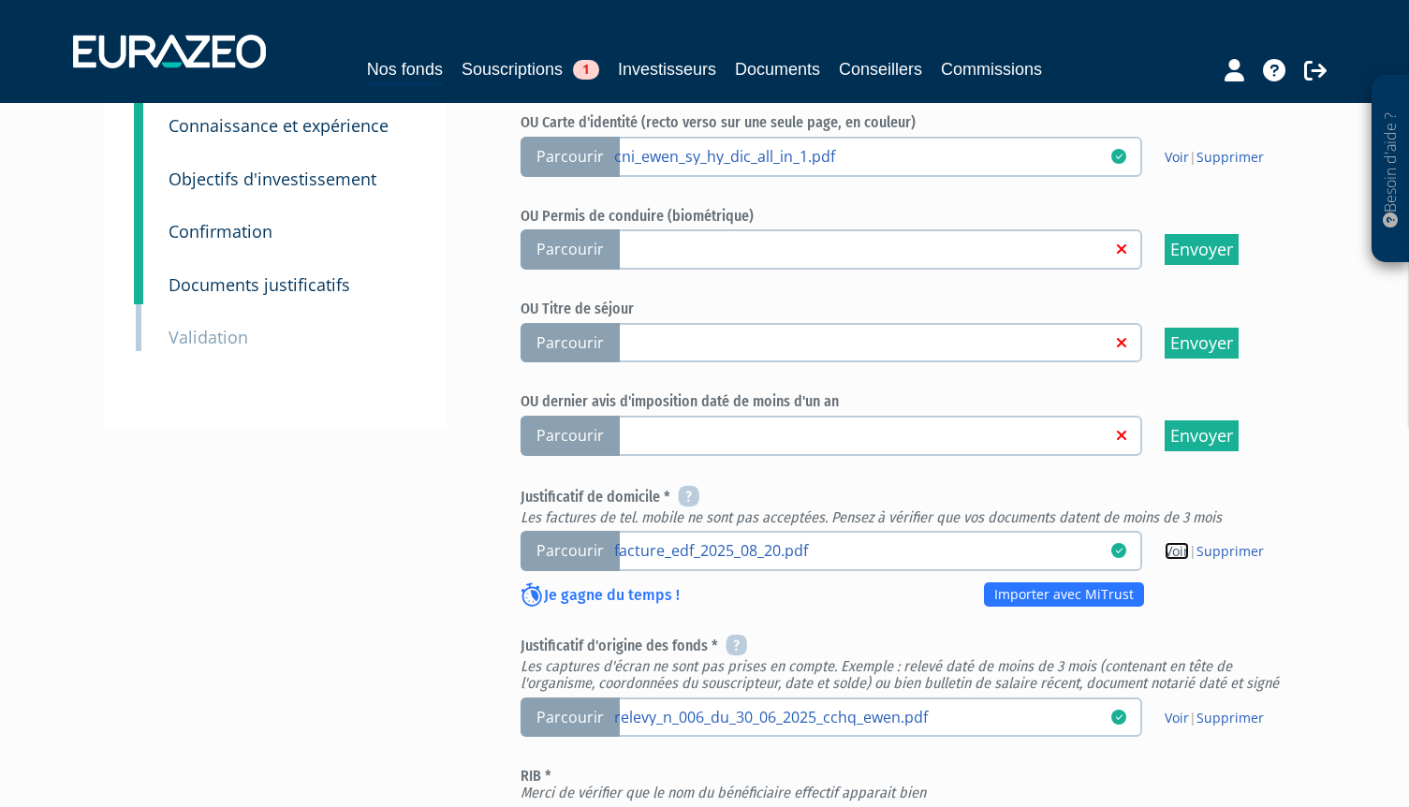
click at [1177, 542] on link "Voir" at bounding box center [1177, 551] width 24 height 18
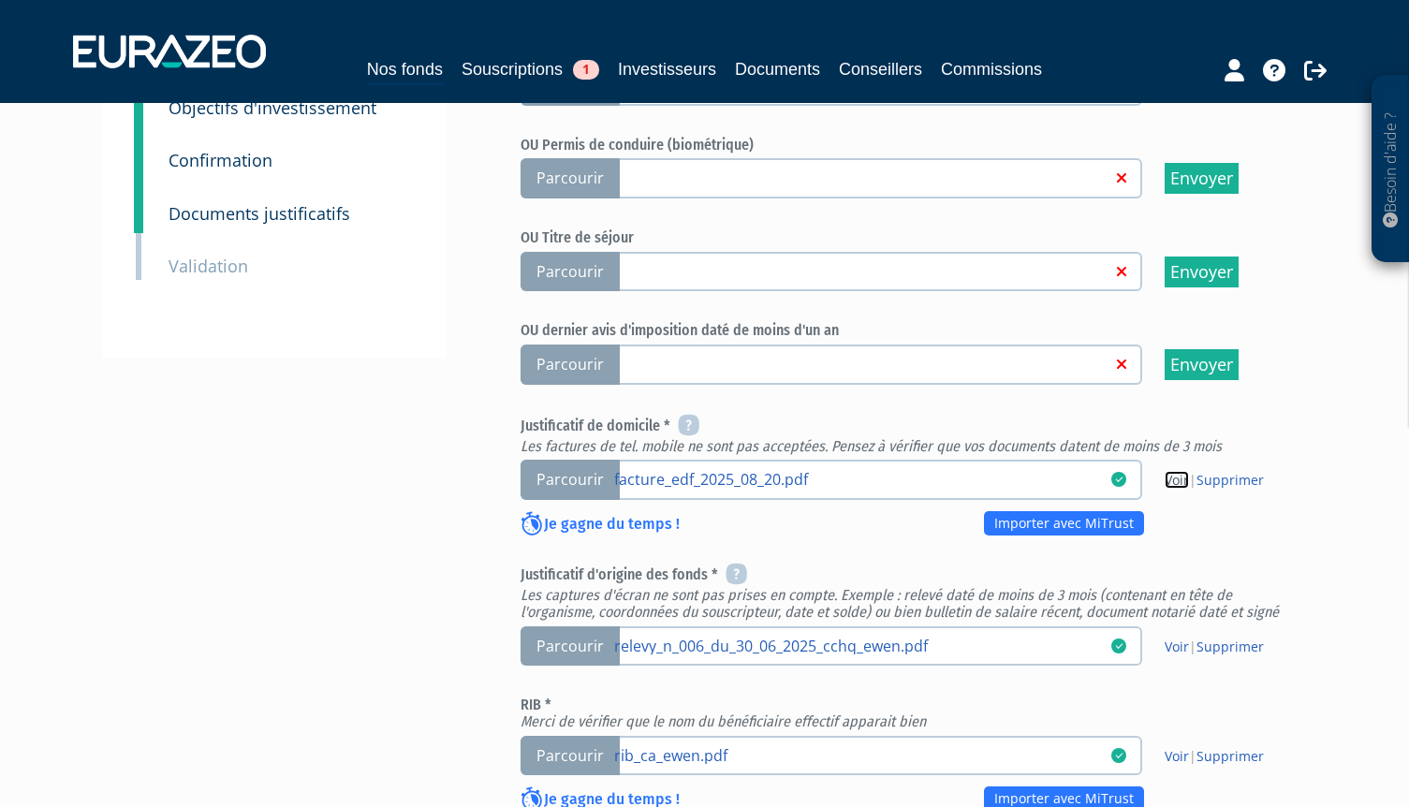
scroll to position [562, 0]
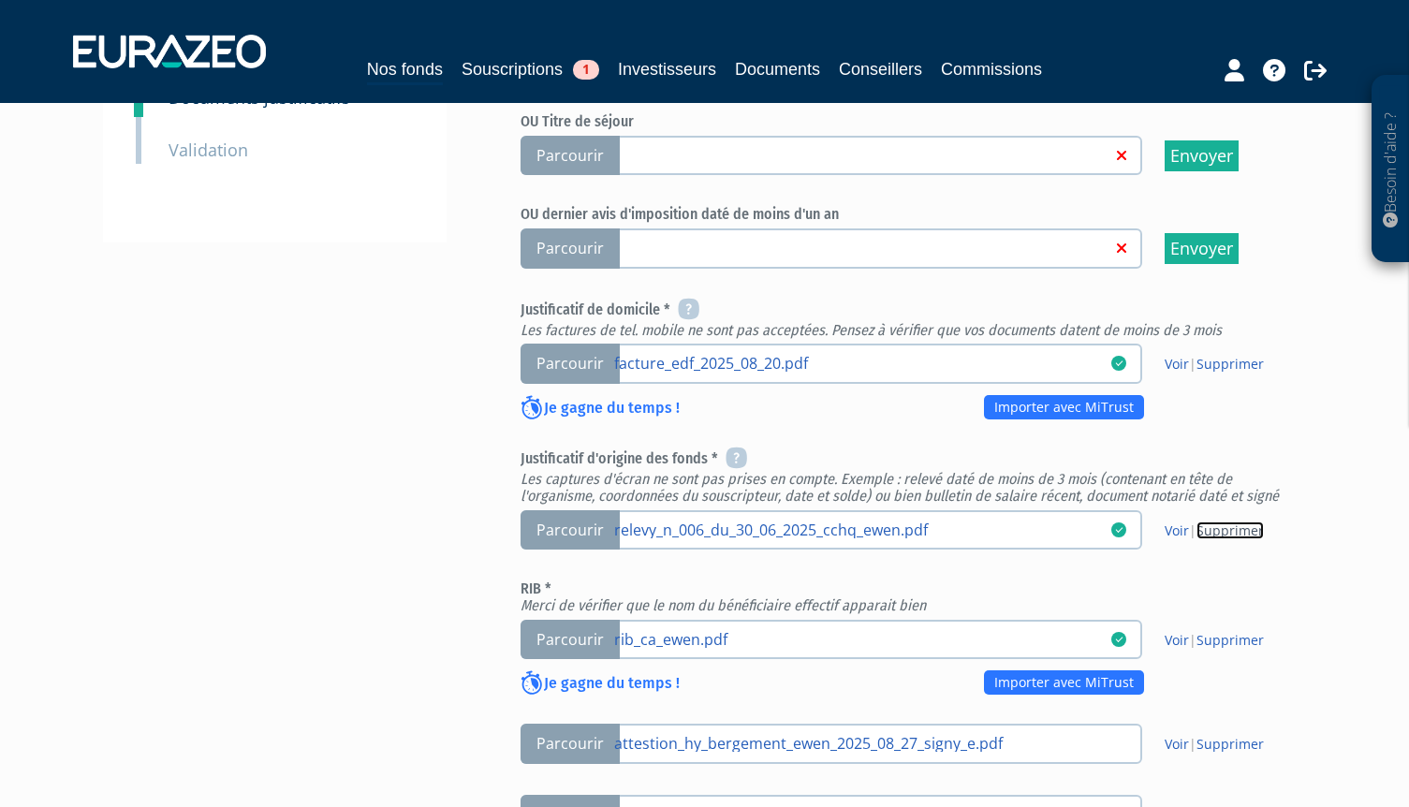
click at [1221, 522] on link "Supprimer" at bounding box center [1230, 531] width 67 height 18
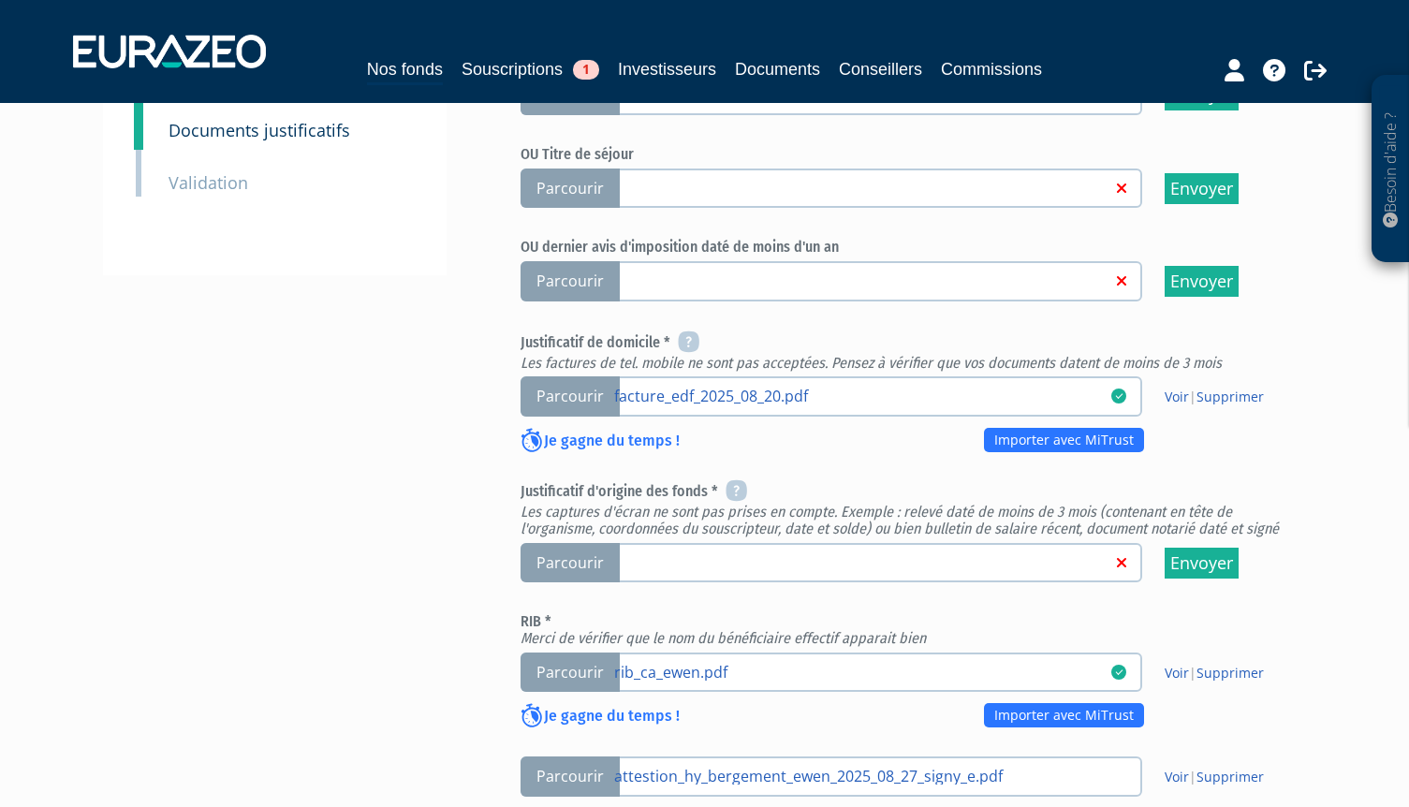
scroll to position [562, 0]
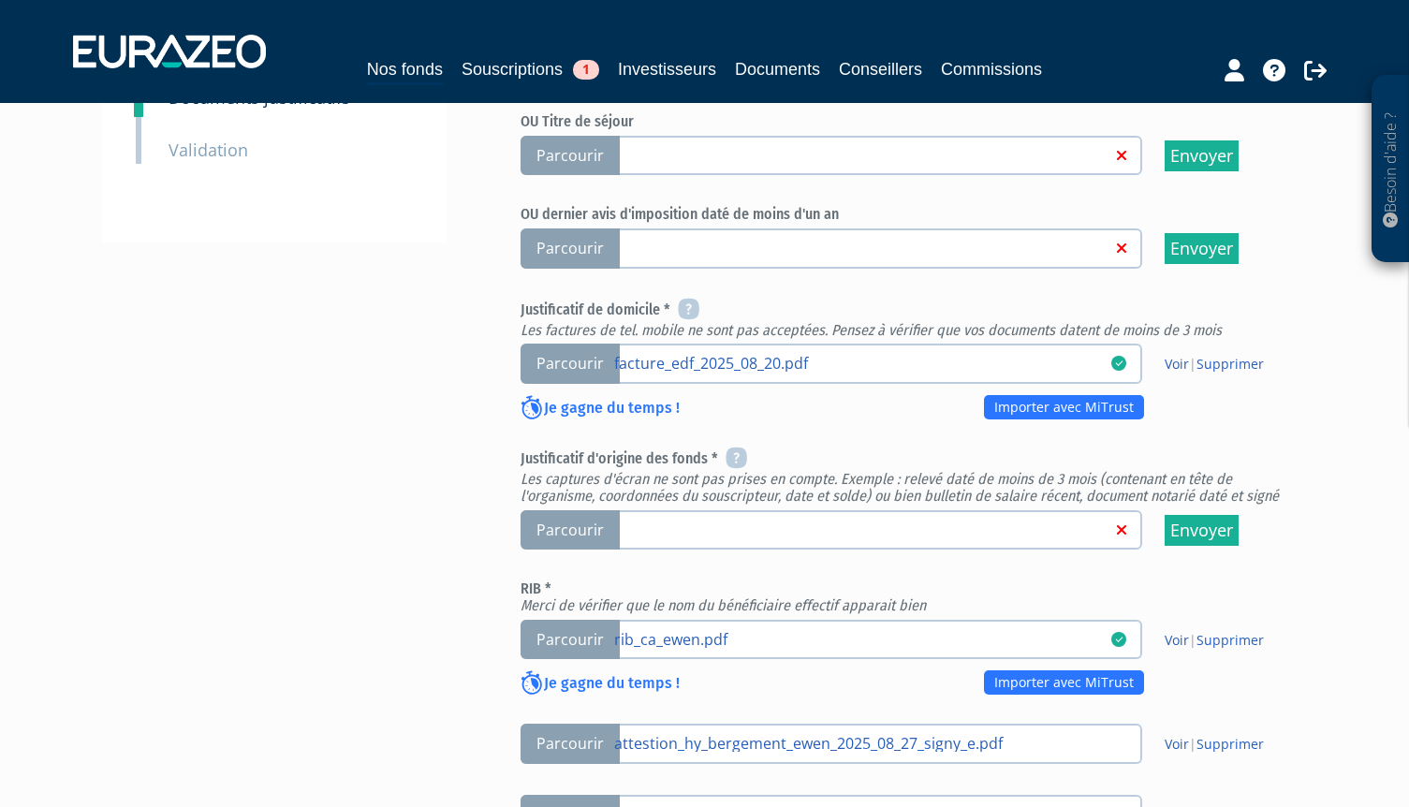
click at [573, 510] on span "Parcourir" at bounding box center [570, 530] width 99 height 40
click at [0, 0] on input "Parcourir" at bounding box center [0, 0] width 0 height 0
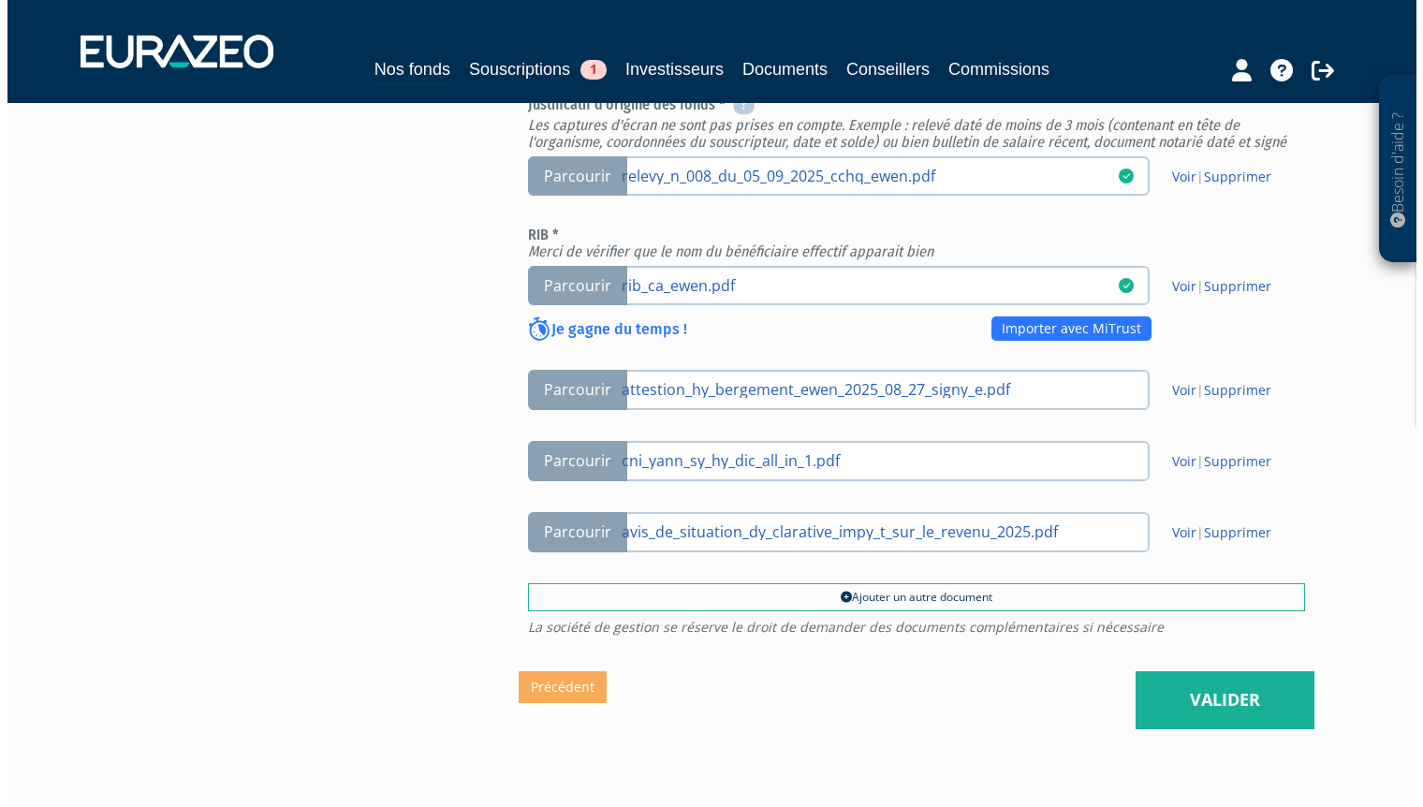
scroll to position [883, 0]
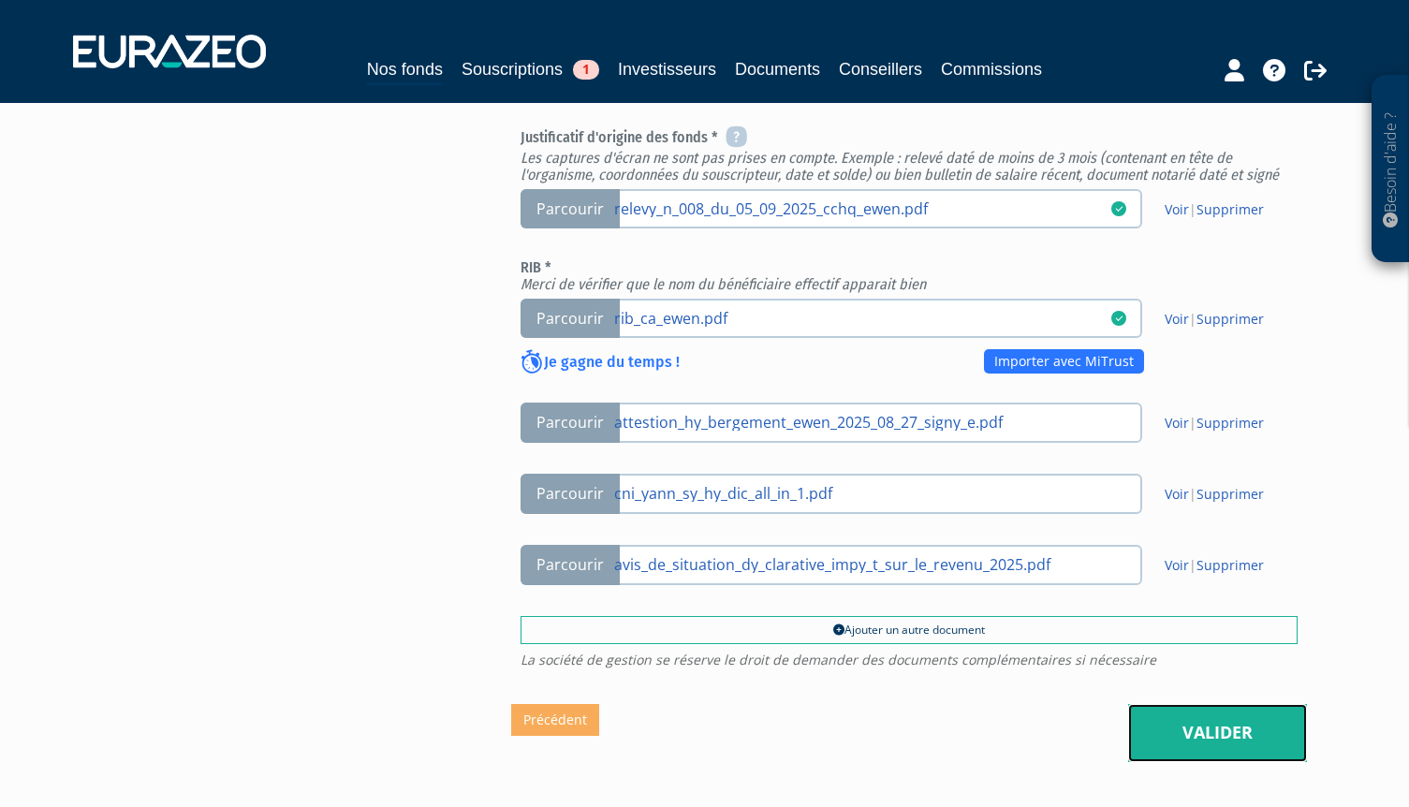
click at [1241, 704] on link "Valider" at bounding box center [1217, 733] width 179 height 58
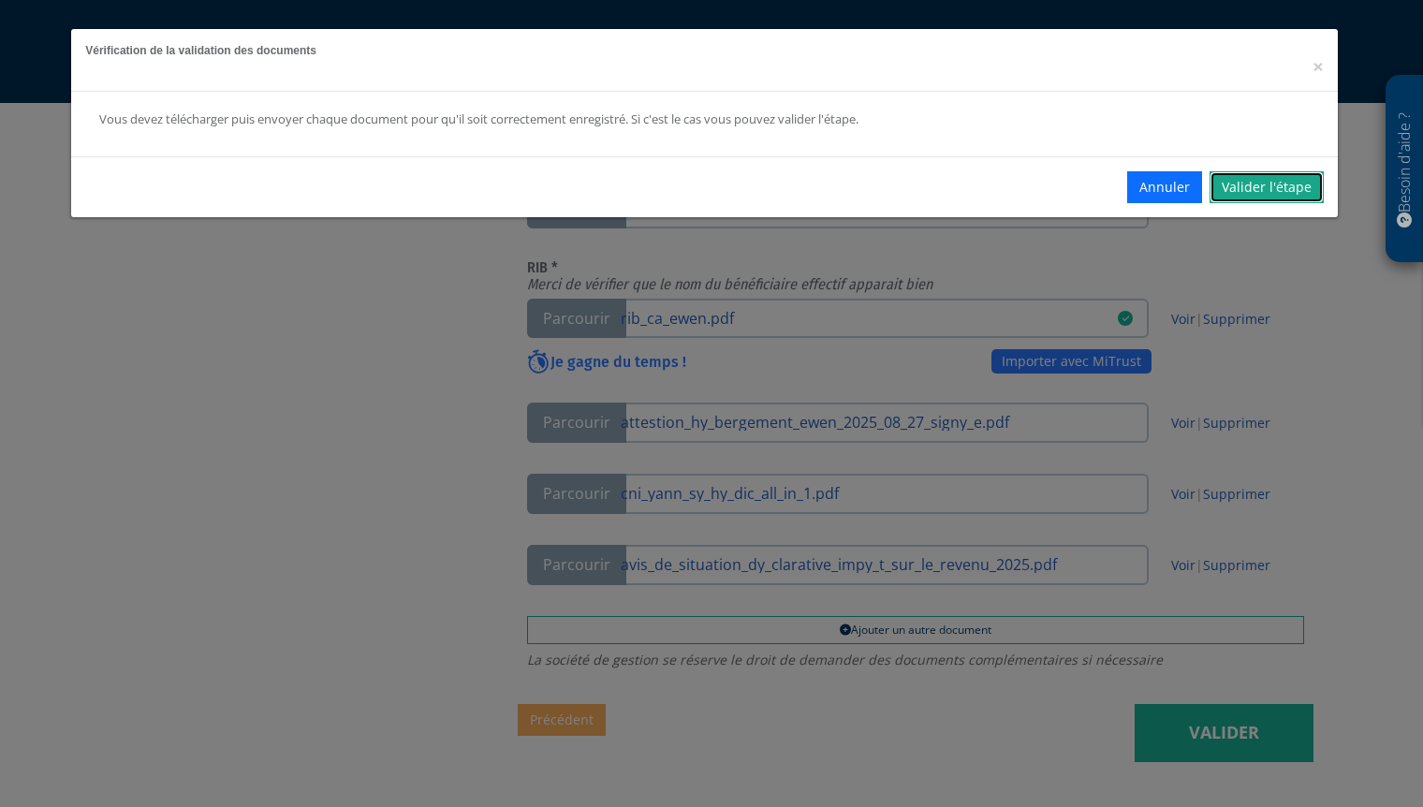
click at [1268, 191] on link "Valider l'étape" at bounding box center [1267, 187] width 114 height 32
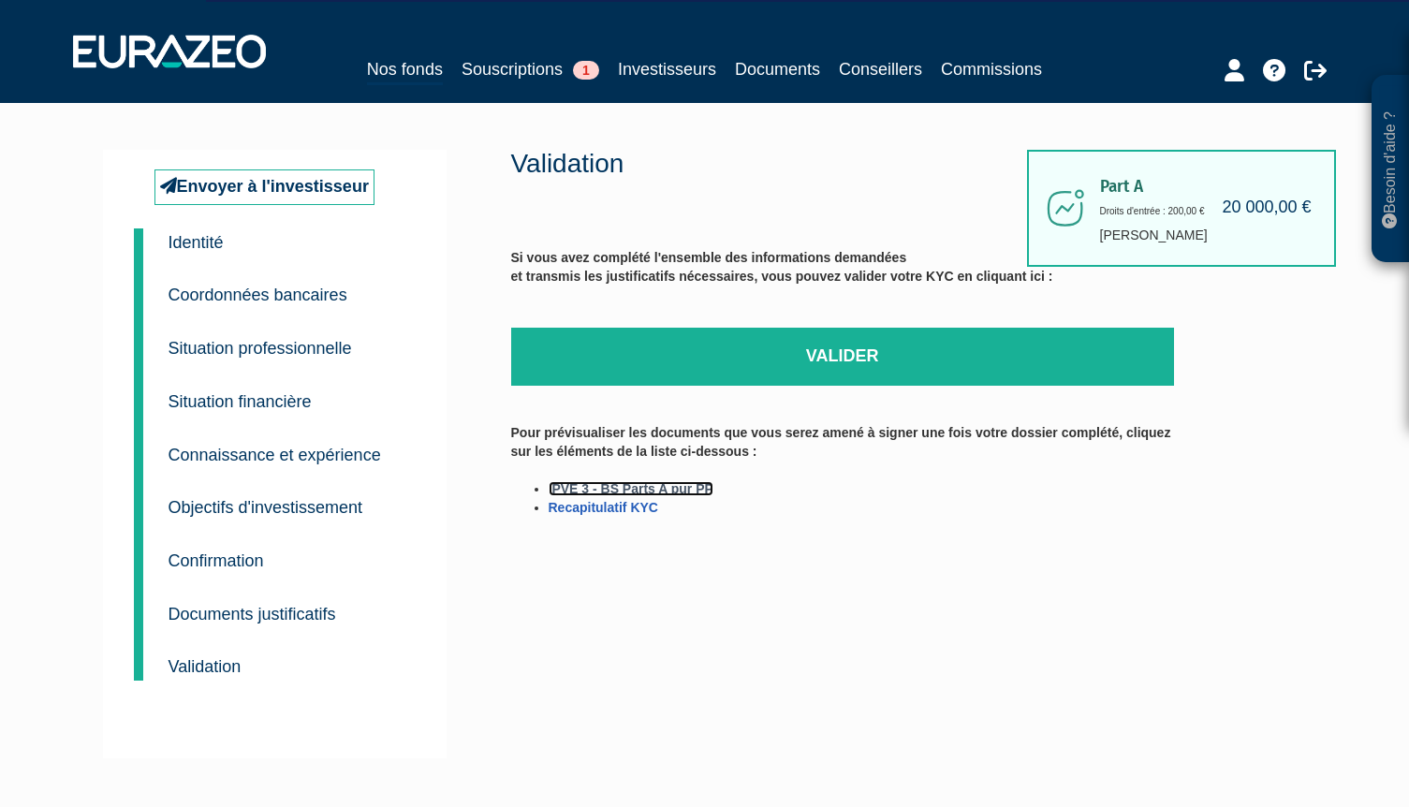
click at [669, 486] on link "IPVE 3 - BS Parts A pur PP" at bounding box center [631, 488] width 165 height 15
click at [622, 510] on link "Recapitulatif KYC" at bounding box center [604, 507] width 110 height 15
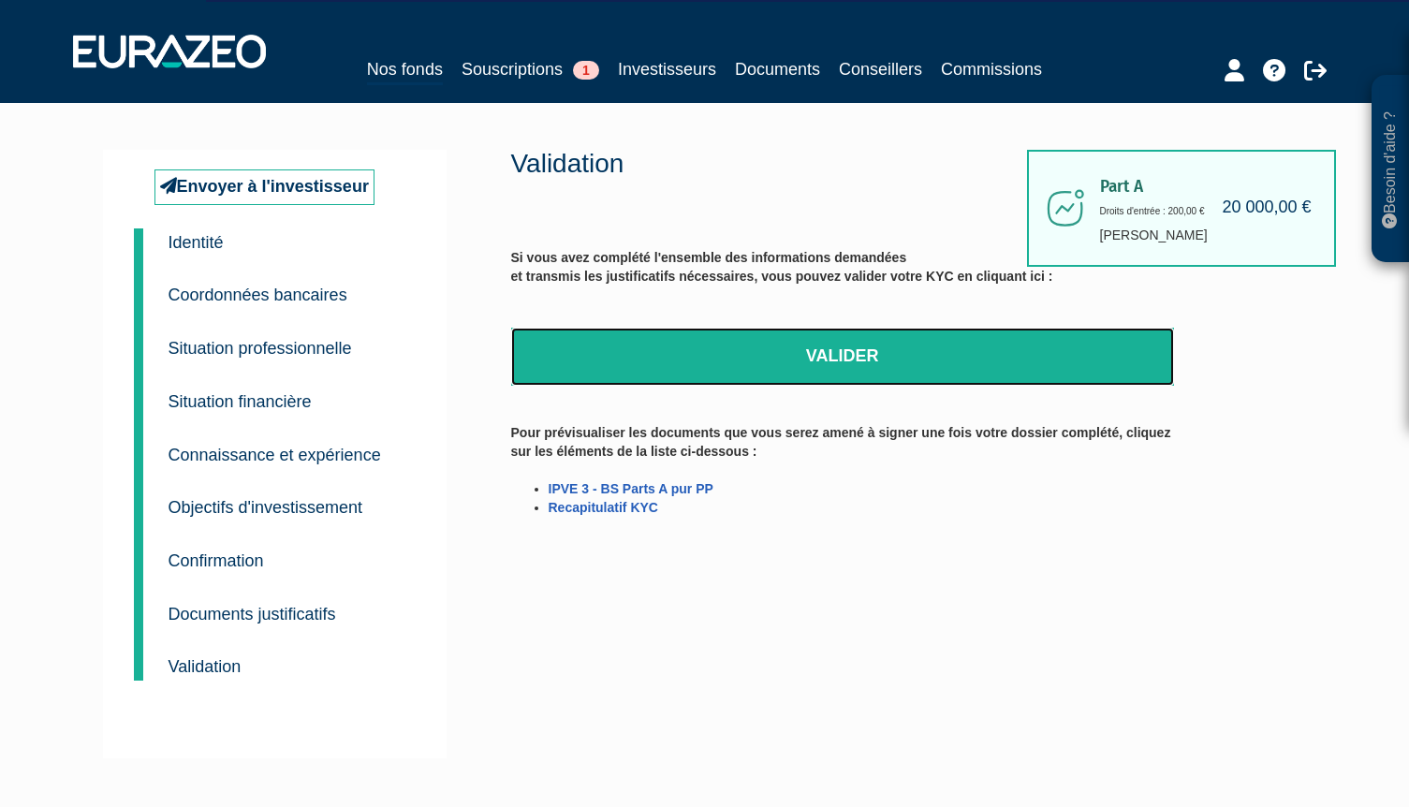
click at [854, 356] on link "Valider" at bounding box center [842, 357] width 663 height 58
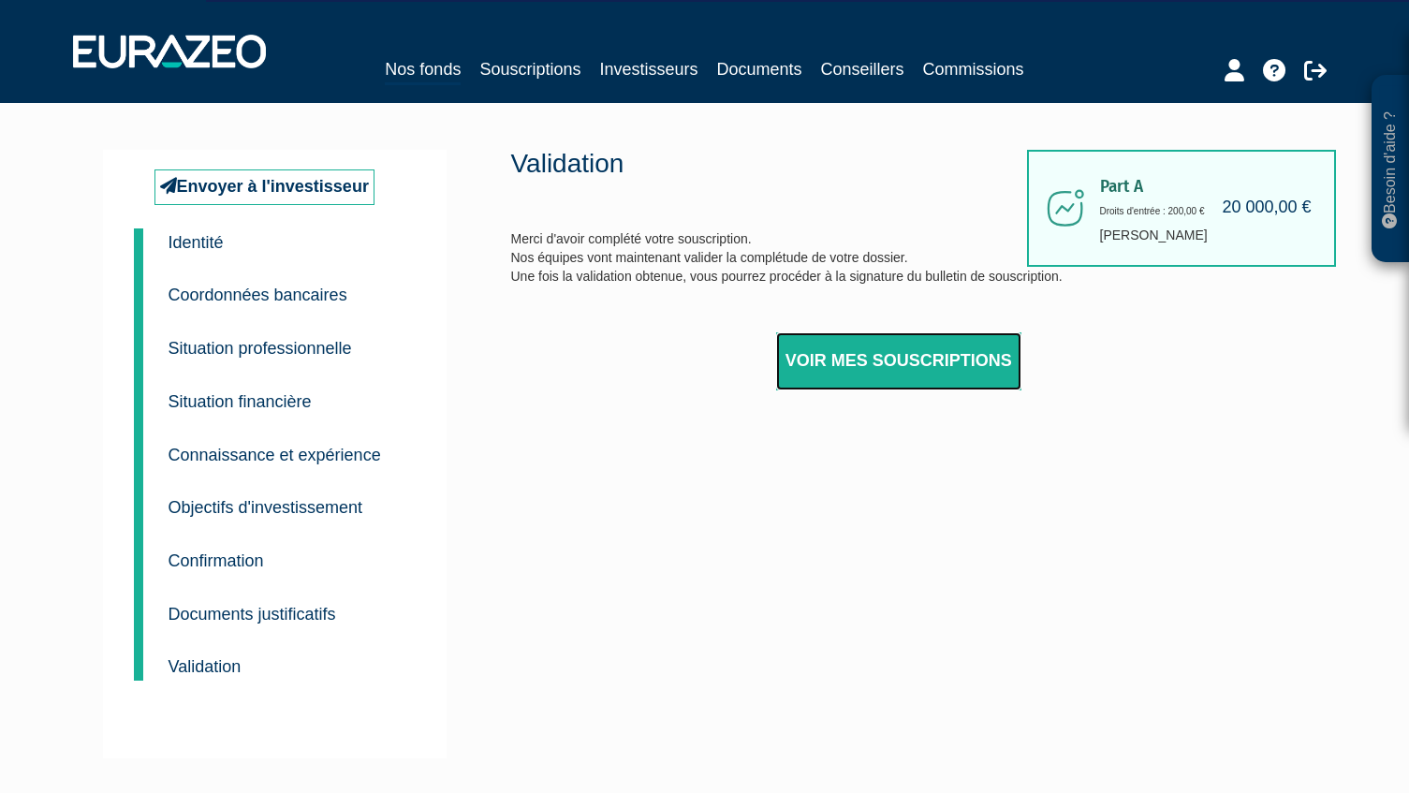
click at [952, 369] on link "Voir mes souscriptions" at bounding box center [898, 361] width 245 height 58
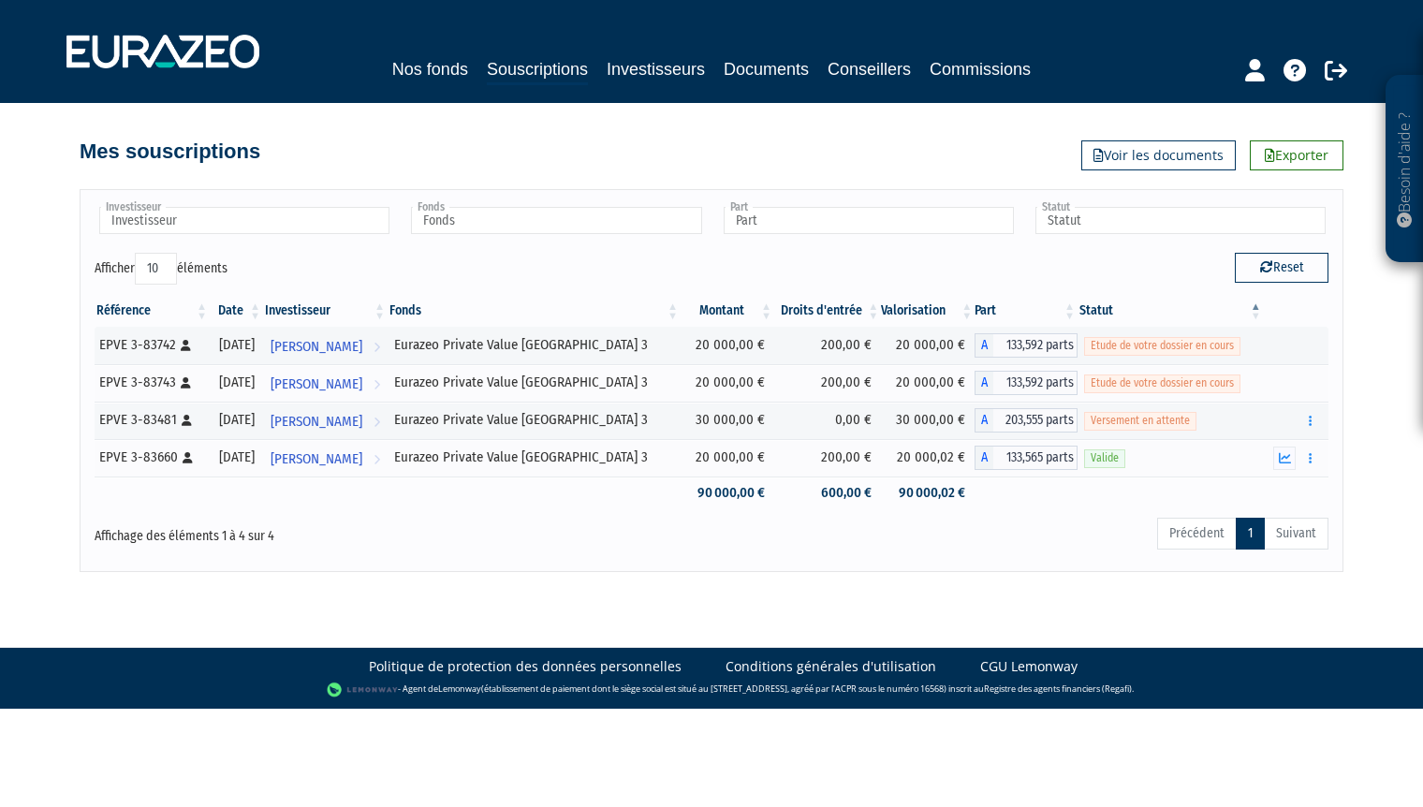
click at [37, 466] on div "Besoin d'aide ? × J'ai besoin d'aide Si vous avez une question à propos du fonc…" at bounding box center [711, 286] width 1423 height 572
click at [1246, 77] on icon at bounding box center [1256, 70] width 20 height 22
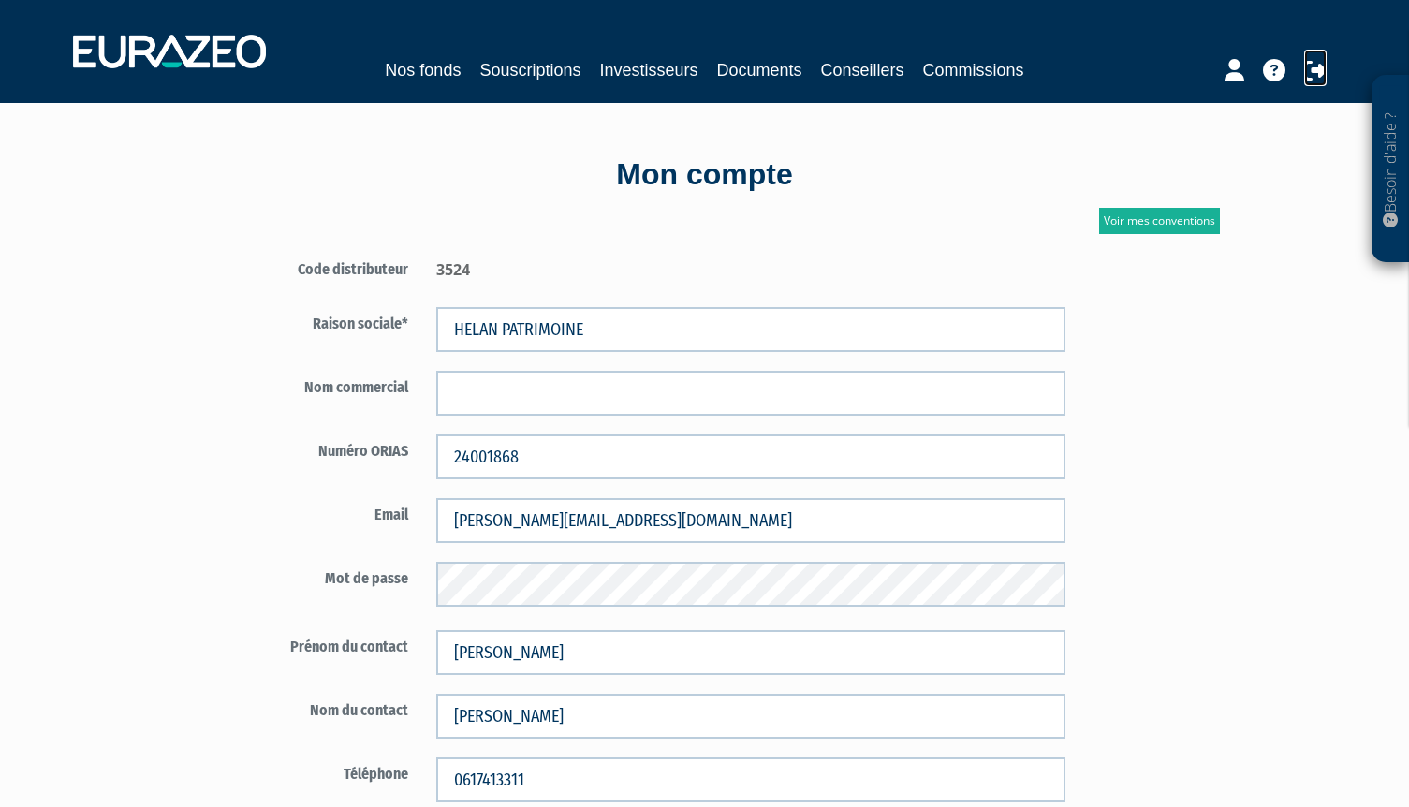
click at [1316, 73] on icon at bounding box center [1316, 70] width 22 height 22
